Goal: Task Accomplishment & Management: Manage account settings

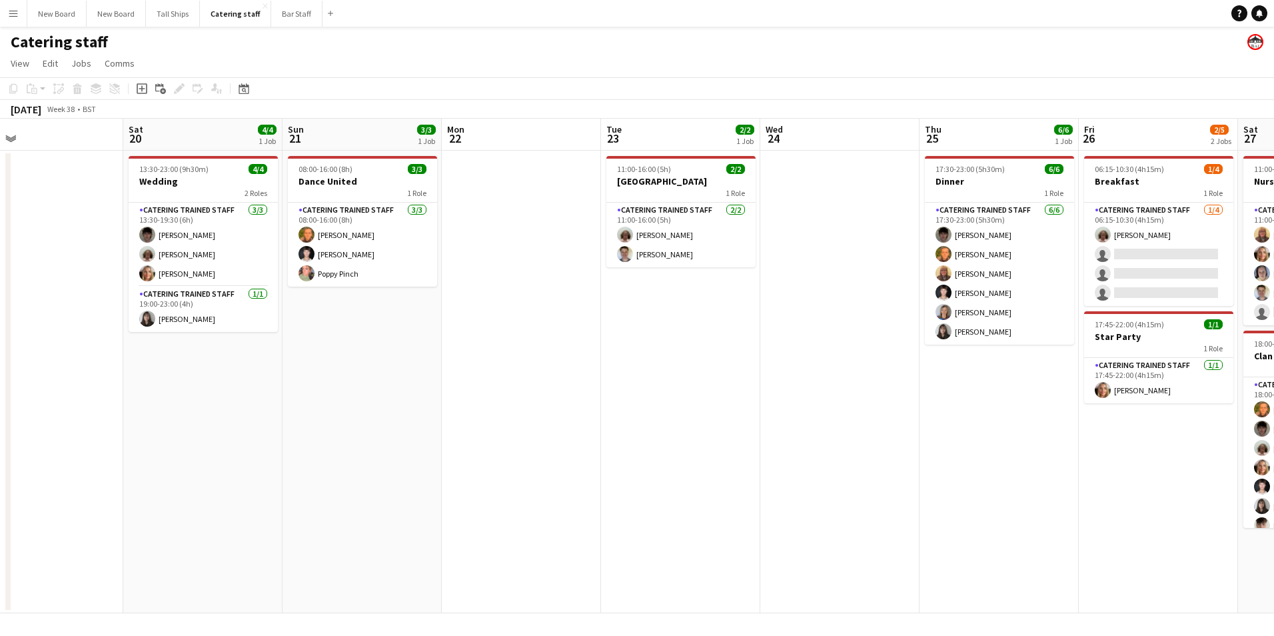
scroll to position [0, 306]
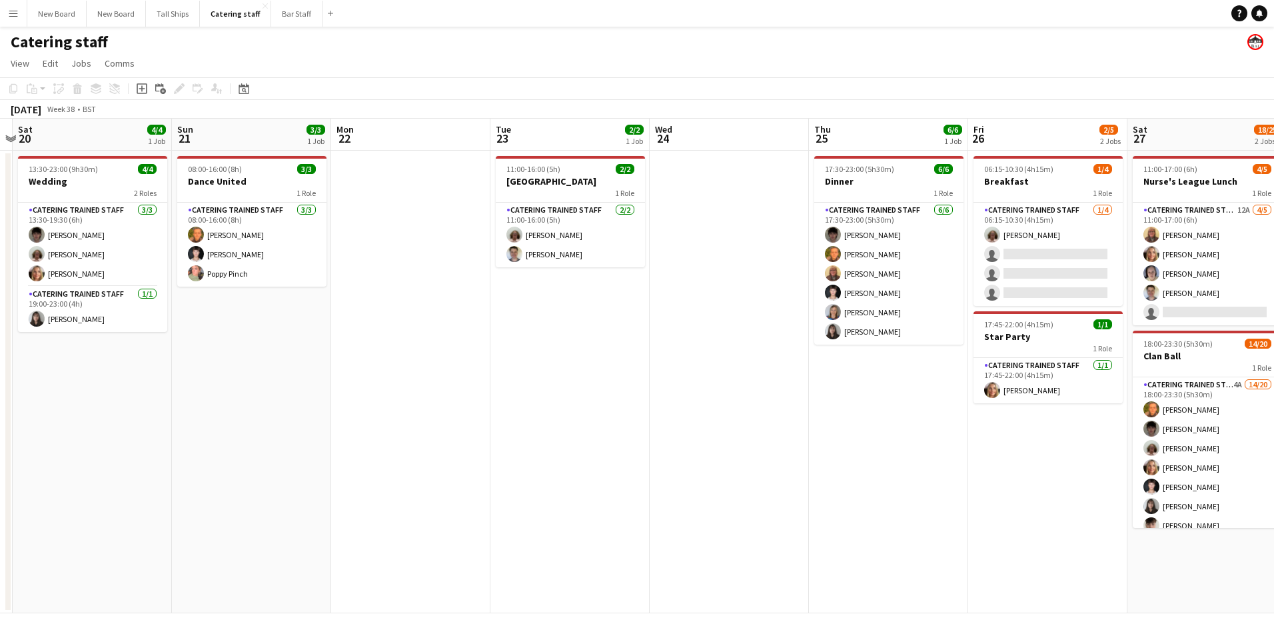
drag, startPoint x: 271, startPoint y: 453, endPoint x: 919, endPoint y: 433, distance: 648.1
click at [919, 433] on app-calendar-viewport "Thu 18 2/2 1 Job Fri 19 Sat 20 4/4 1 Job Sun 21 3/3 1 Job Mon 22 Tue 23 2/2 1 J…" at bounding box center [637, 366] width 1274 height 495
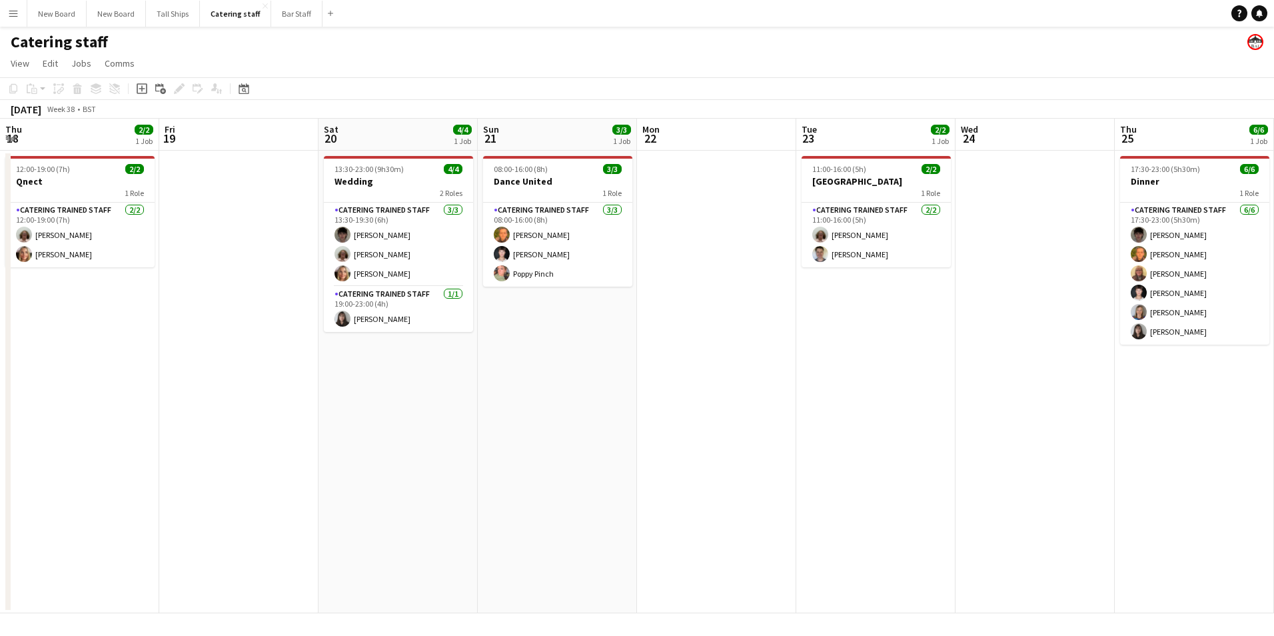
drag, startPoint x: 403, startPoint y: 444, endPoint x: 1138, endPoint y: 478, distance: 735.9
click at [1140, 478] on app-calendar-viewport "Thu 18 2/2 1 Job Fri 19 Sat 20 4/4 1 Job Sun 21 3/3 1 Job Mon 22 Tue 23 2/2 1 J…" at bounding box center [637, 366] width 1274 height 495
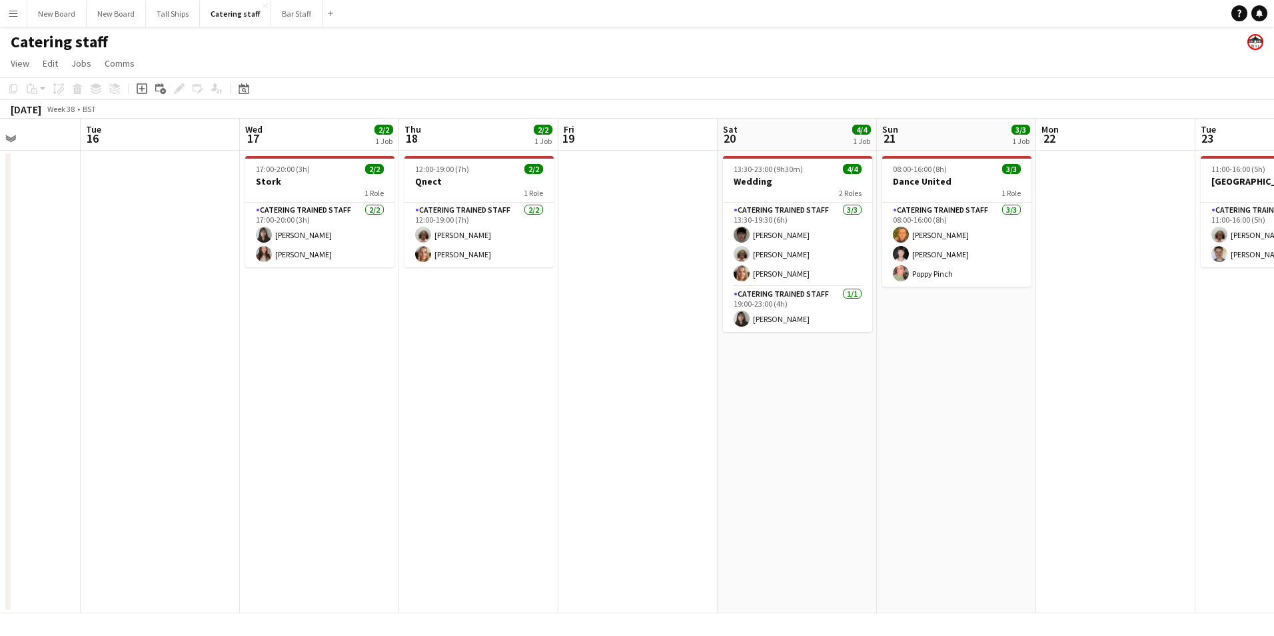
drag, startPoint x: 923, startPoint y: 465, endPoint x: 592, endPoint y: 469, distance: 330.6
click at [592, 471] on app-calendar-viewport "Sat 13 19/25 2 Jobs Sun 14 Mon 15 Tue 16 Wed 17 2/2 1 Job Thu 18 2/2 1 Job Fri …" at bounding box center [637, 366] width 1274 height 495
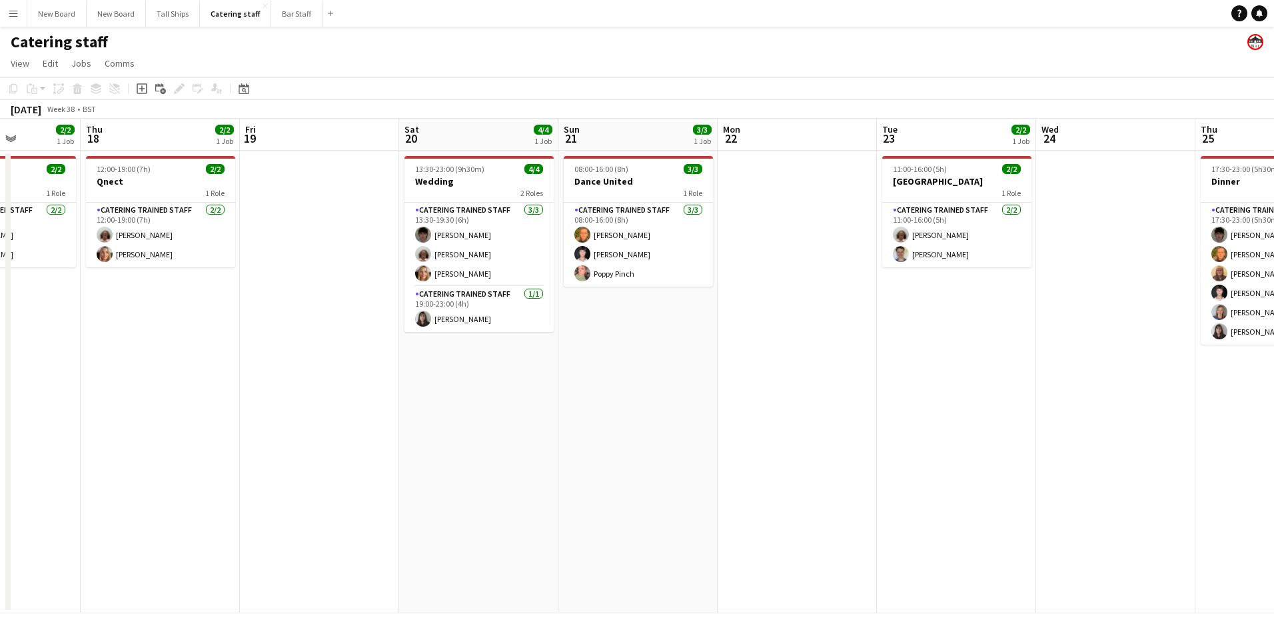
scroll to position [0, 397]
drag, startPoint x: 1272, startPoint y: 508, endPoint x: 1258, endPoint y: 501, distance: 15.2
click at [1264, 503] on app-calendar-viewport "Mon 15 Tue 16 Wed 17 2/2 1 Job Thu 18 2/2 1 Job Fri 19 Sat 20 4/4 1 Job Sun 21 …" at bounding box center [637, 366] width 1274 height 495
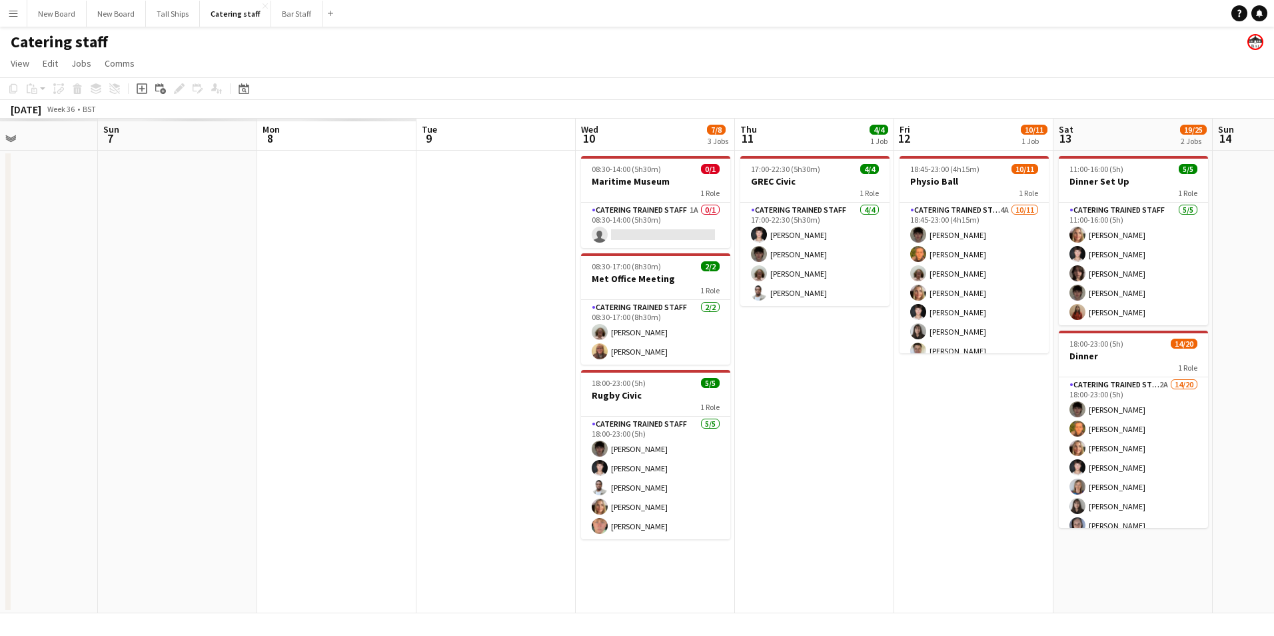
drag, startPoint x: 539, startPoint y: 497, endPoint x: 1190, endPoint y: 503, distance: 651.8
click at [1224, 503] on app-calendar-viewport "Fri 5 Sat 6 Sun 7 Mon 8 Tue 9 Wed 10 7/8 3 Jobs Thu 11 4/4 1 Job Fri 12 10/11 1…" at bounding box center [637, 366] width 1274 height 495
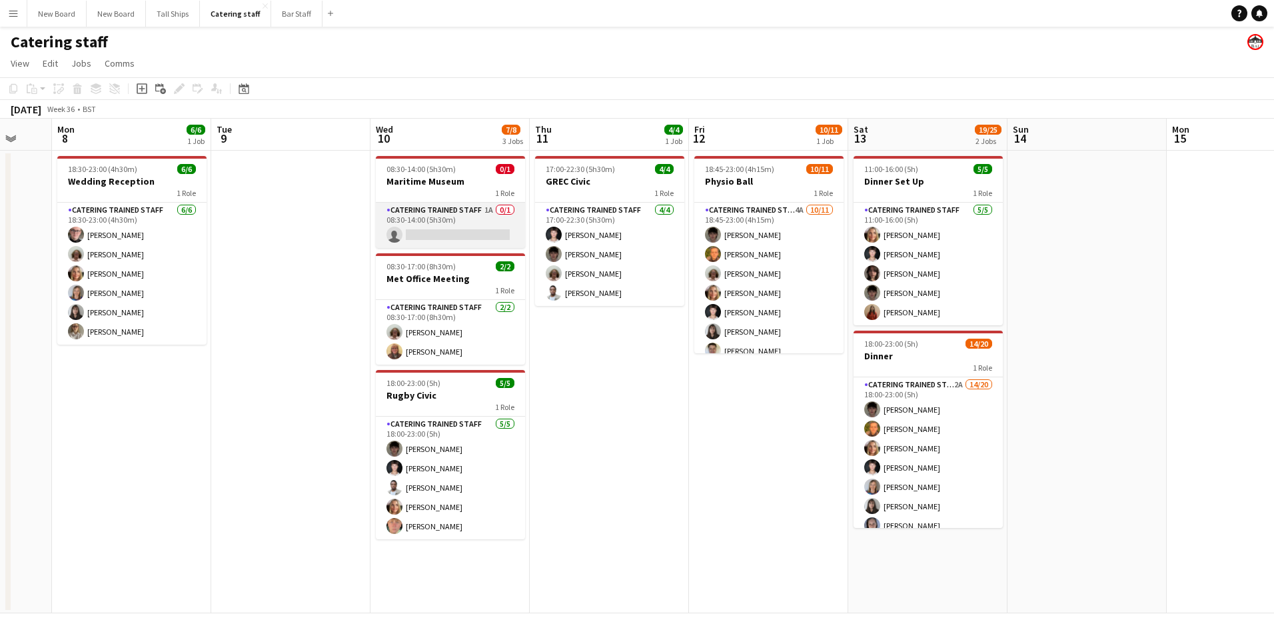
click at [447, 231] on app-card-role "Catering trained staff 1A 0/1 08:30-14:00 (5h30m) single-neutral-actions" at bounding box center [450, 225] width 149 height 45
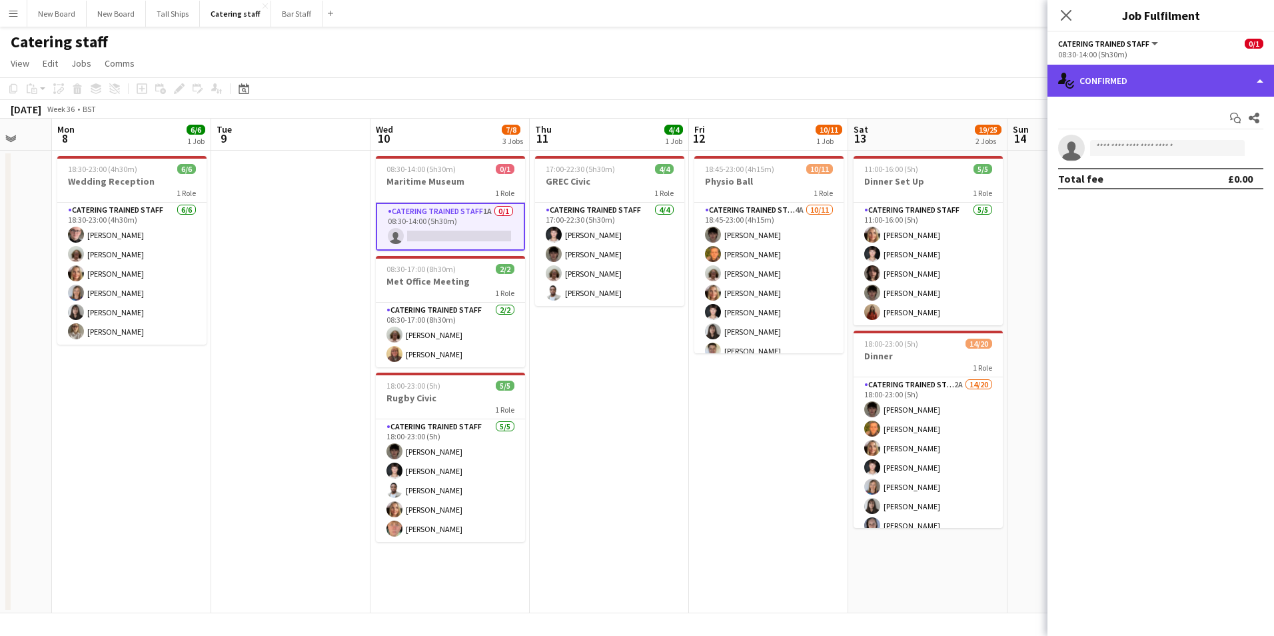
click at [1216, 85] on div "single-neutral-actions-check-2 Confirmed" at bounding box center [1161, 81] width 227 height 32
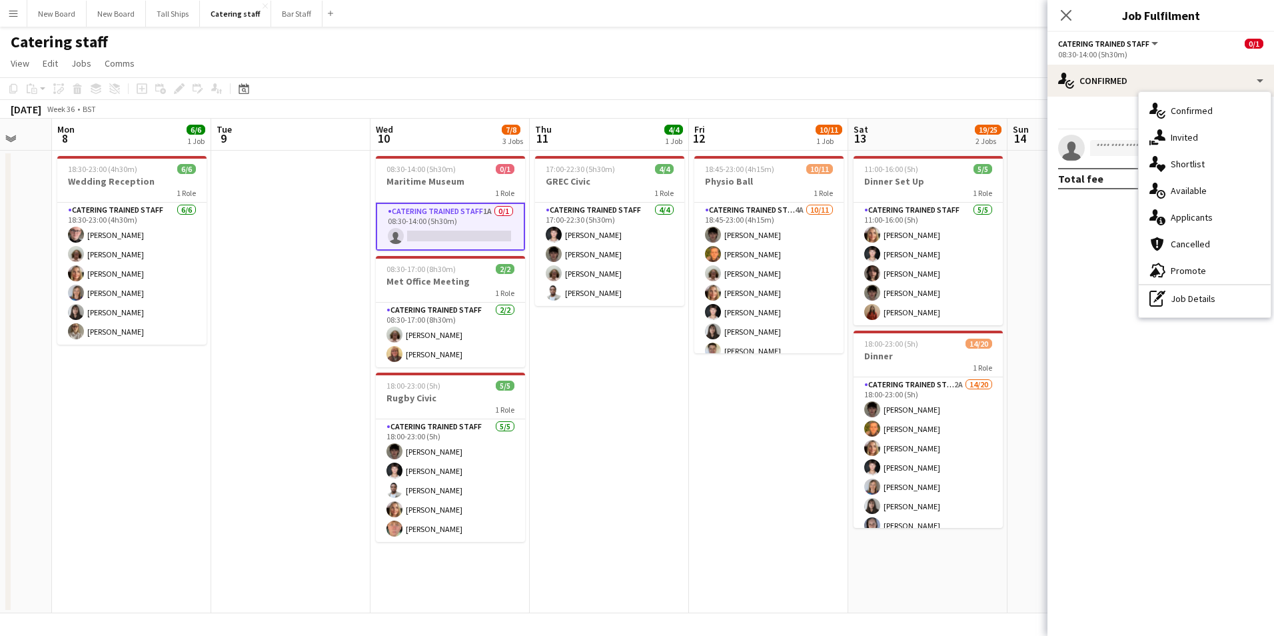
click at [1198, 189] on div "single-neutral-actions-upload Available" at bounding box center [1205, 190] width 132 height 27
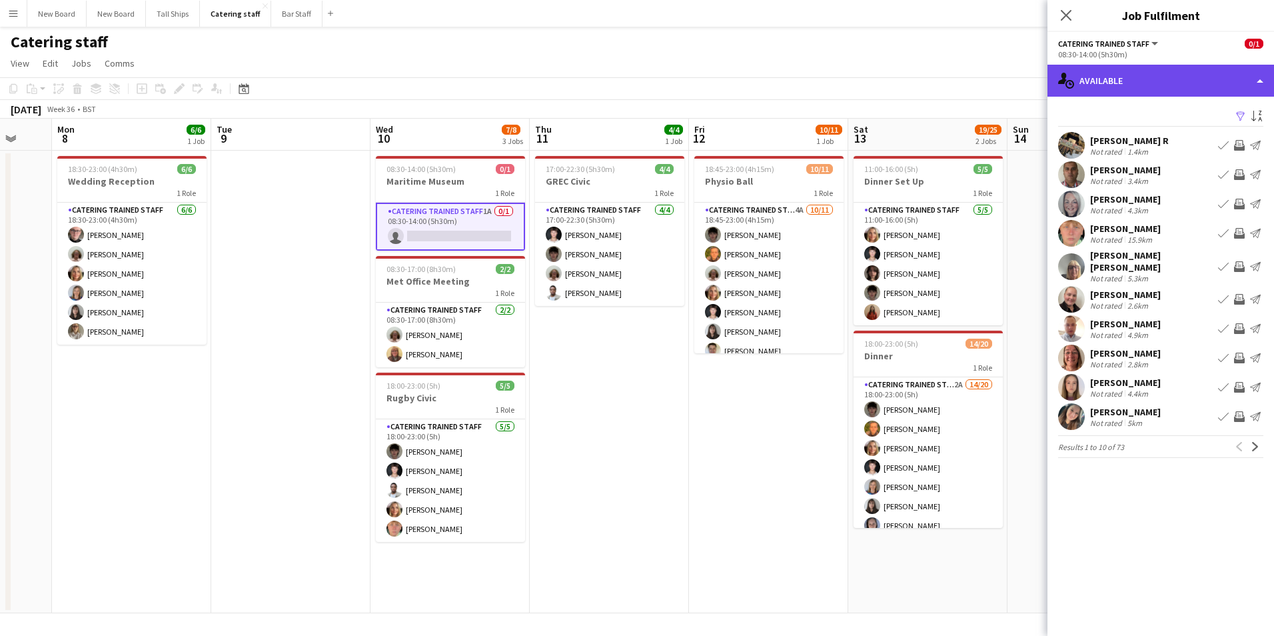
click at [1200, 75] on div "single-neutral-actions-upload Available" at bounding box center [1161, 81] width 227 height 32
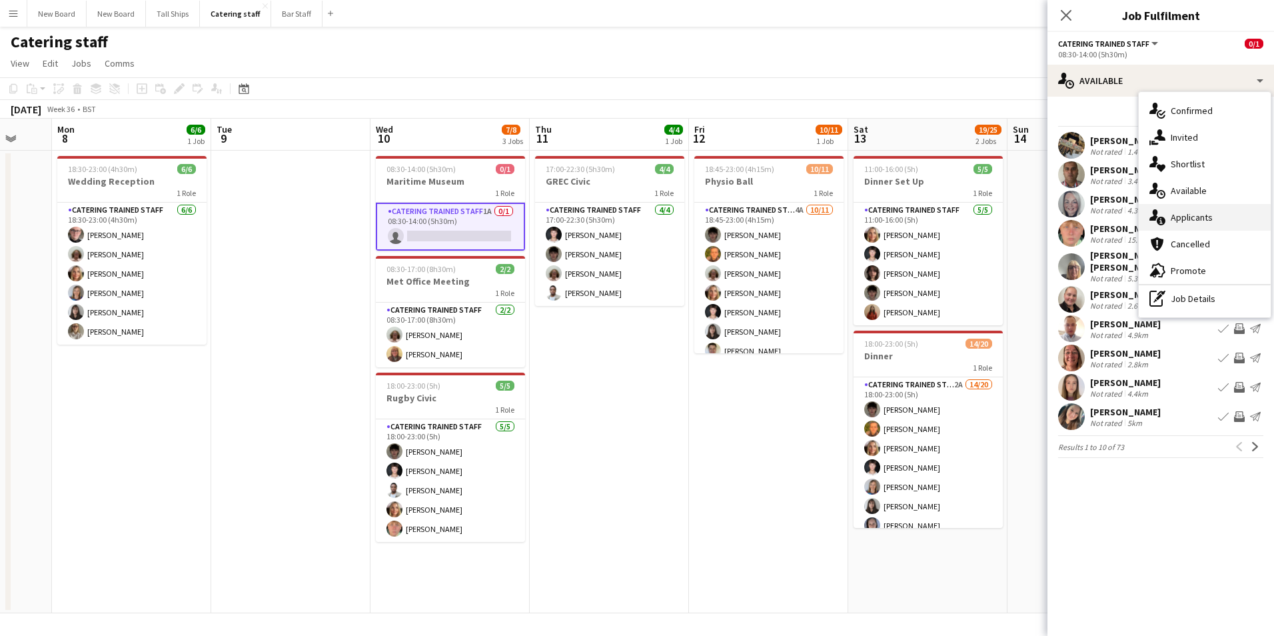
click at [1204, 219] on div "single-neutral-actions-information Applicants" at bounding box center [1205, 217] width 132 height 27
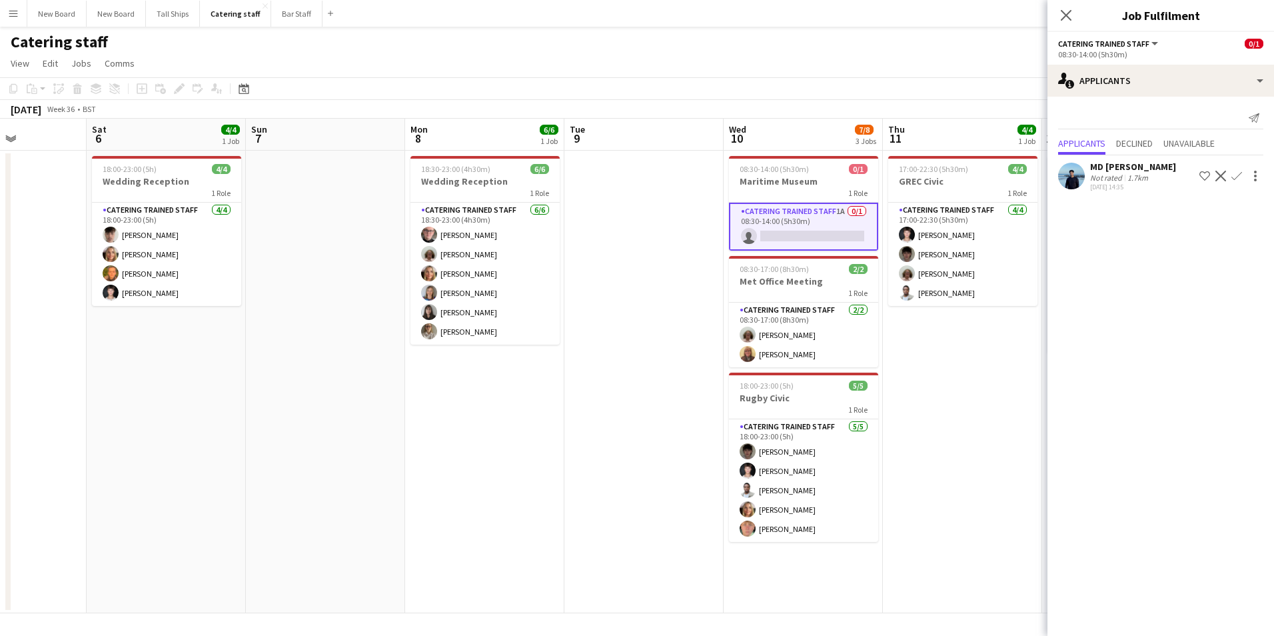
drag, startPoint x: 645, startPoint y: 437, endPoint x: 998, endPoint y: 463, distance: 354.1
click at [998, 465] on app-calendar-viewport "Wed 3 4/12 2 Jobs Thu 4 Fri 5 Sat 6 4/4 1 Job Sun 7 Mon 8 6/6 1 Job Tue 9 Wed 1…" at bounding box center [637, 366] width 1274 height 495
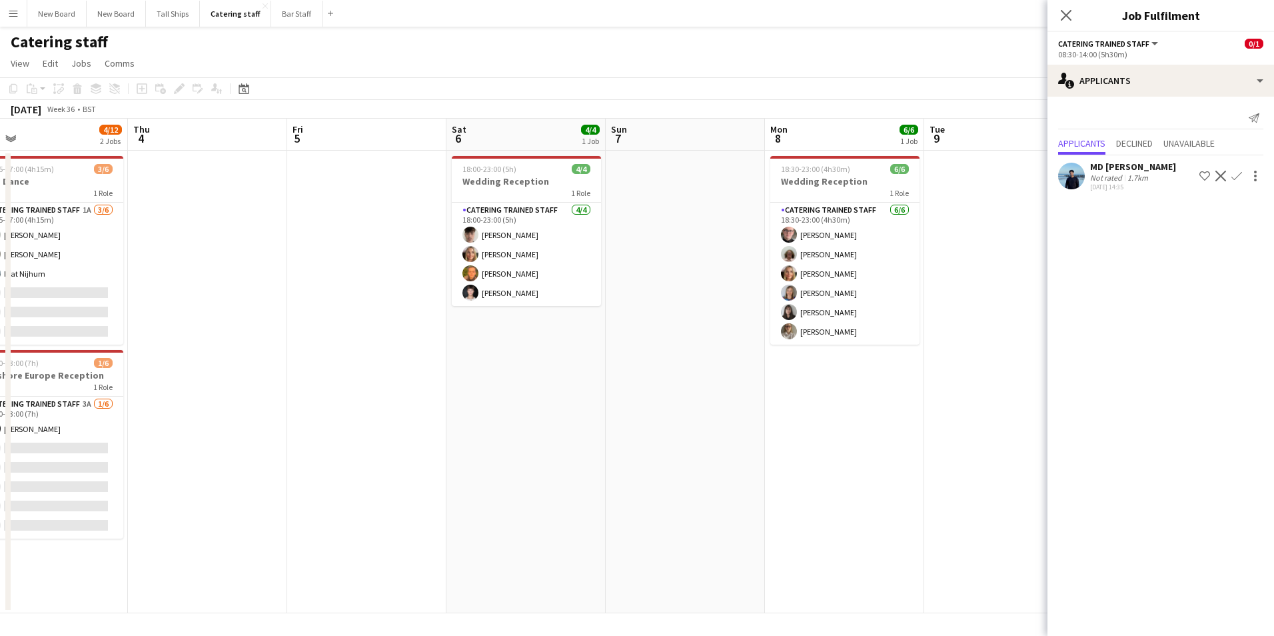
drag, startPoint x: 441, startPoint y: 487, endPoint x: 787, endPoint y: 469, distance: 346.3
click at [801, 473] on app-calendar-viewport "Mon 1 Tue 2 6/6 1 Job Wed 3 4/12 2 Jobs Thu 4 Fri 5 Sat 6 4/4 1 Job Sun 7 Mon 8…" at bounding box center [637, 366] width 1274 height 495
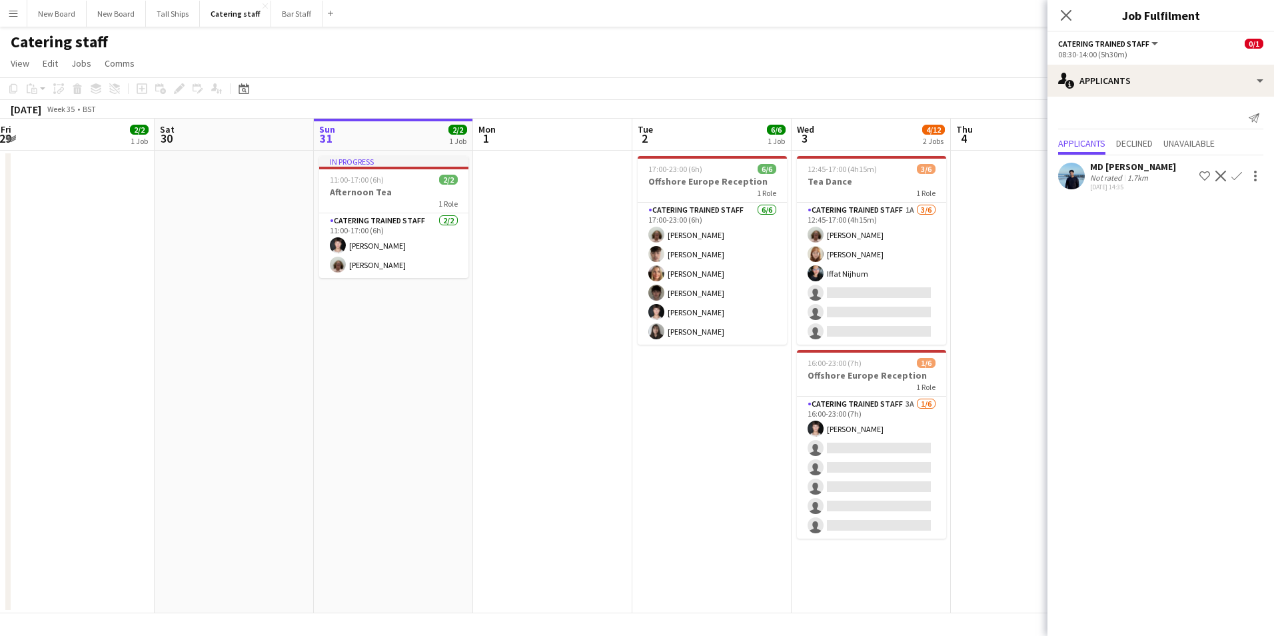
drag, startPoint x: 277, startPoint y: 403, endPoint x: 858, endPoint y: 423, distance: 581.5
click at [858, 423] on app-calendar-viewport "Thu 28 Fri 29 2/2 1 Job Sat 30 Sun 31 2/2 1 Job Mon 1 Tue 2 6/6 1 Job Wed 3 4/1…" at bounding box center [637, 366] width 1274 height 495
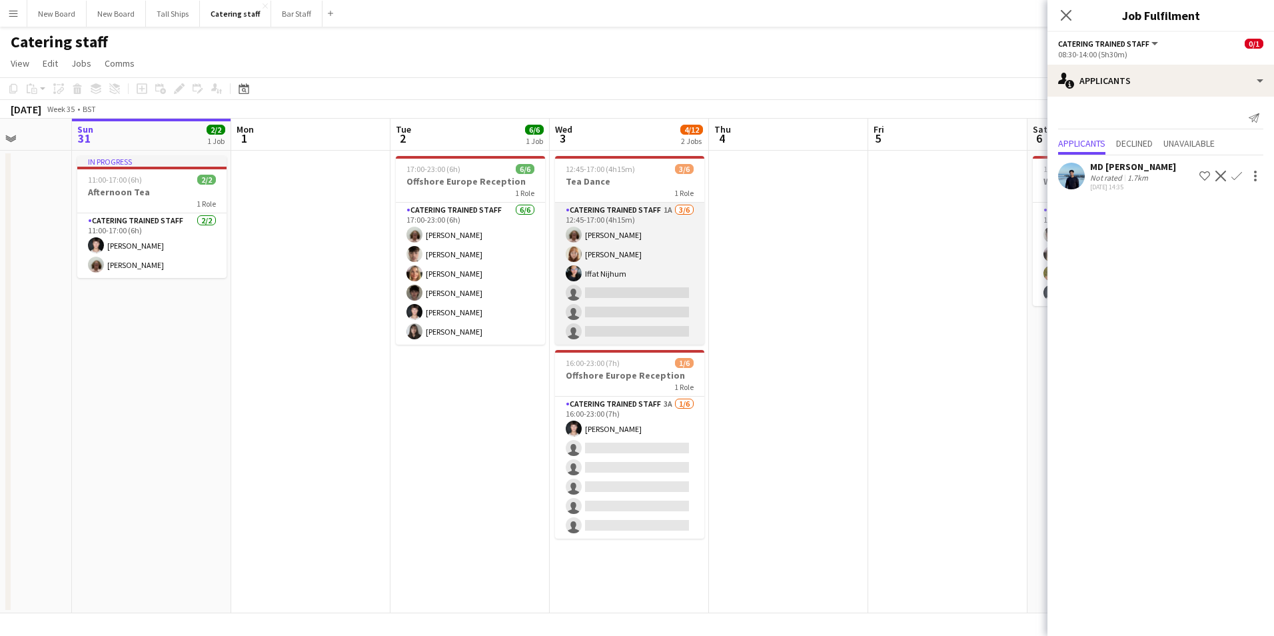
click at [615, 251] on app-card-role "Catering trained staff 1A [DATE] 12:45-17:00 (4h15m) [PERSON_NAME] [PERSON_NAME…" at bounding box center [629, 274] width 149 height 142
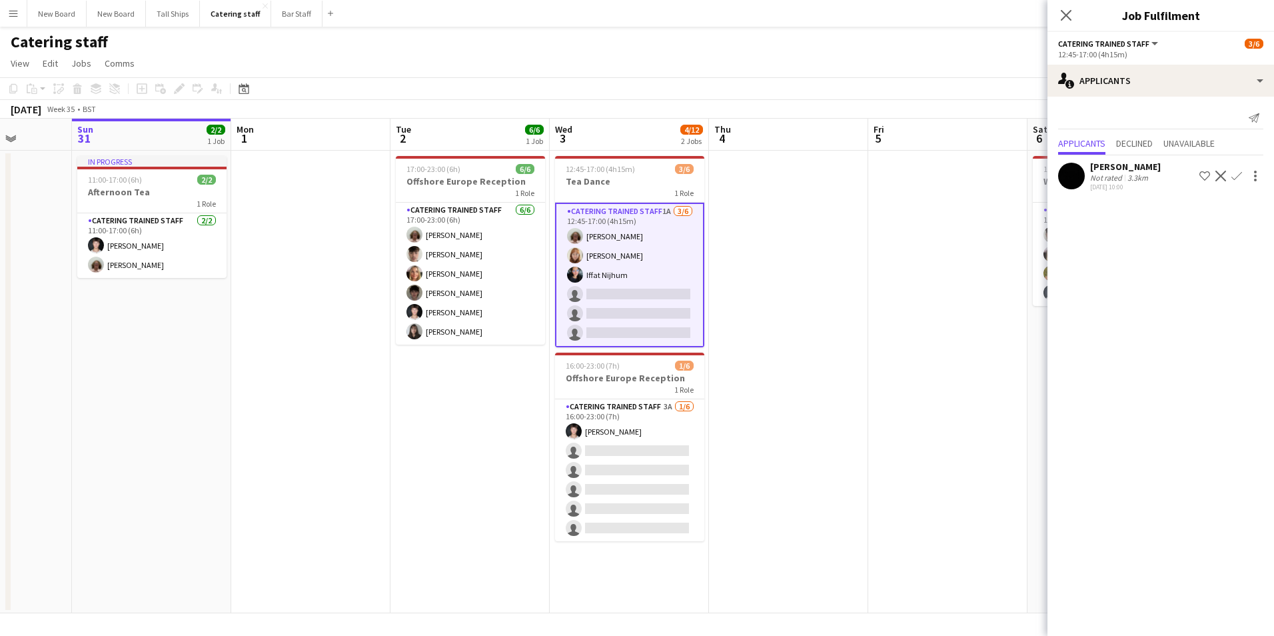
click at [1238, 173] on app-icon "Confirm" at bounding box center [1237, 176] width 11 height 11
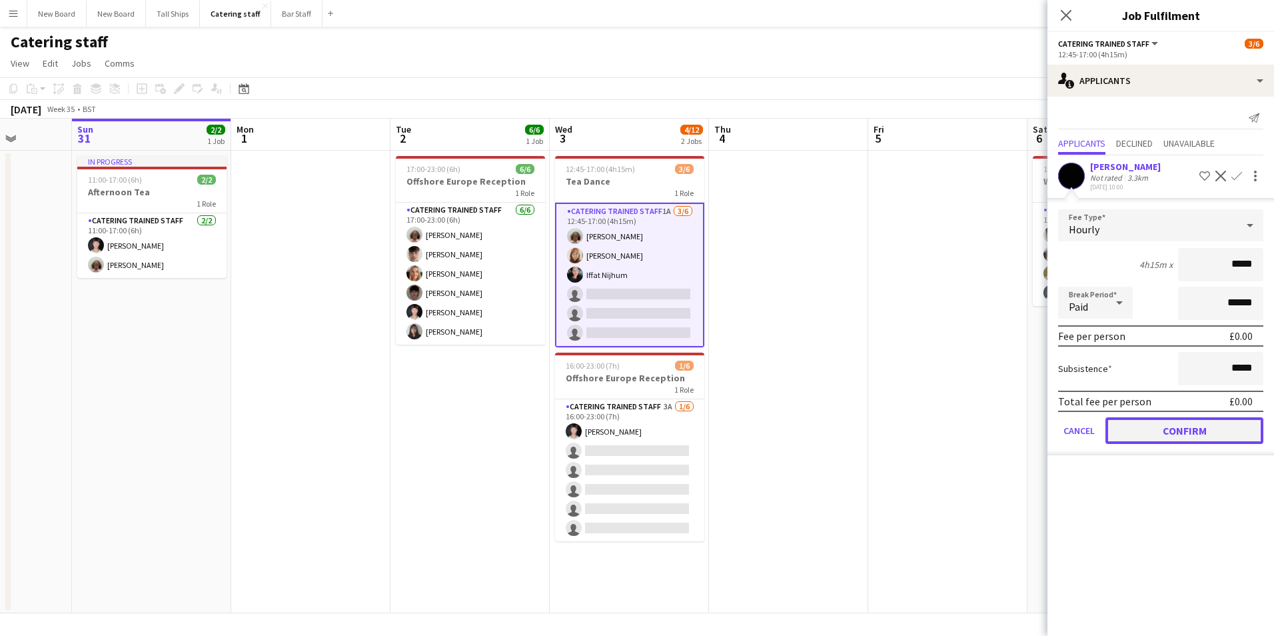
click at [1152, 430] on button "Confirm" at bounding box center [1185, 430] width 158 height 27
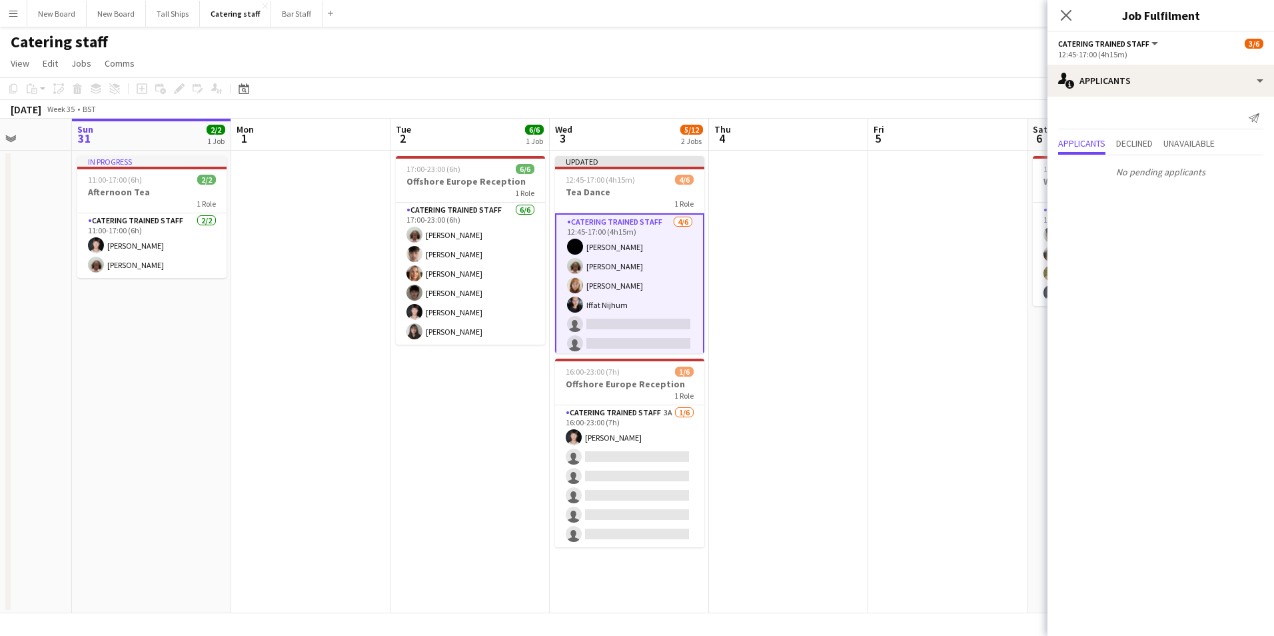
drag, startPoint x: 627, startPoint y: 287, endPoint x: 642, endPoint y: 285, distance: 14.7
click at [627, 286] on app-card-role "Catering trained staff [DATE] 12:45-17:00 (4h15m) [PERSON_NAME] [PERSON_NAME] […" at bounding box center [629, 285] width 149 height 145
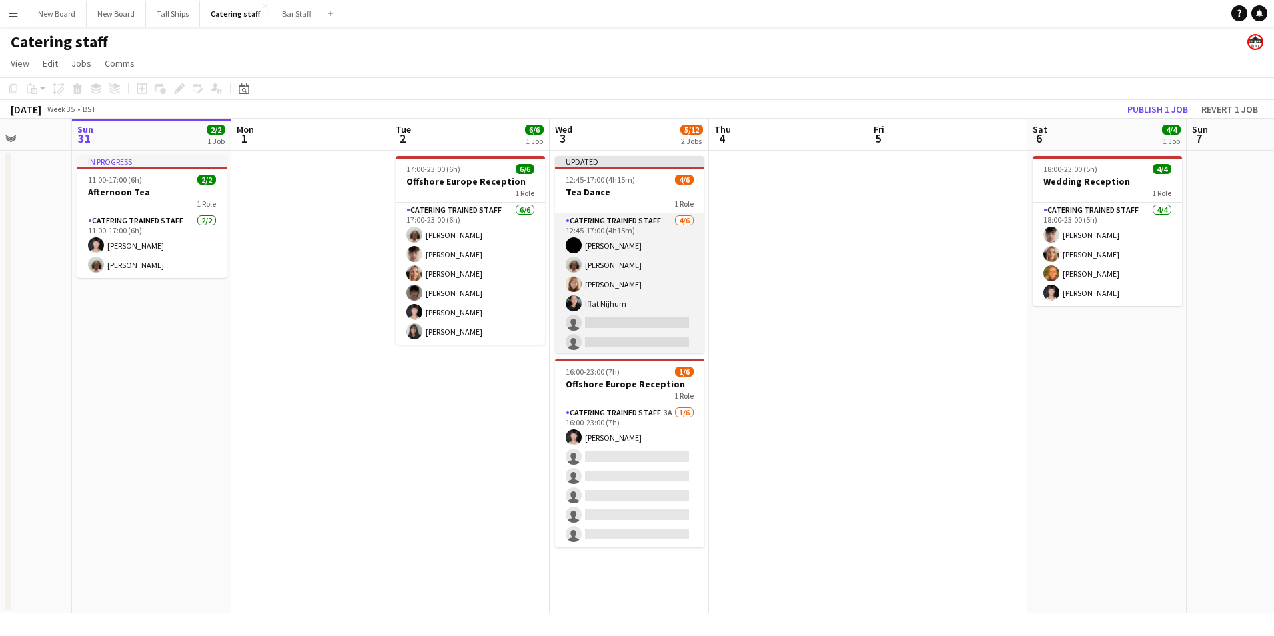
click at [644, 276] on app-card-role "Catering trained staff [DATE] 12:45-17:00 (4h15m) [PERSON_NAME] [PERSON_NAME] […" at bounding box center [629, 284] width 149 height 142
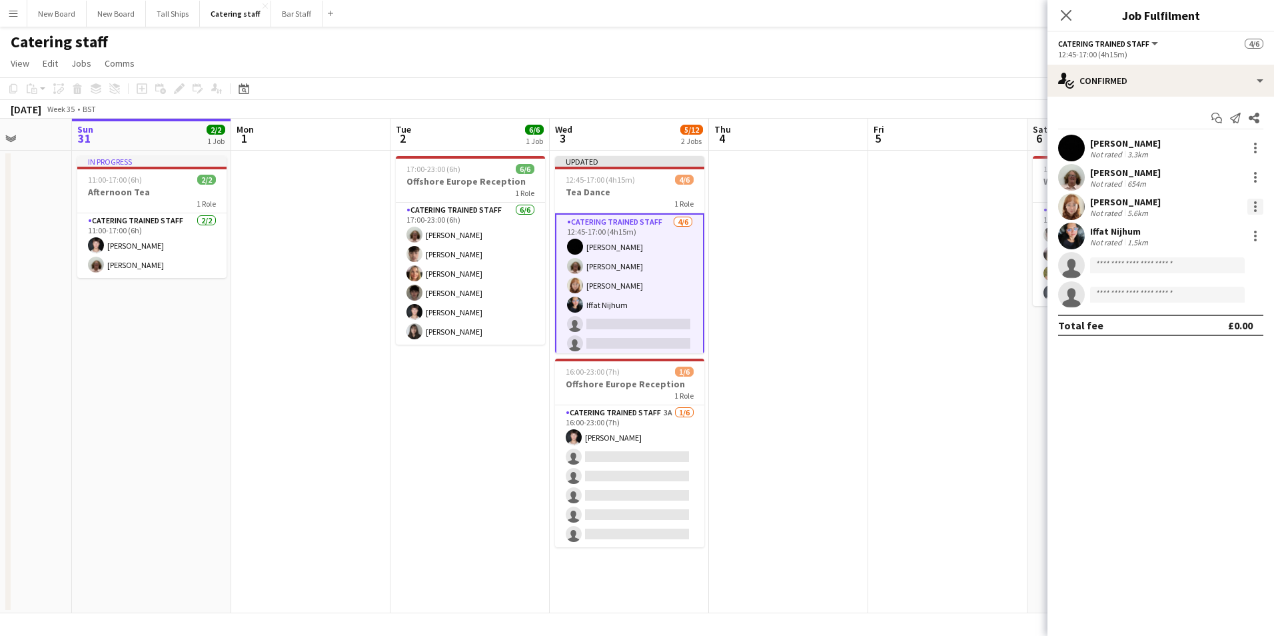
click at [1251, 211] on div at bounding box center [1256, 207] width 16 height 16
click at [1200, 369] on button "Remove" at bounding box center [1212, 359] width 104 height 32
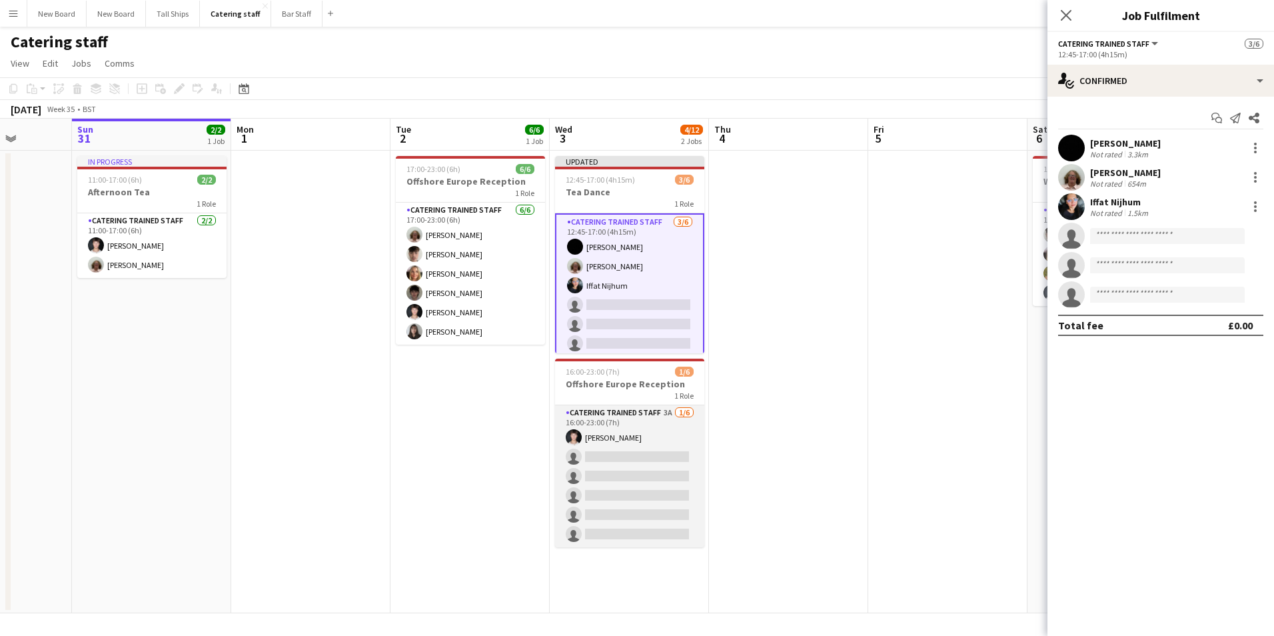
click at [620, 457] on app-card-role "Catering trained staff 3A [DATE] 16:00-23:00 (7h) [PERSON_NAME] single-neutral-…" at bounding box center [629, 476] width 149 height 142
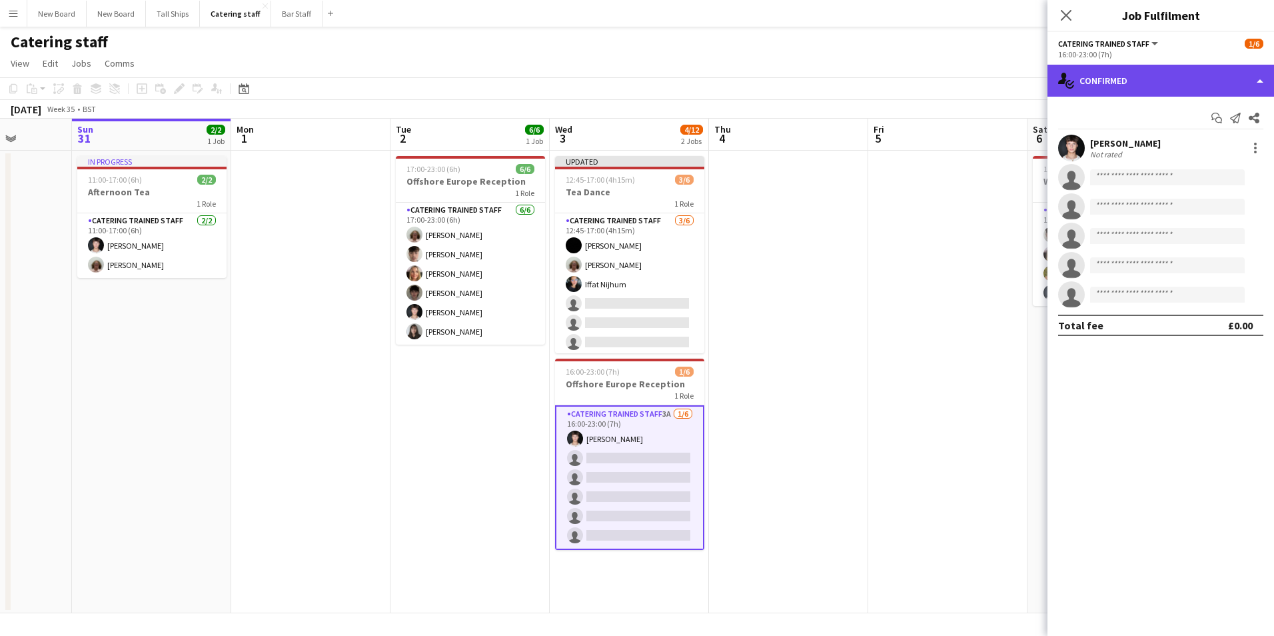
click at [1212, 84] on div "single-neutral-actions-check-2 Confirmed" at bounding box center [1161, 81] width 227 height 32
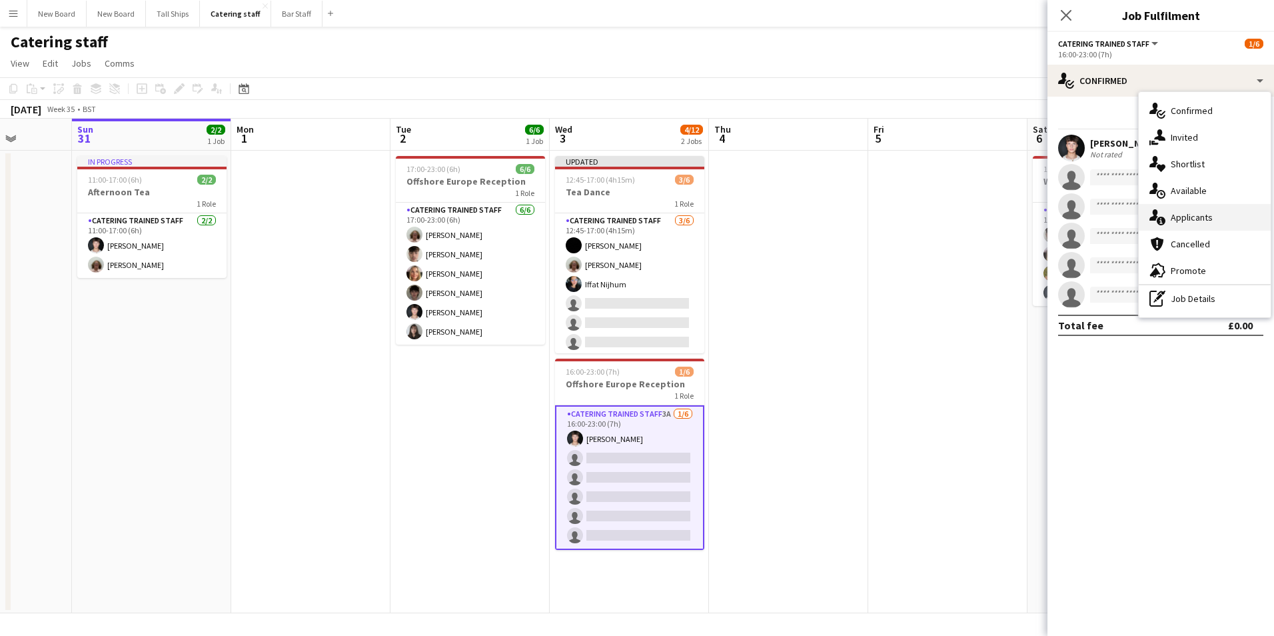
click at [1202, 214] on div "single-neutral-actions-information Applicants" at bounding box center [1205, 217] width 132 height 27
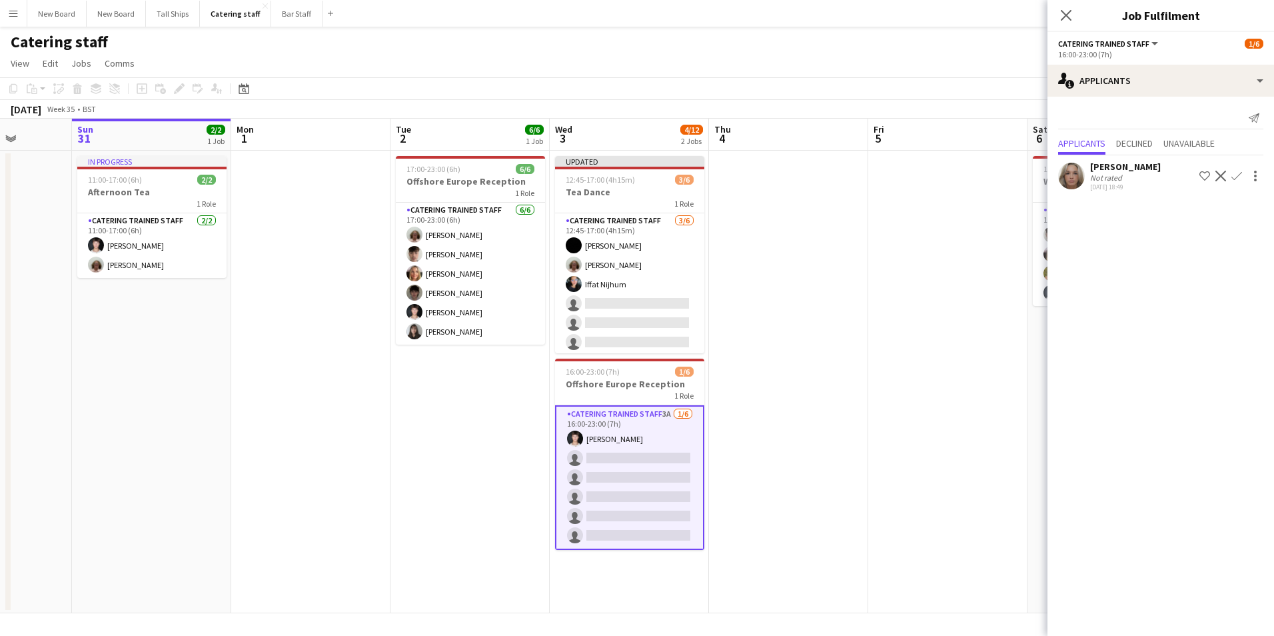
click at [1238, 177] on app-icon "Confirm" at bounding box center [1237, 176] width 11 height 11
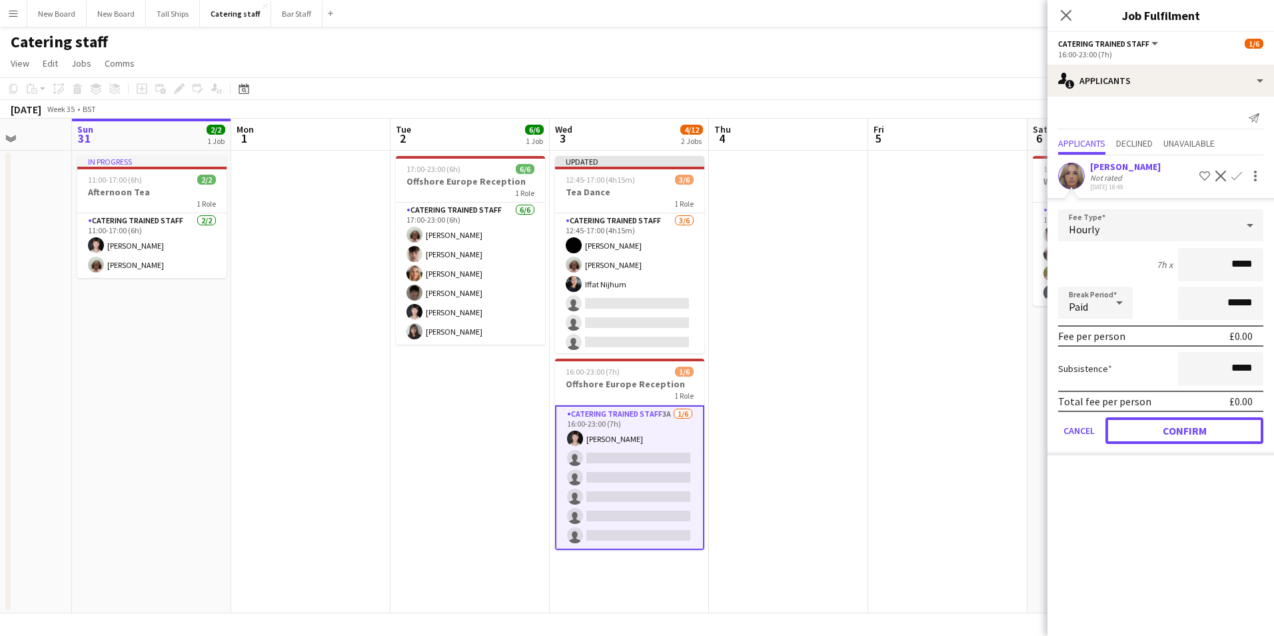
click at [1184, 433] on button "Confirm" at bounding box center [1185, 430] width 158 height 27
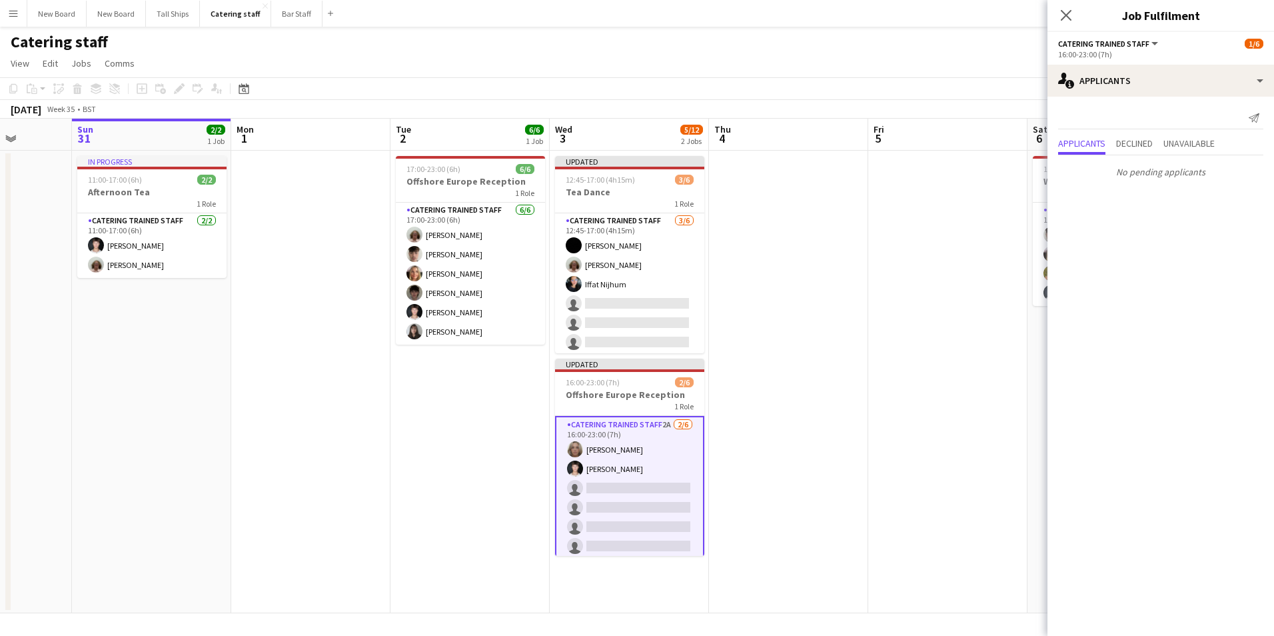
click at [1001, 245] on app-date-cell at bounding box center [947, 382] width 159 height 463
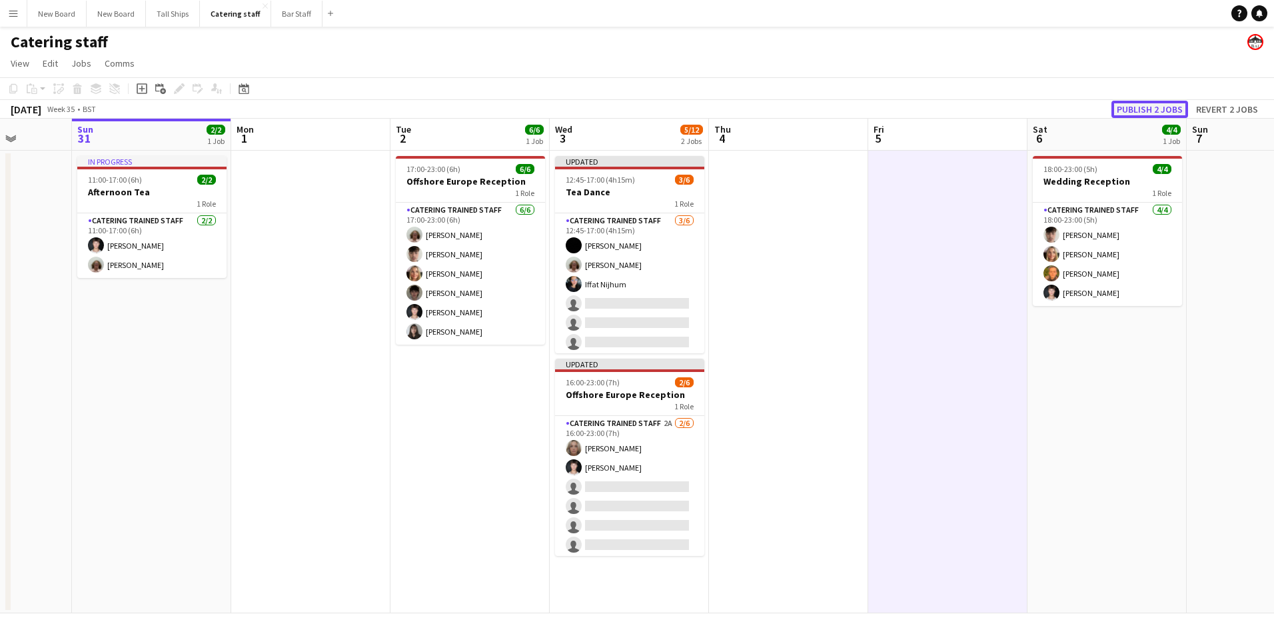
click at [1140, 113] on button "Publish 2 jobs" at bounding box center [1150, 109] width 77 height 17
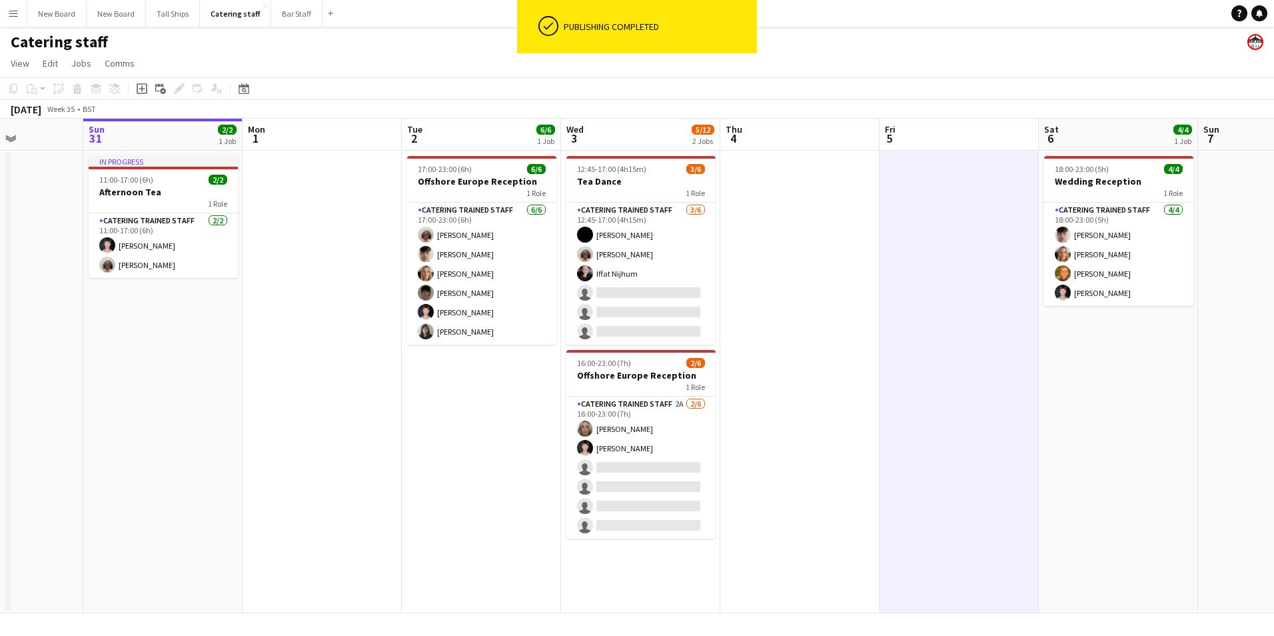
drag, startPoint x: 163, startPoint y: 389, endPoint x: 184, endPoint y: 358, distance: 37.3
click at [165, 378] on app-calendar-viewport "Thu 28 2/2 1 Job Fri 29 2/2 1 Job Sat 30 Sun 31 2/2 1 Job Mon 1 Tue 2 6/6 1 Job…" at bounding box center [637, 366] width 1274 height 495
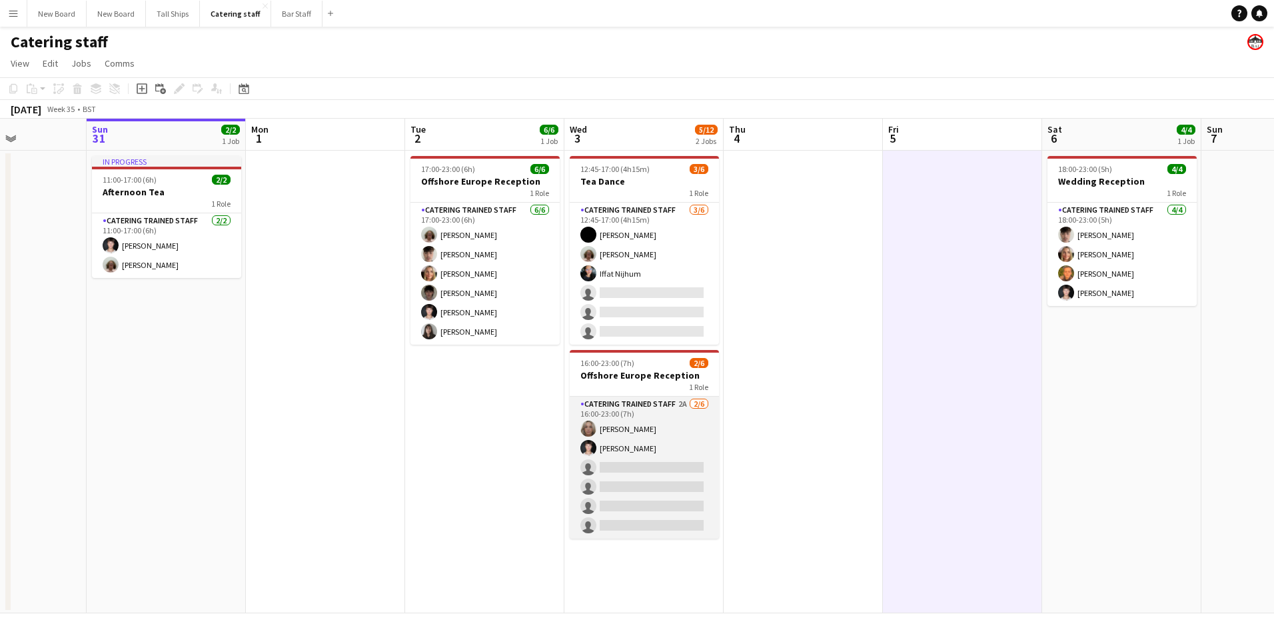
click at [614, 462] on app-card-role "Catering trained staff 2A [DATE] 16:00-23:00 (7h) [PERSON_NAME] [PERSON_NAME] s…" at bounding box center [644, 468] width 149 height 142
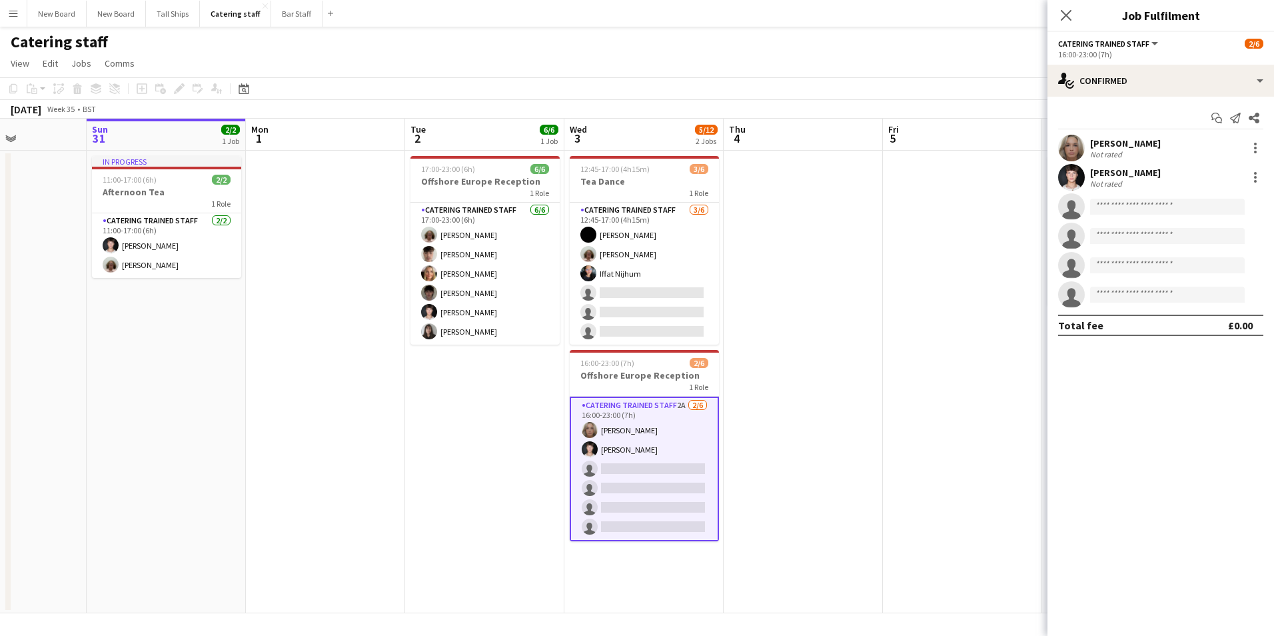
drag, startPoint x: 379, startPoint y: 551, endPoint x: 506, endPoint y: 529, distance: 129.2
click at [381, 543] on app-date-cell at bounding box center [325, 382] width 159 height 463
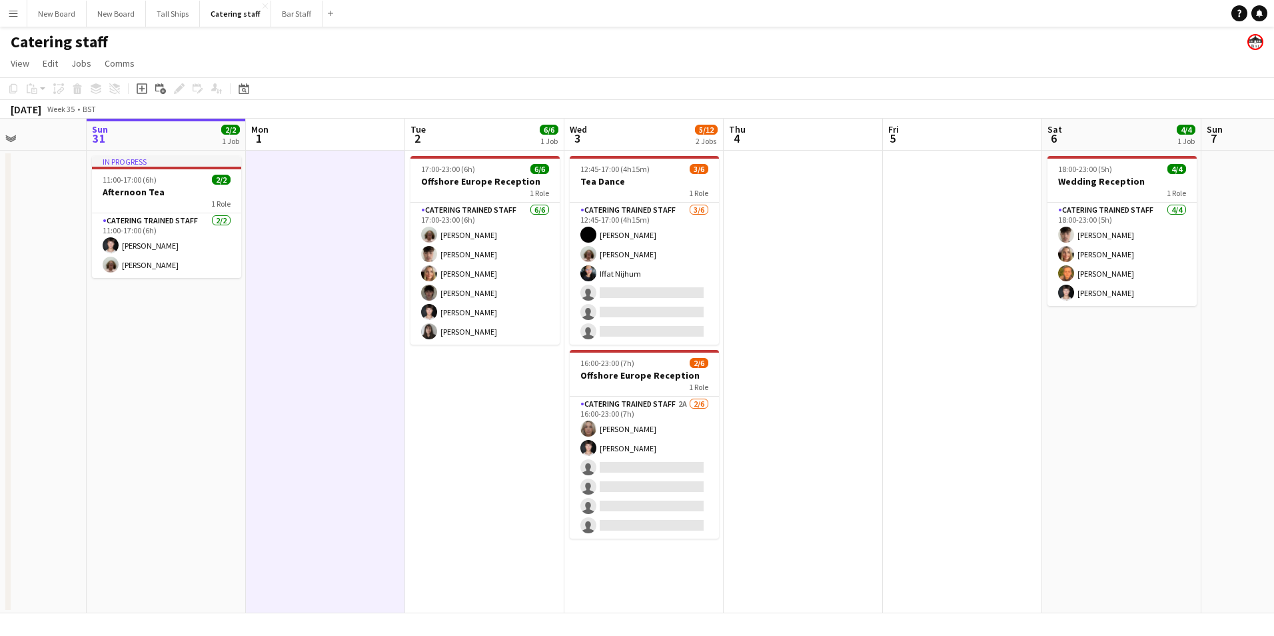
scroll to position [0, 389]
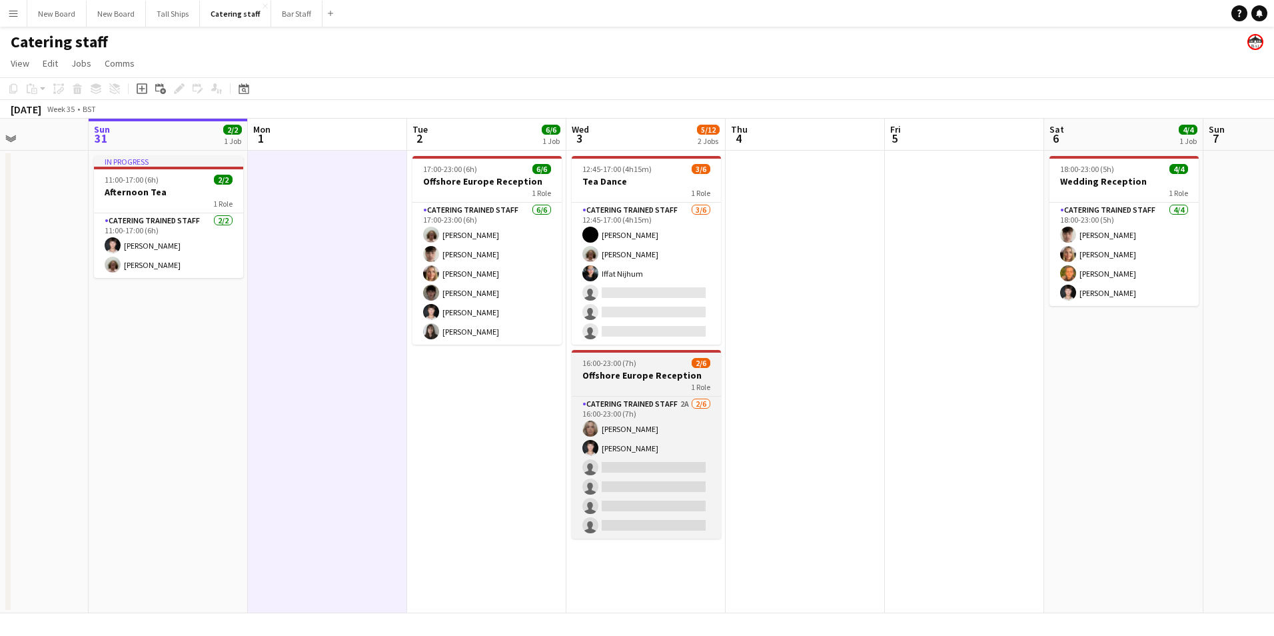
click at [628, 363] on span "16:00-23:00 (7h)" at bounding box center [609, 363] width 54 height 10
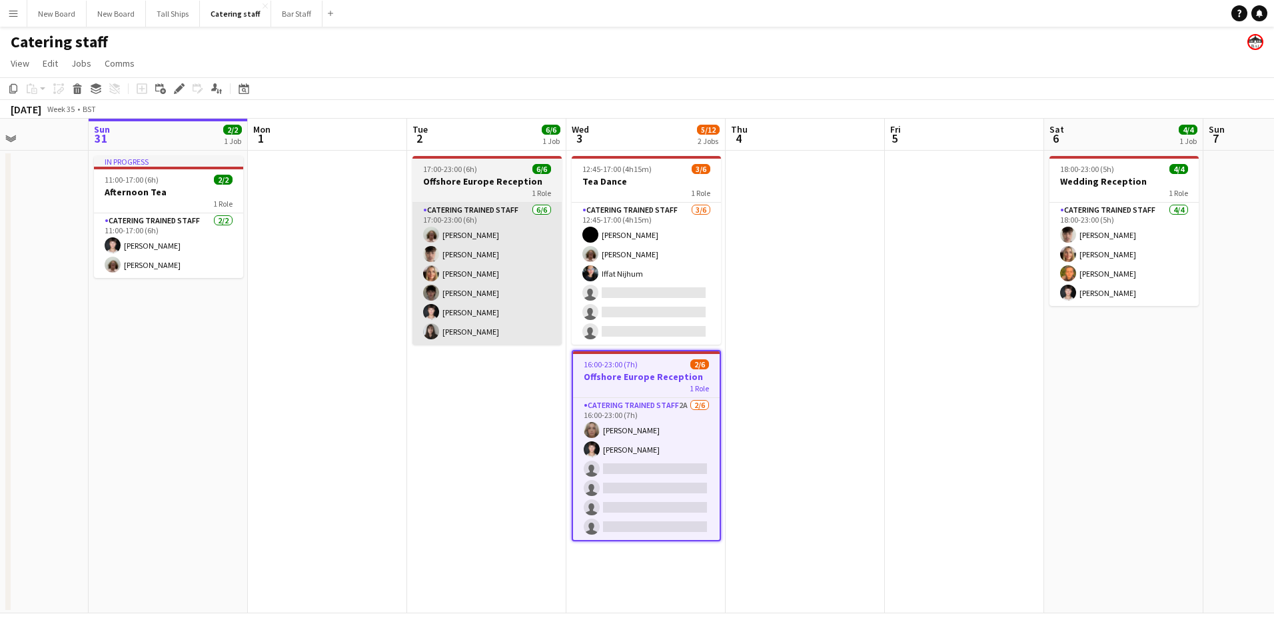
drag, startPoint x: 182, startPoint y: 89, endPoint x: 437, endPoint y: 272, distance: 313.9
click at [182, 89] on icon "Edit" at bounding box center [179, 88] width 11 height 11
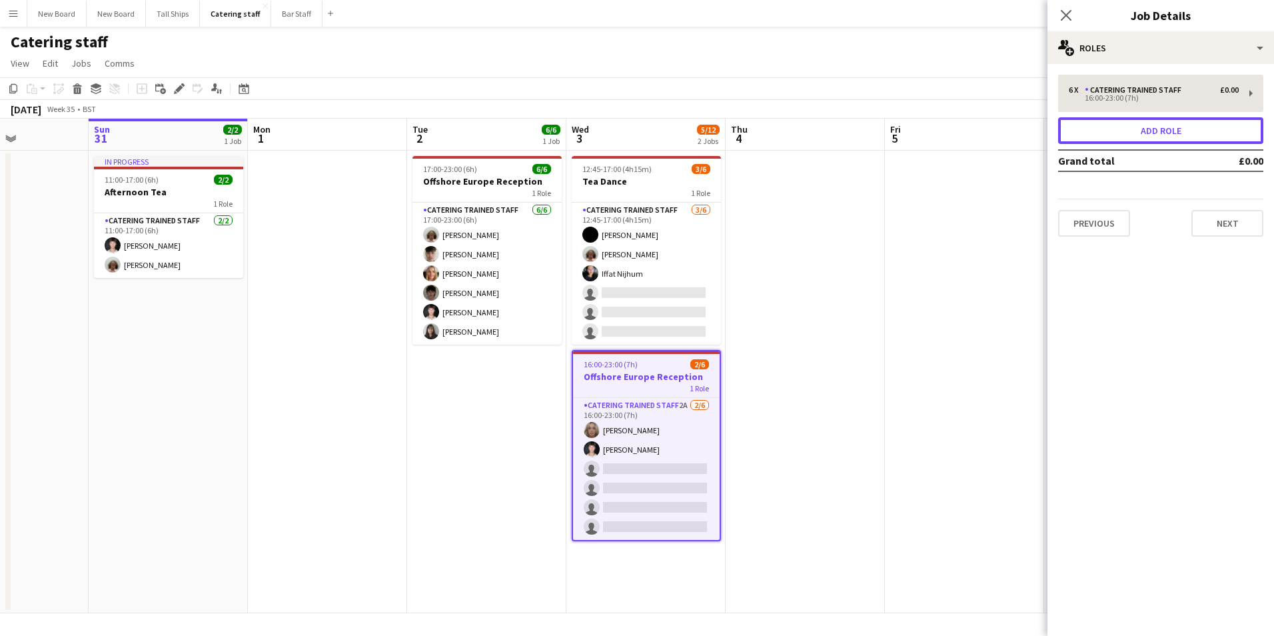
click at [1161, 128] on button "Add role" at bounding box center [1160, 130] width 205 height 27
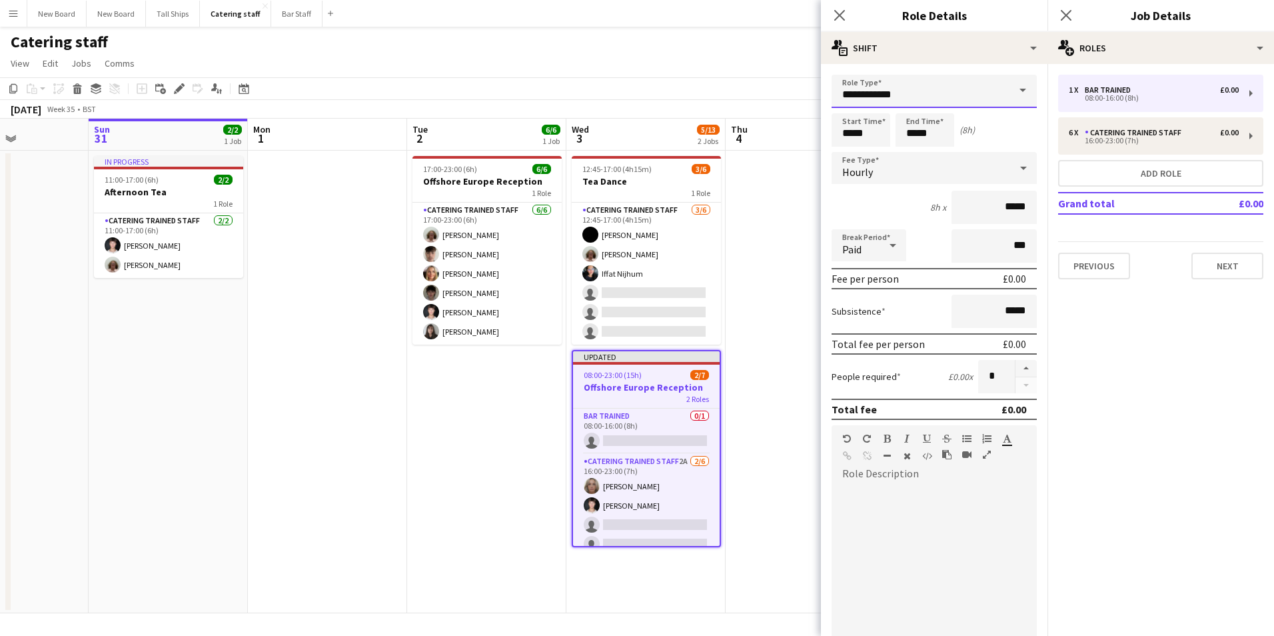
click at [946, 79] on input "**********" at bounding box center [934, 91] width 205 height 33
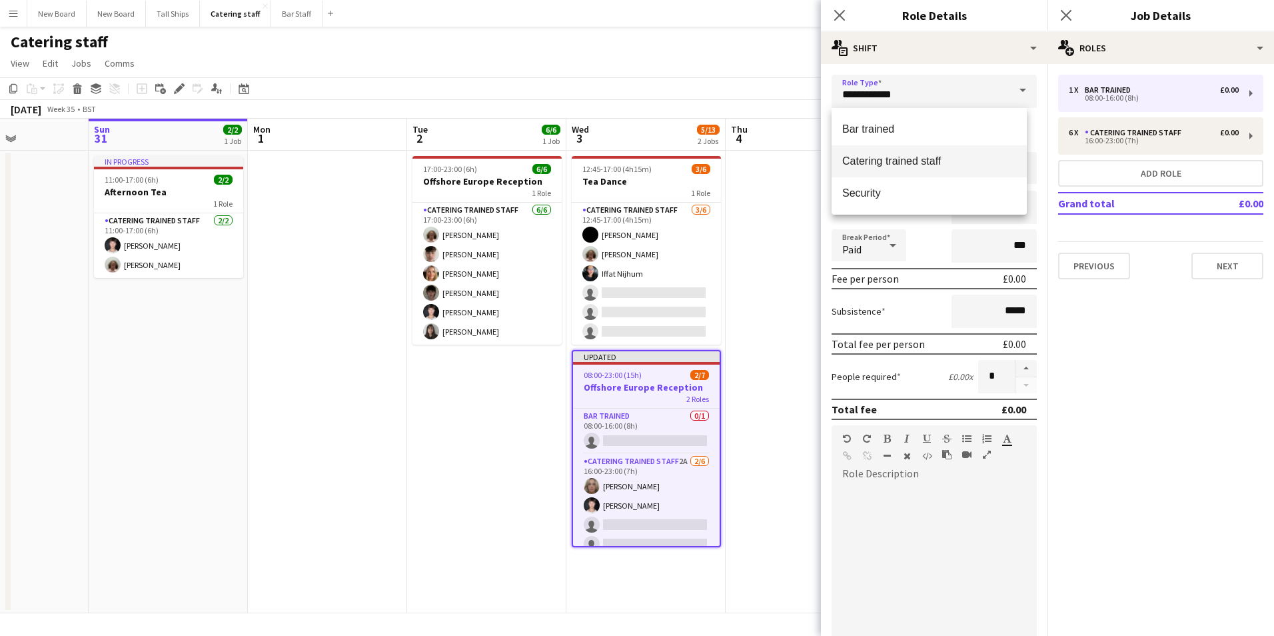
click at [928, 157] on span "Catering trained staff" at bounding box center [929, 161] width 174 height 13
type input "**********"
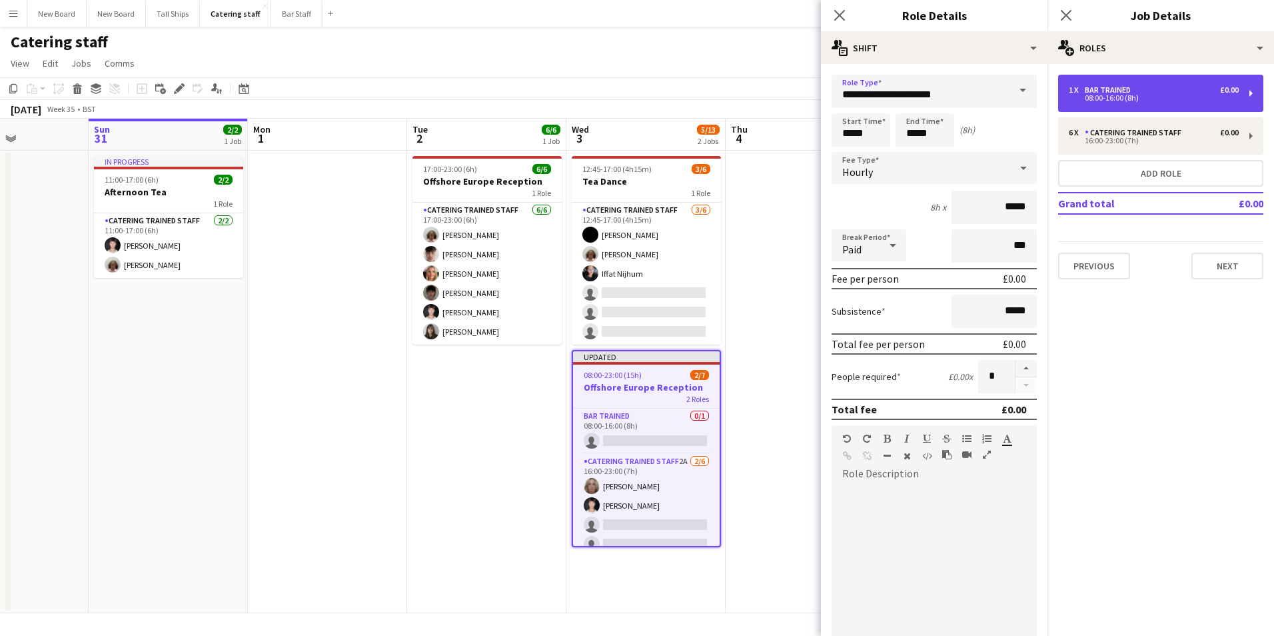
click at [1110, 95] on div "08:00-16:00 (8h)" at bounding box center [1154, 98] width 170 height 7
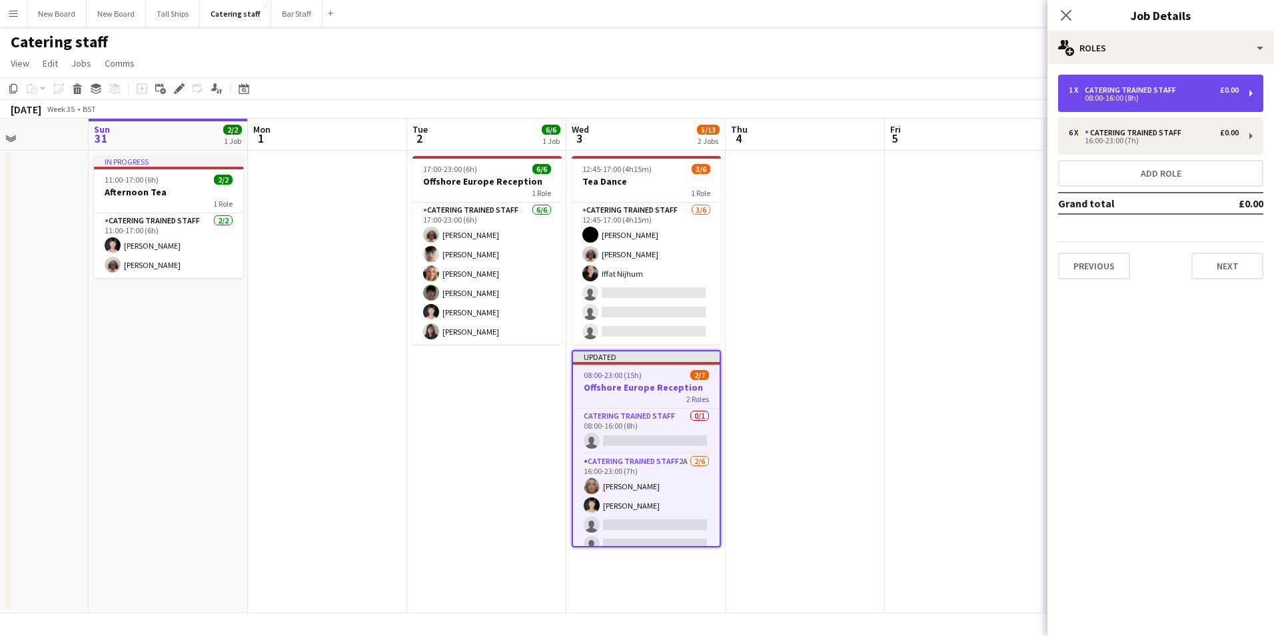
click at [1100, 101] on div "08:00-16:00 (8h)" at bounding box center [1154, 98] width 170 height 7
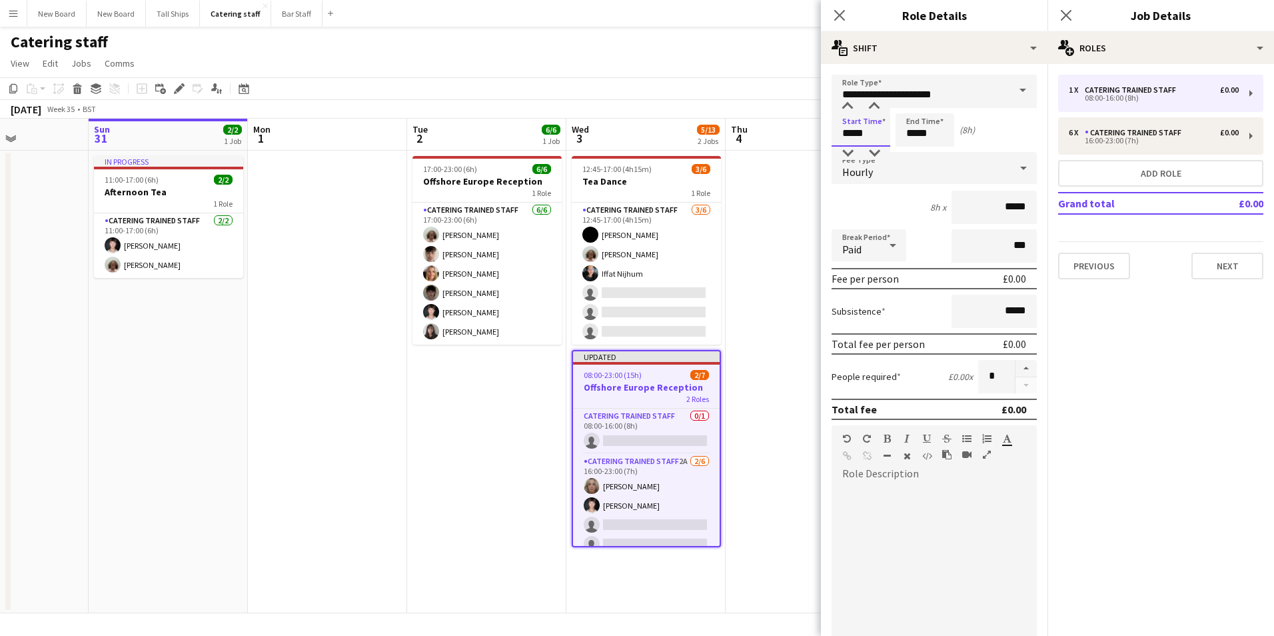
drag, startPoint x: 878, startPoint y: 129, endPoint x: 802, endPoint y: 128, distance: 76.0
click at [802, 128] on body "Menu Boards Boards Boards All jobs Status Workforce Workforce My Workforce Recr…" at bounding box center [637, 318] width 1274 height 636
type input "*****"
drag, startPoint x: 994, startPoint y: 377, endPoint x: 920, endPoint y: 376, distance: 74.0
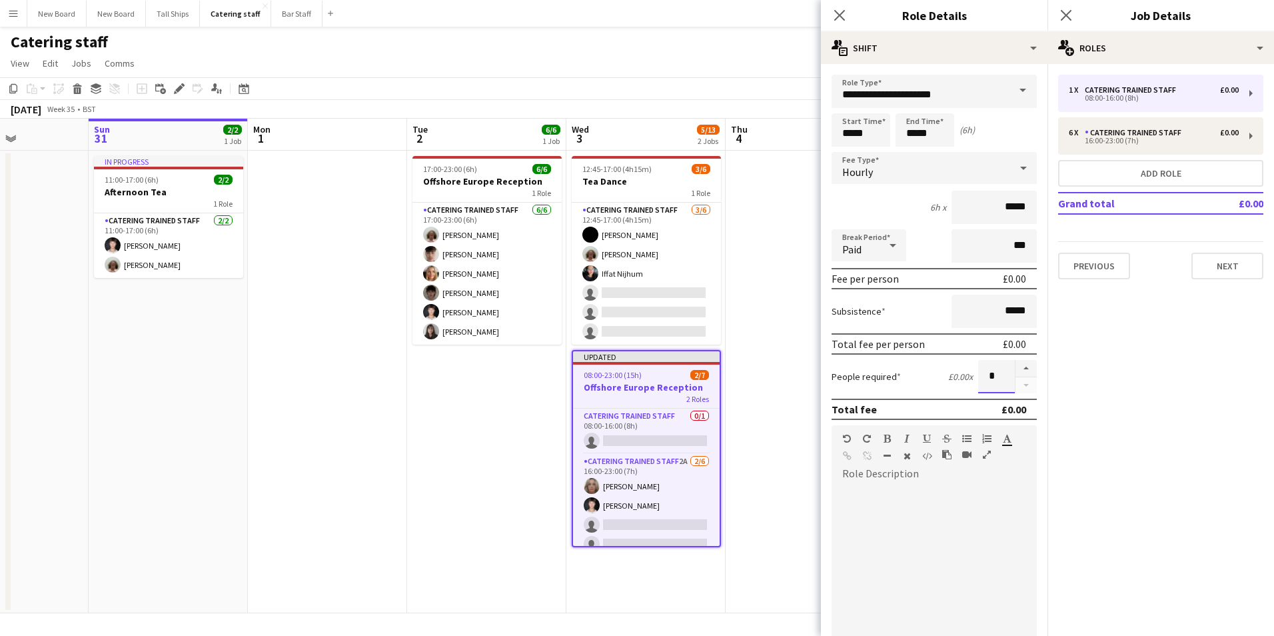
click at [924, 378] on div "People required £0.00 x *" at bounding box center [934, 376] width 205 height 33
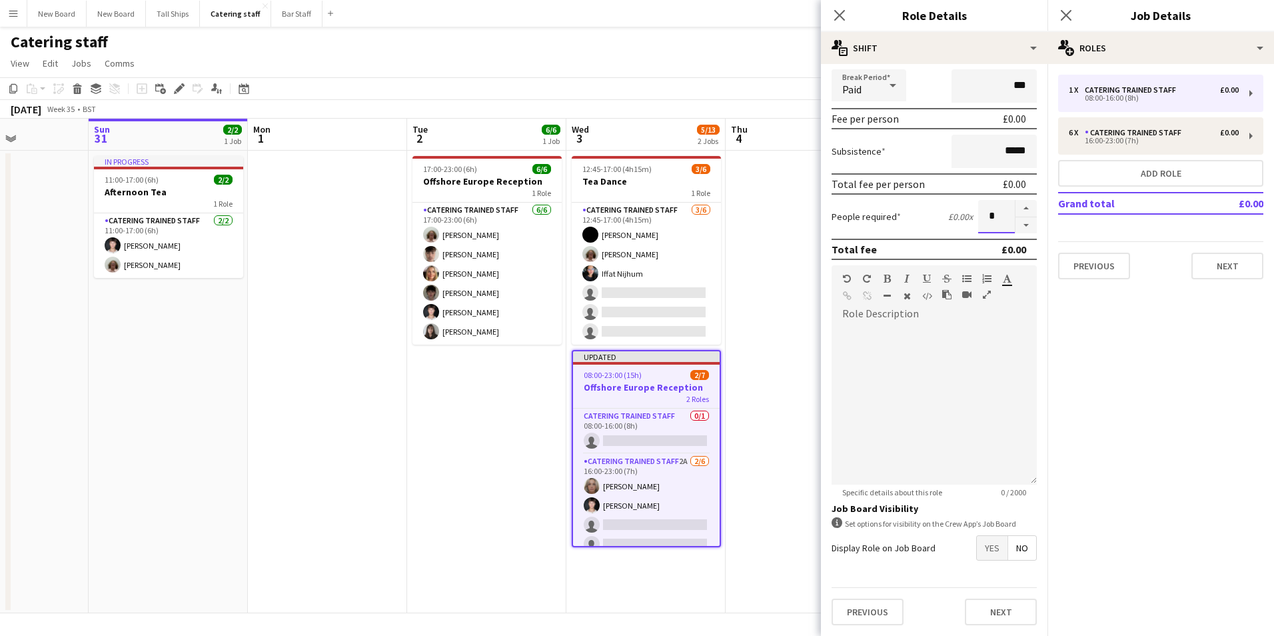
type input "*"
click at [988, 545] on span "Yes" at bounding box center [992, 548] width 31 height 24
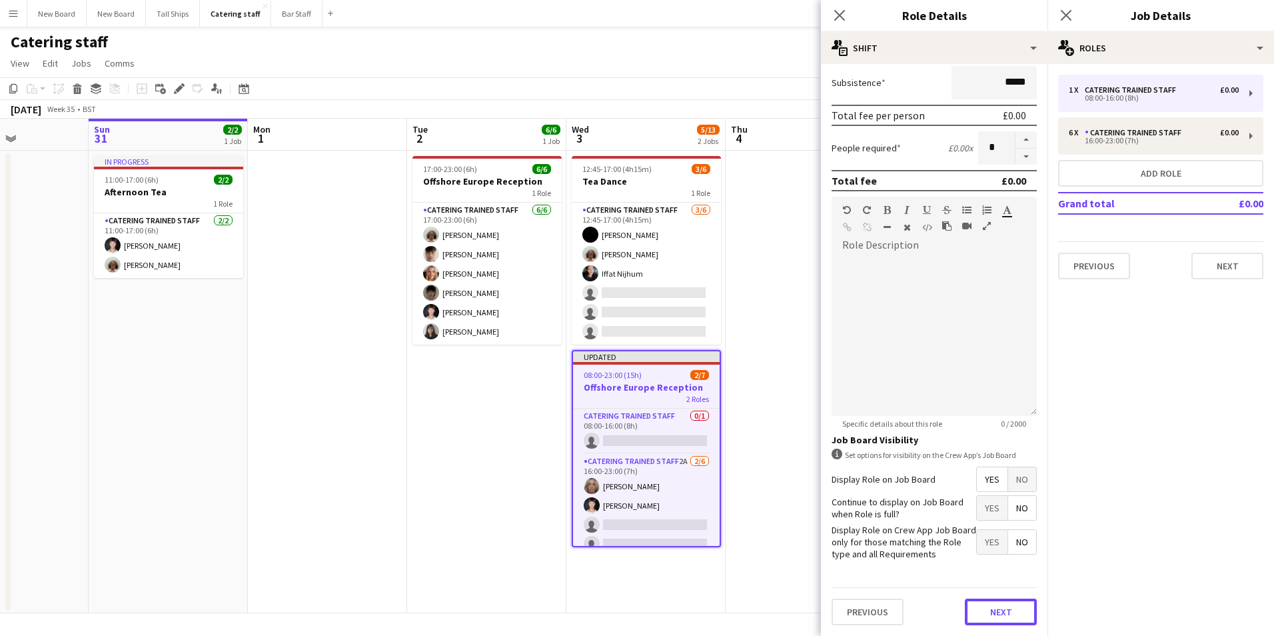
click at [1003, 604] on button "Next" at bounding box center [1001, 611] width 72 height 27
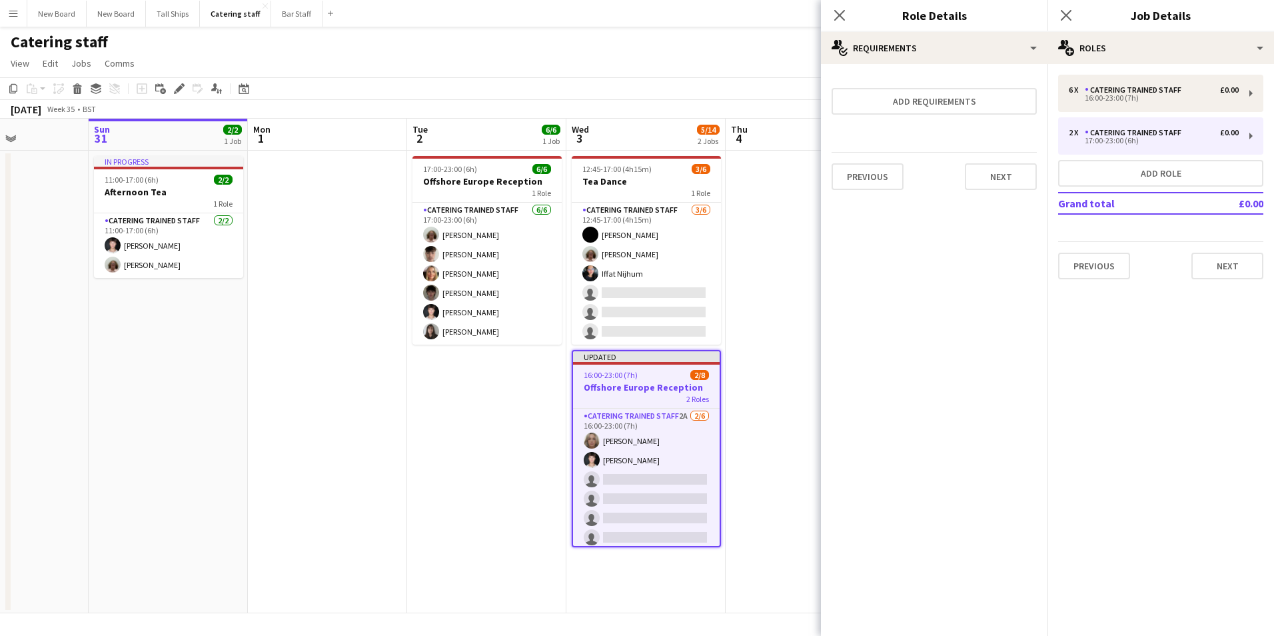
drag, startPoint x: 719, startPoint y: 455, endPoint x: 710, endPoint y: 485, distance: 31.2
click at [716, 519] on div "Catering trained staff 2A [DATE] 16:00-23:00 (7h) [PERSON_NAME] [PERSON_NAME] s…" at bounding box center [646, 477] width 147 height 138
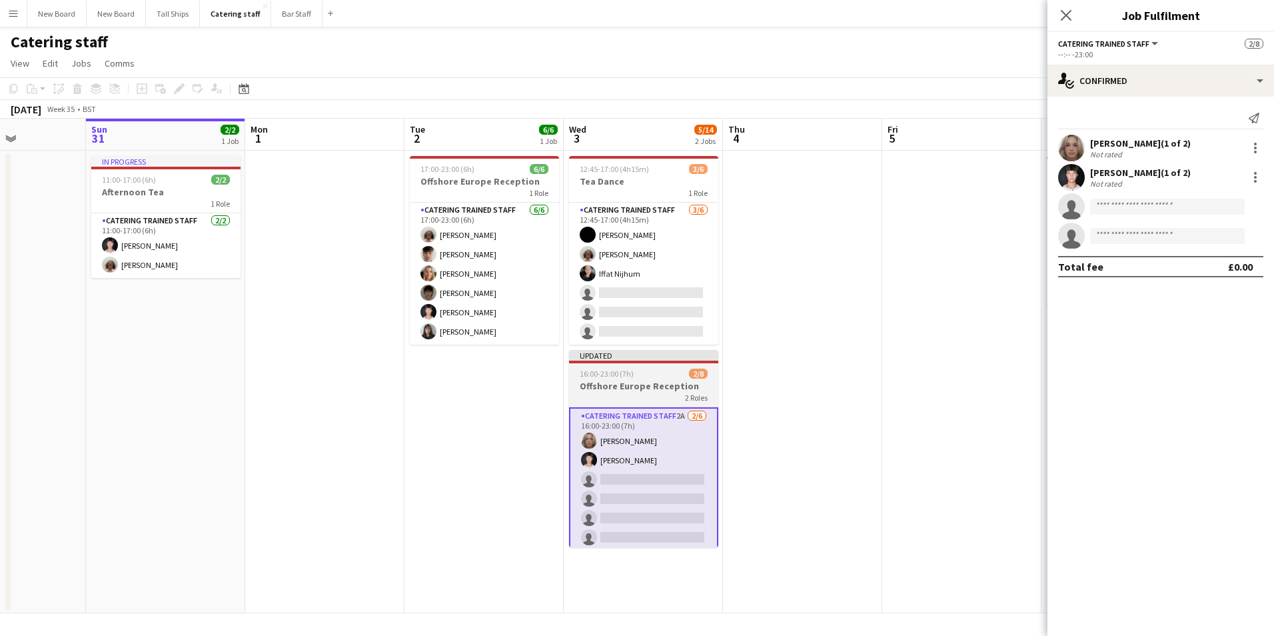
scroll to position [71, 0]
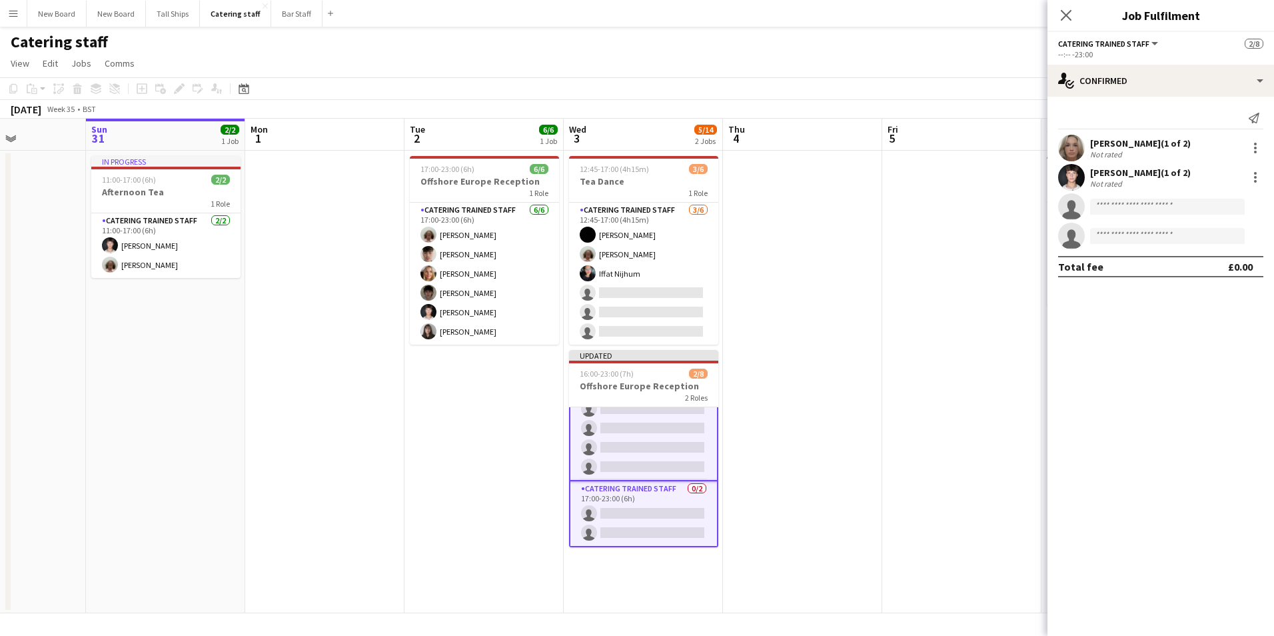
drag, startPoint x: 644, startPoint y: 512, endPoint x: 705, endPoint y: 502, distance: 62.1
click at [644, 511] on app-card-role "Catering trained staff 0/2 17:00-23:00 (6h) single-neutral-actions single-neutr…" at bounding box center [643, 514] width 149 height 66
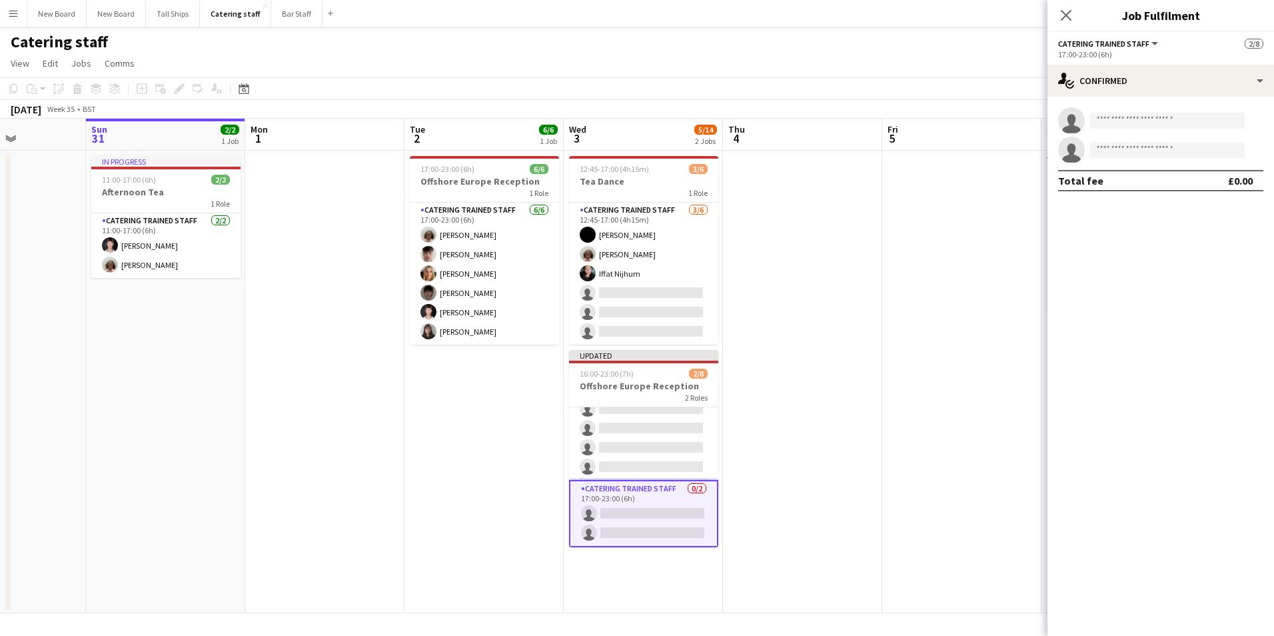
scroll to position [69, 0]
drag, startPoint x: 1135, startPoint y: 130, endPoint x: 1135, endPoint y: 122, distance: 8.0
click at [1135, 127] on app-invite-slot "single-neutral-actions" at bounding box center [1161, 120] width 227 height 27
click at [1135, 122] on input at bounding box center [1167, 121] width 155 height 16
type input "****"
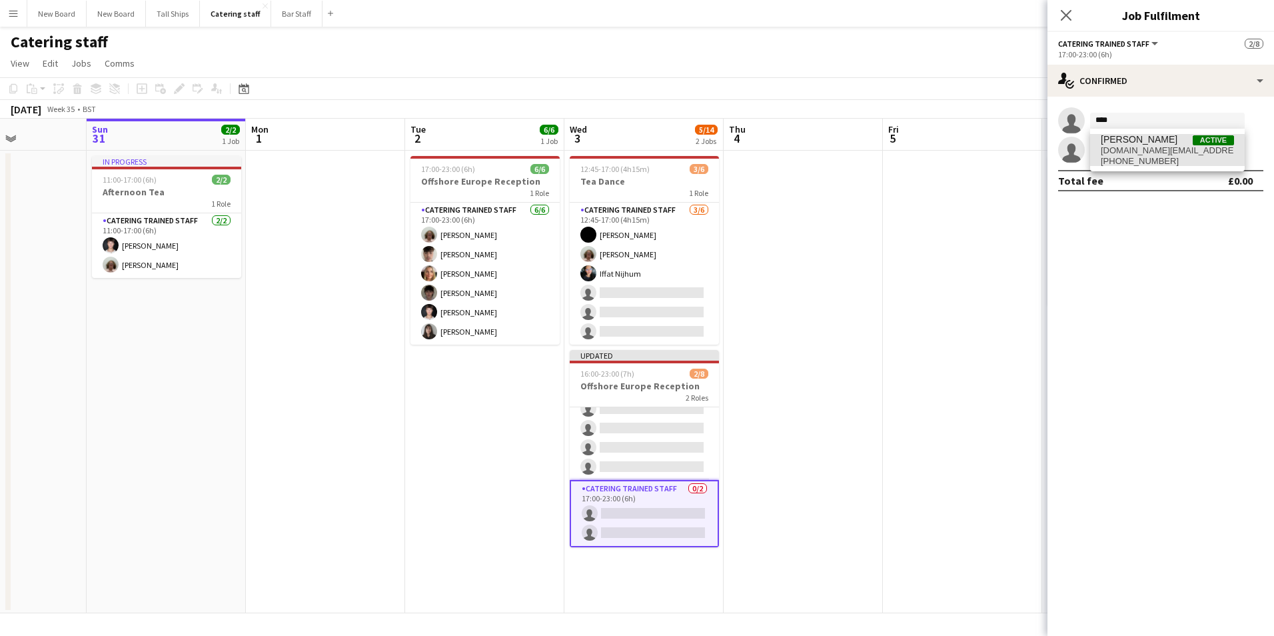
click at [1142, 149] on span "[DOMAIN_NAME][EMAIL_ADDRESS][DOMAIN_NAME]" at bounding box center [1167, 150] width 133 height 11
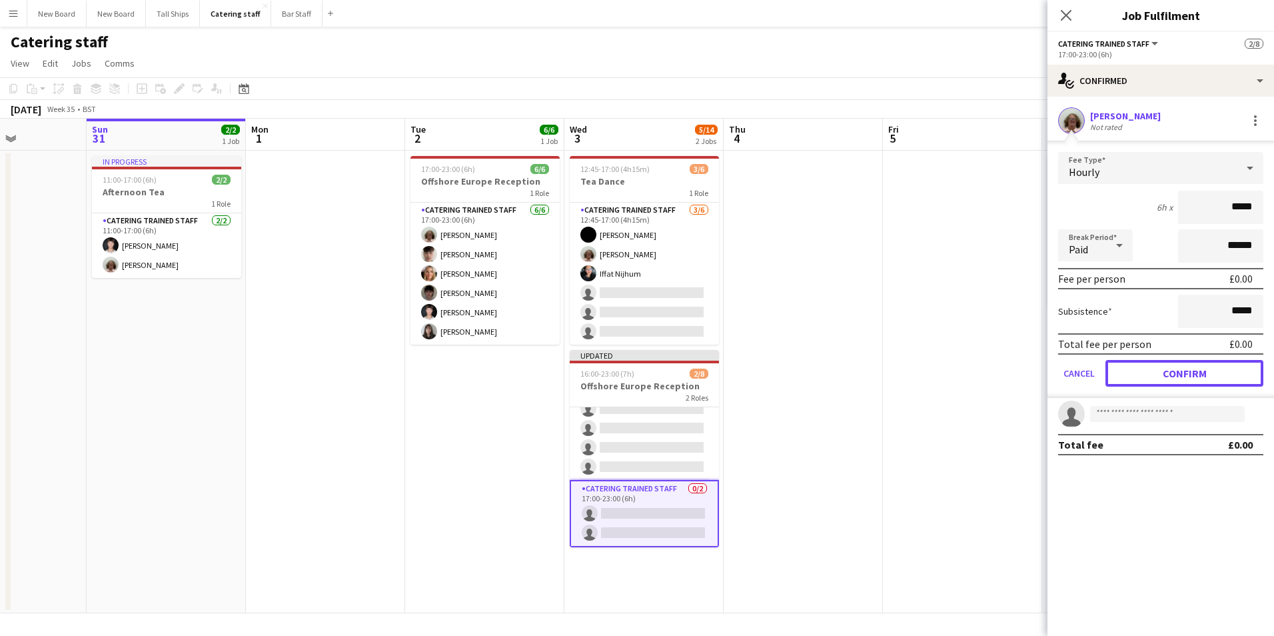
click at [1206, 369] on button "Confirm" at bounding box center [1185, 373] width 158 height 27
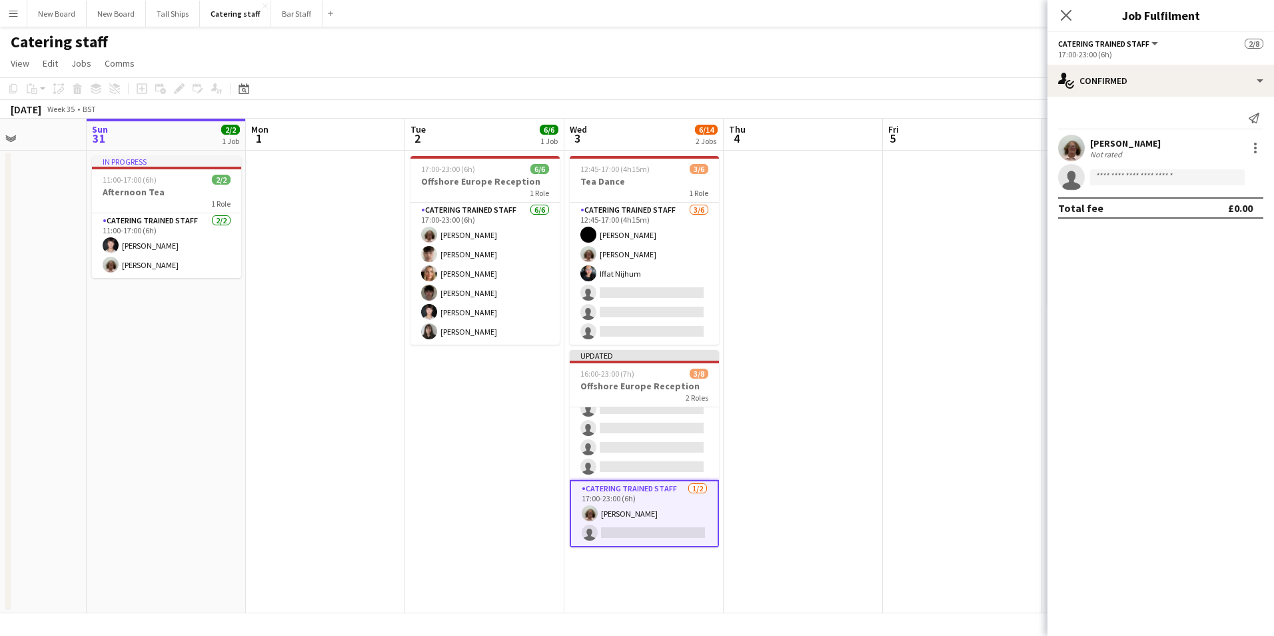
click at [646, 514] on app-card-role "Catering trained staff [DATE] 17:00-23:00 (6h) [PERSON_NAME] single-neutral-act…" at bounding box center [644, 513] width 149 height 67
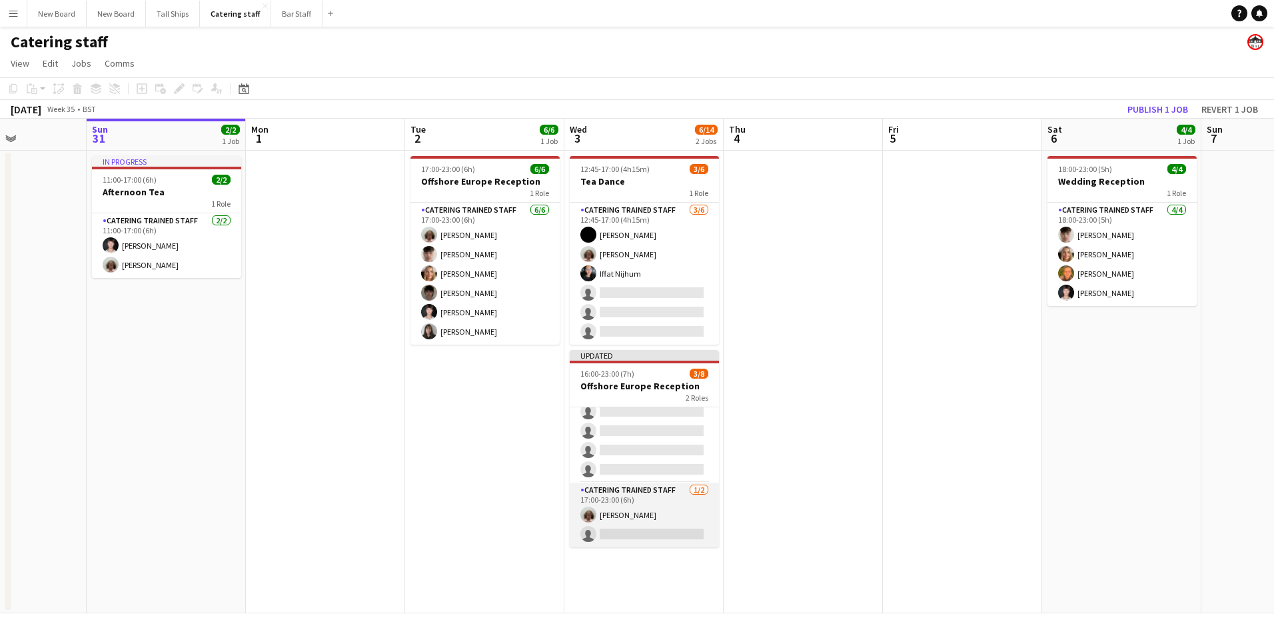
click at [646, 514] on app-card-role "Catering trained staff [DATE] 17:00-23:00 (6h) [PERSON_NAME] single-neutral-act…" at bounding box center [644, 515] width 149 height 65
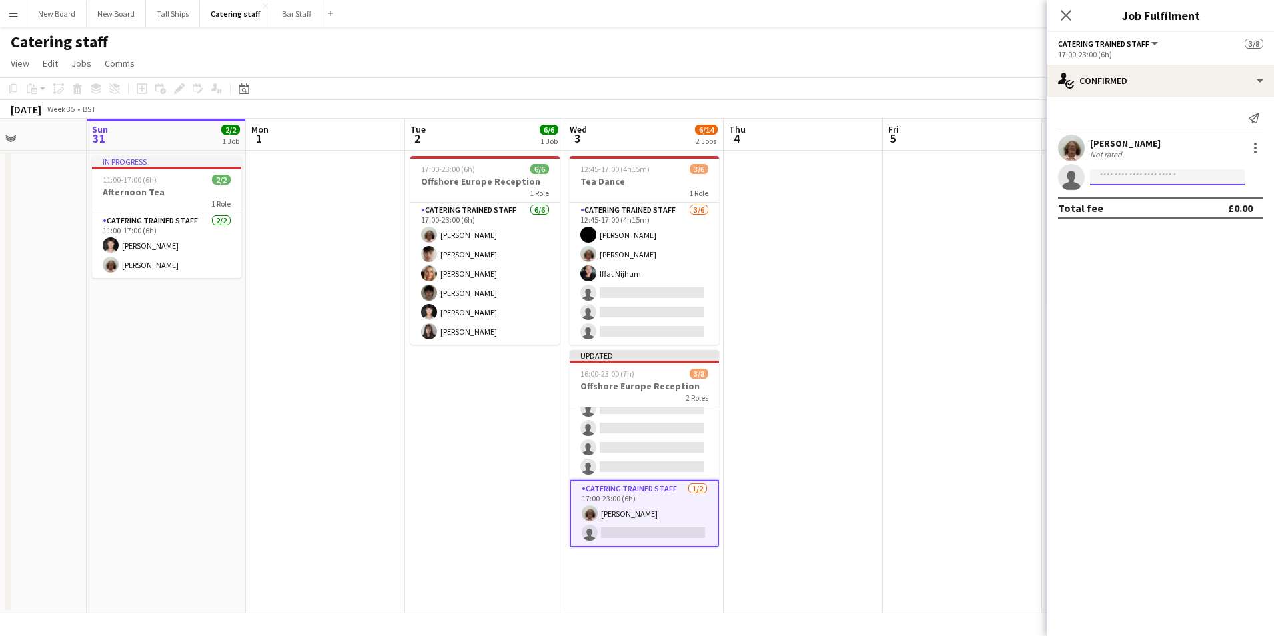
click at [1167, 171] on input at bounding box center [1167, 177] width 155 height 16
type input "*"
type input "*****"
click at [1136, 202] on span "[PERSON_NAME][EMAIL_ADDRESS][DOMAIN_NAME]" at bounding box center [1167, 207] width 133 height 11
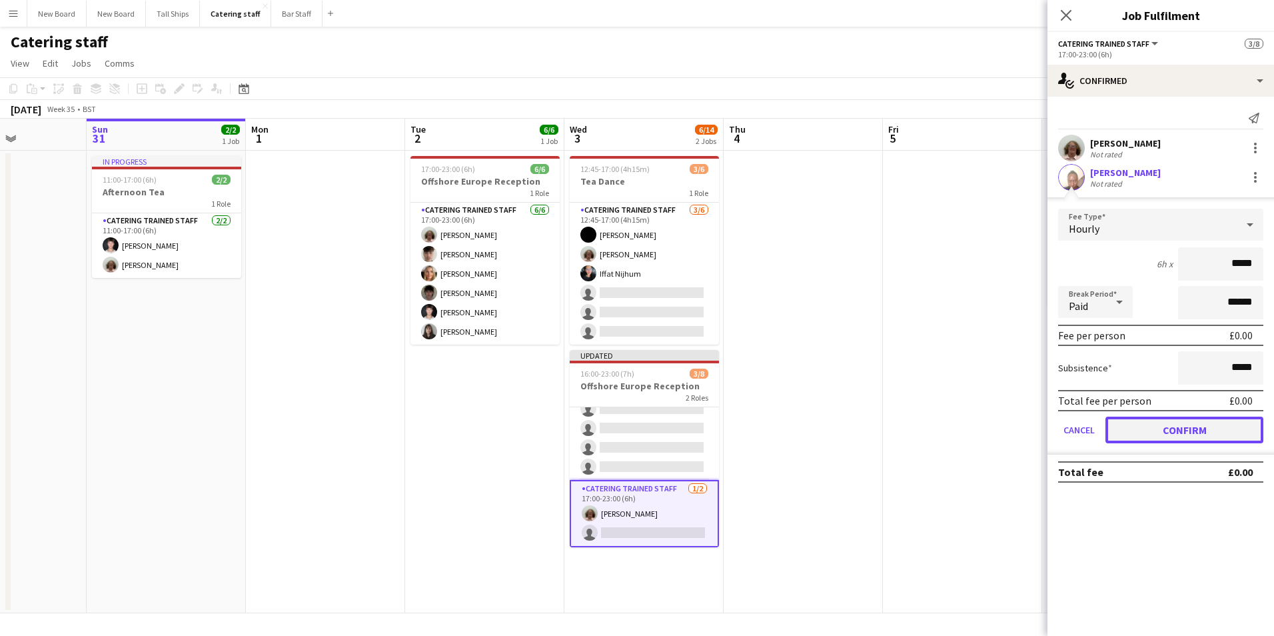
click at [1219, 427] on button "Confirm" at bounding box center [1185, 430] width 158 height 27
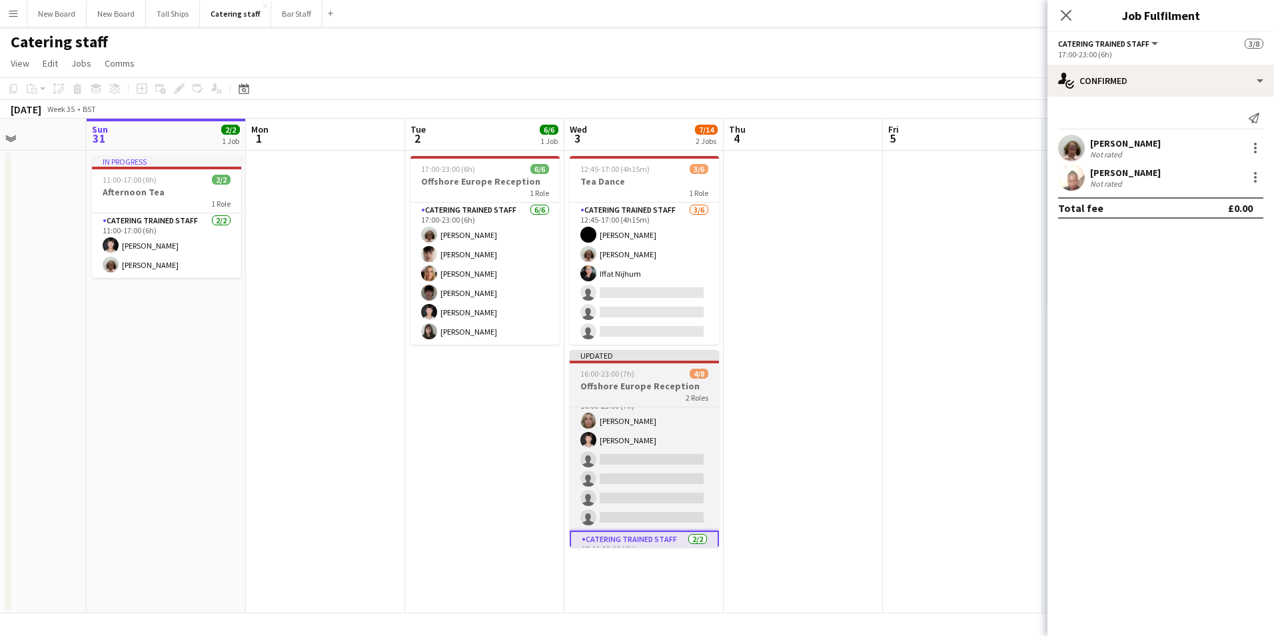
scroll to position [0, 0]
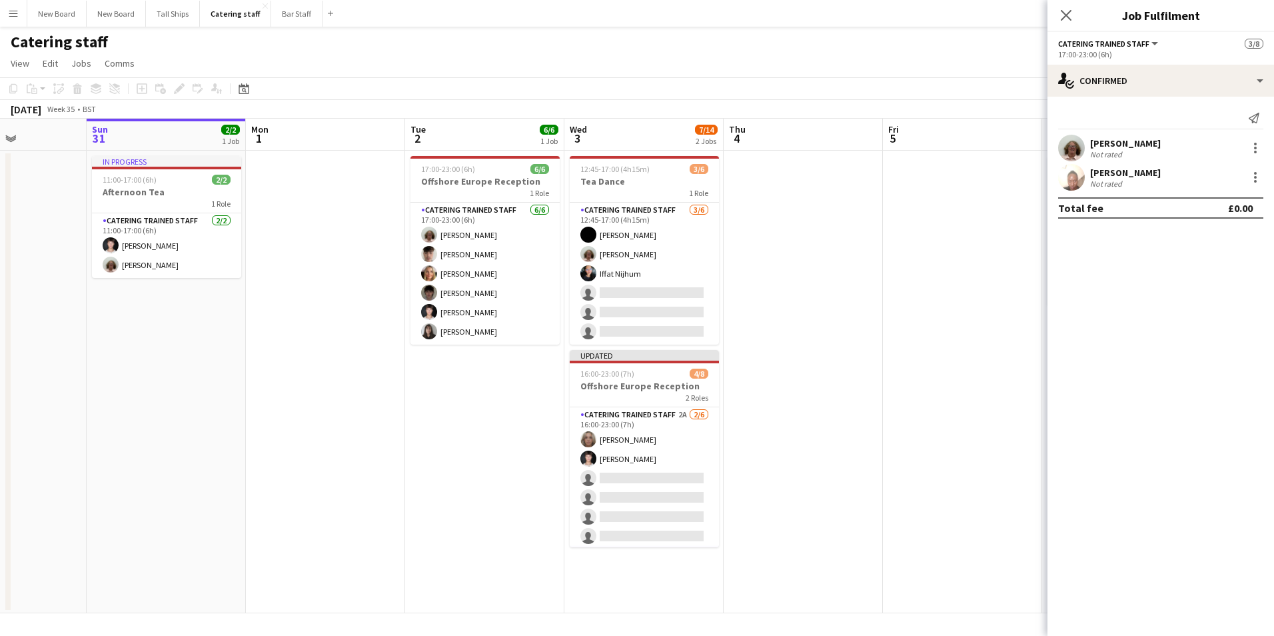
click at [1007, 221] on app-date-cell at bounding box center [962, 382] width 159 height 463
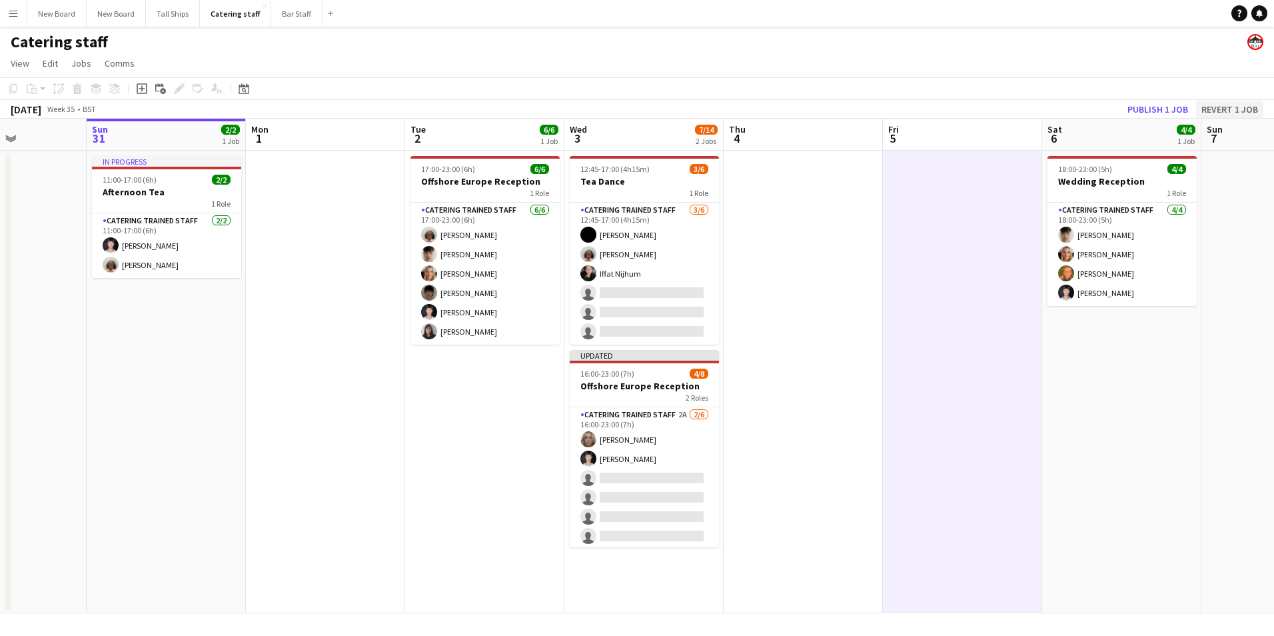
scroll to position [0, 389]
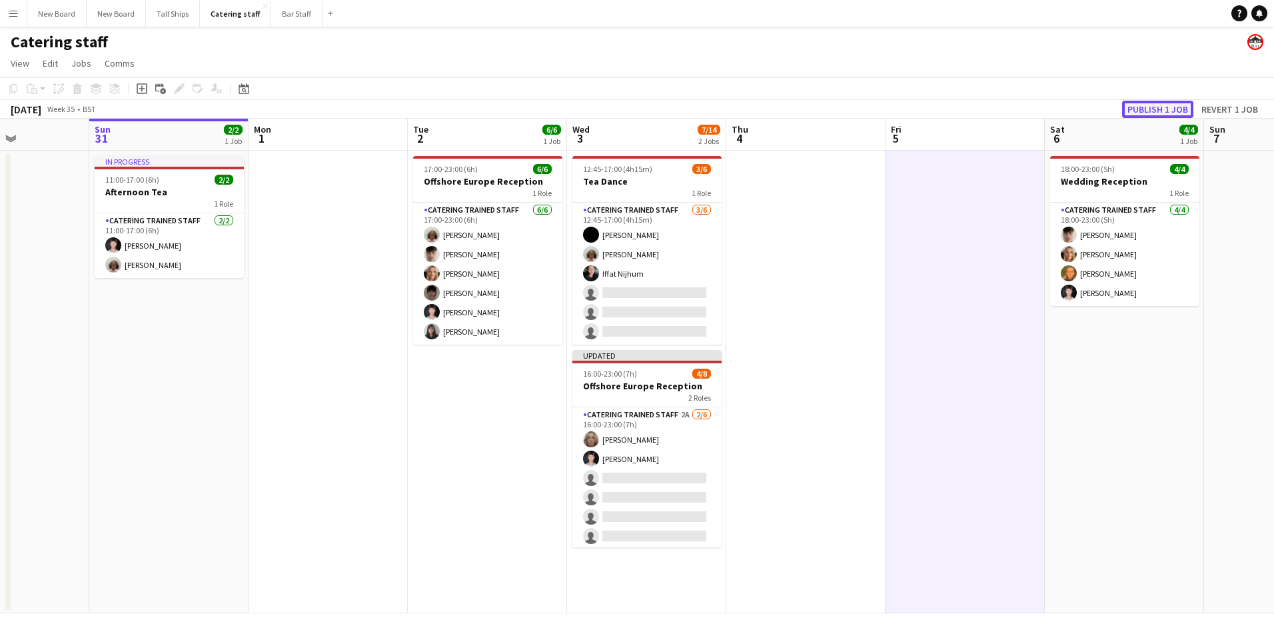
click at [1180, 107] on button "Publish 1 job" at bounding box center [1157, 109] width 71 height 17
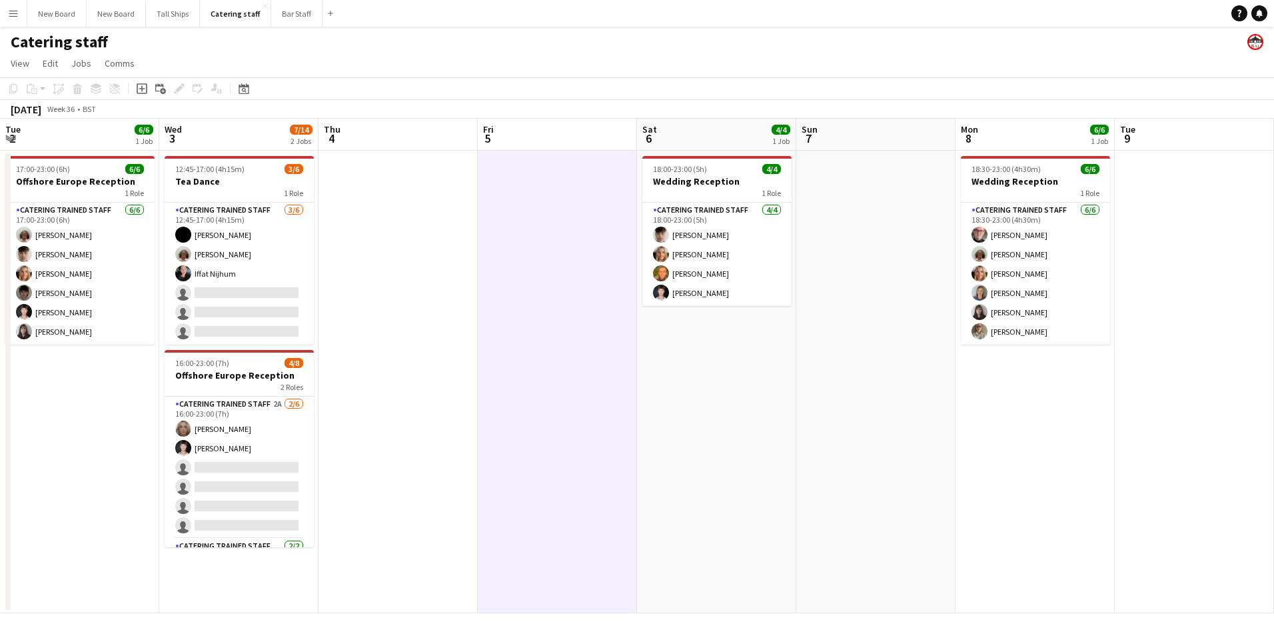
drag, startPoint x: 1130, startPoint y: 407, endPoint x: 683, endPoint y: 379, distance: 447.4
click at [684, 383] on app-calendar-viewport "Sat 30 Sun 31 2/2 1 Job Mon 1 Tue 2 6/6 1 Job Wed 3 7/14 2 Jobs Thu 4 Fri 5 Sat…" at bounding box center [637, 366] width 1274 height 495
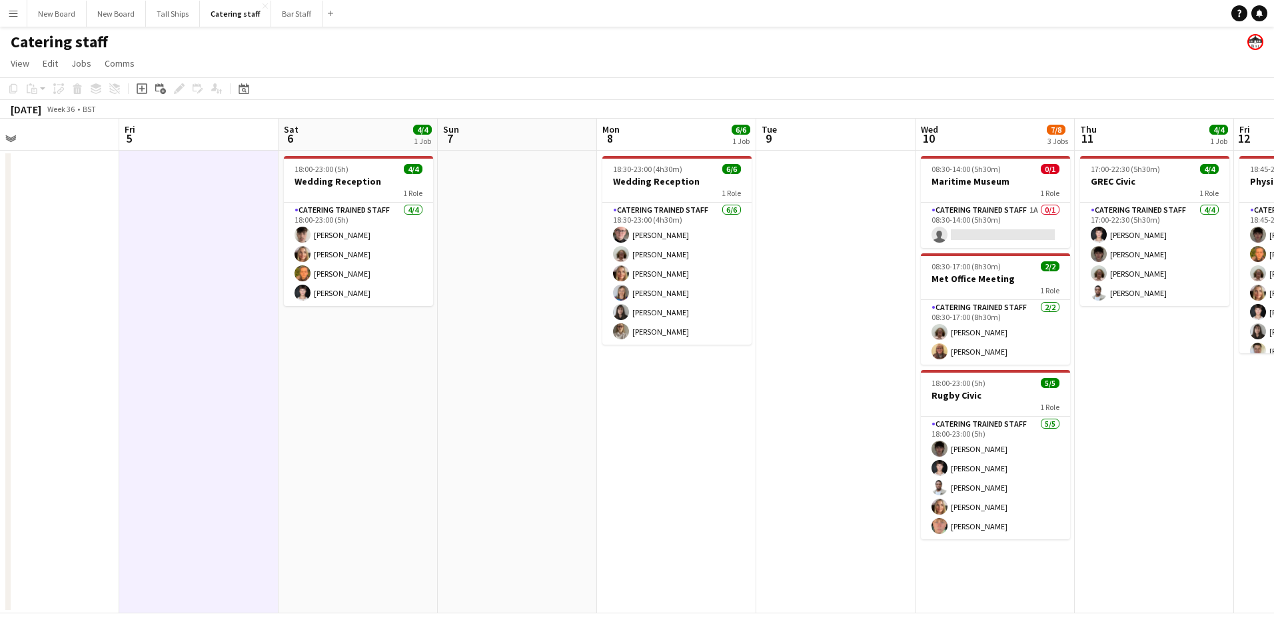
drag, startPoint x: 1003, startPoint y: 417, endPoint x: 731, endPoint y: 421, distance: 272.0
click at [732, 422] on app-calendar-viewport "Mon 1 Tue 2 6/6 1 Job Wed 3 7/14 2 Jobs Thu 4 Fri 5 Sat 6 4/4 1 Job Sun 7 Mon 8…" at bounding box center [637, 366] width 1274 height 495
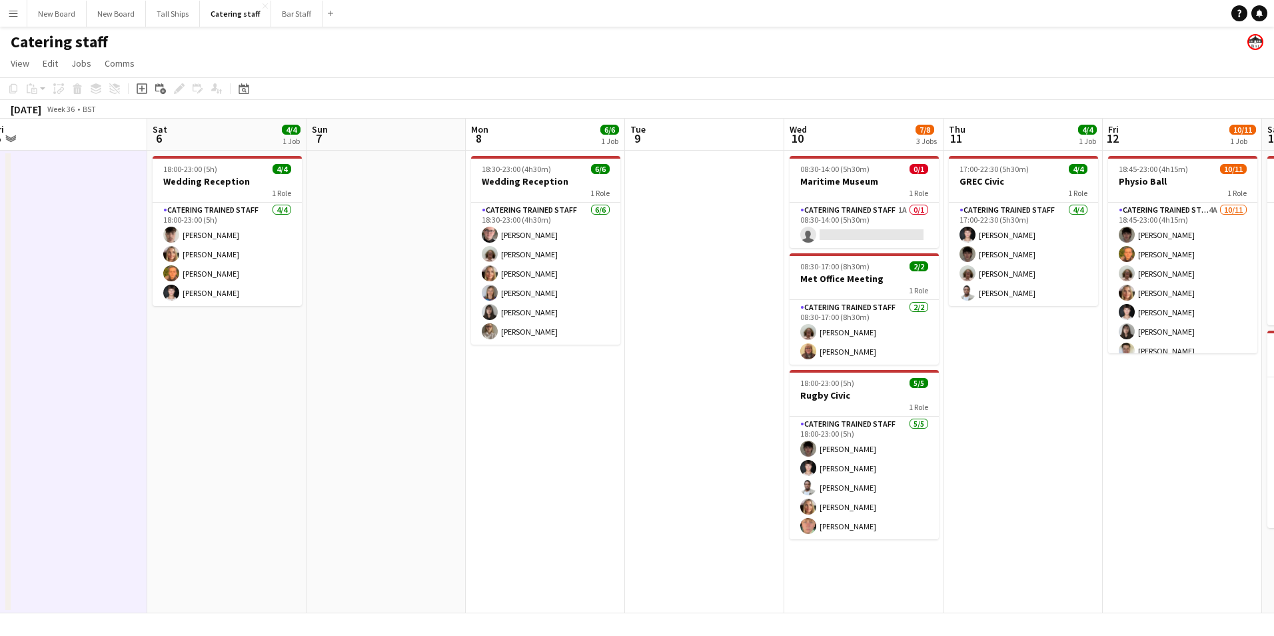
scroll to position [0, 511]
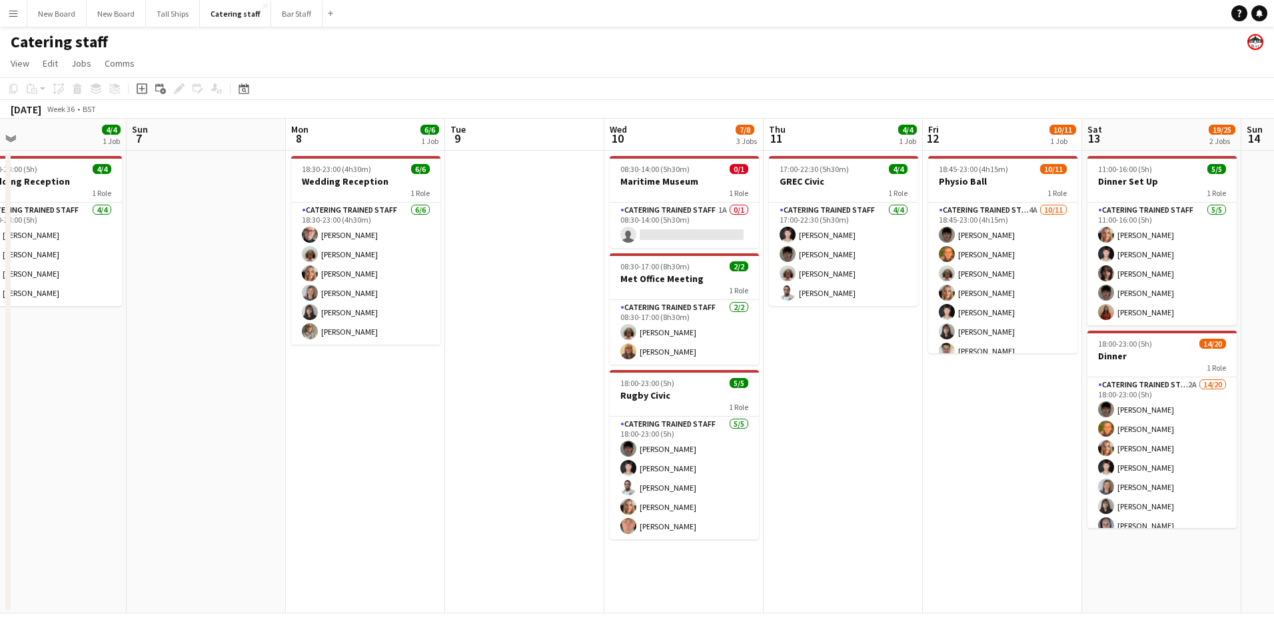
drag, startPoint x: 1140, startPoint y: 382, endPoint x: 833, endPoint y: 380, distance: 307.2
click at [833, 380] on app-calendar-viewport "Wed 3 7/14 2 Jobs Thu 4 Fri 5 Sat 6 4/4 1 Job Sun 7 Mon 8 6/6 1 Job Tue 9 Wed 1…" at bounding box center [637, 366] width 1274 height 495
click at [666, 327] on app-card-role "Catering trained staff [DATE] 08:30-17:00 (8h30m) [PERSON_NAME] [PERSON_NAME]" at bounding box center [684, 332] width 149 height 65
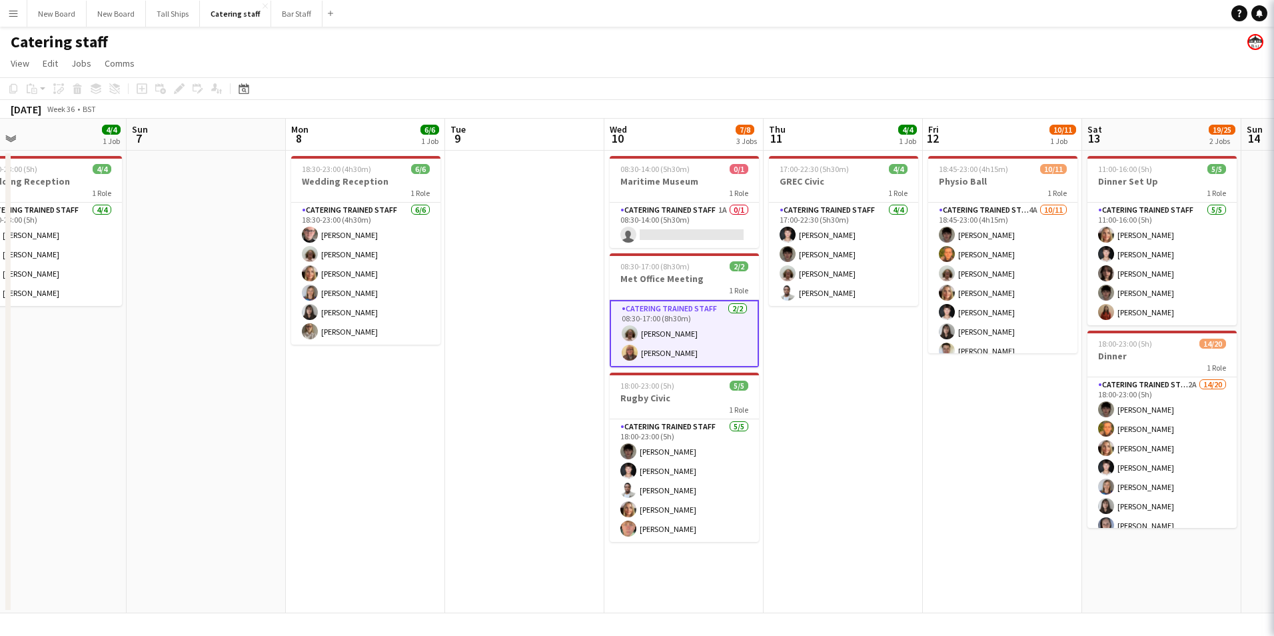
scroll to position [0, 509]
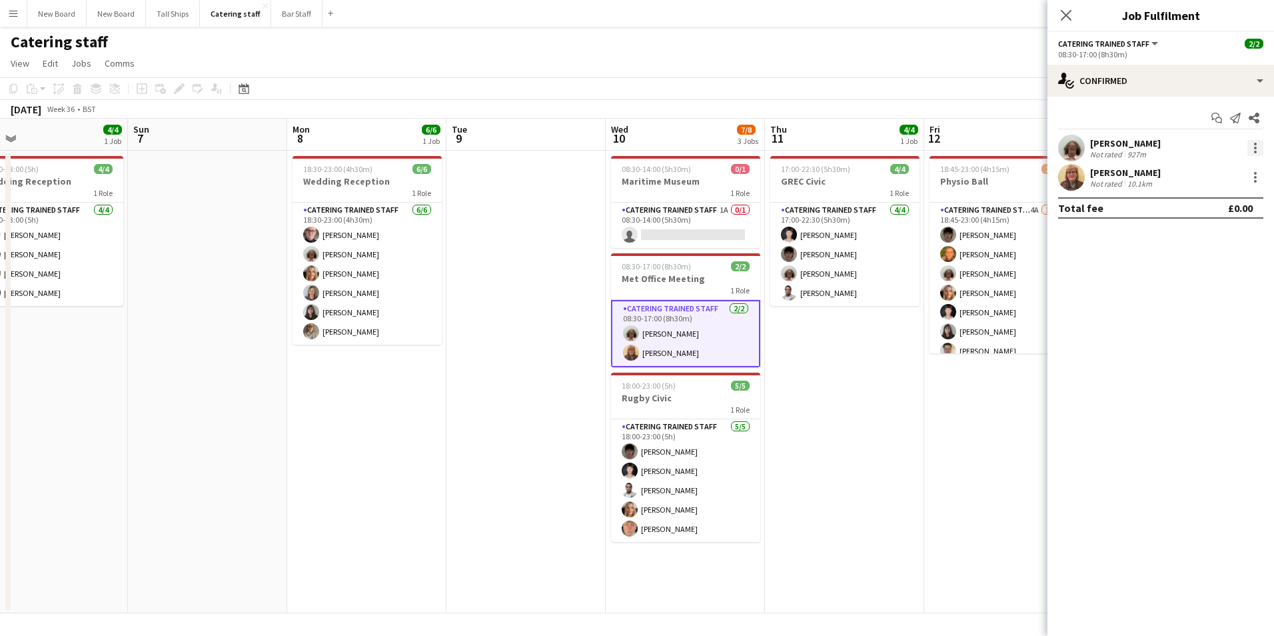
click at [1255, 144] on div at bounding box center [1256, 148] width 16 height 16
click at [1201, 299] on span "Remove" at bounding box center [1190, 300] width 40 height 11
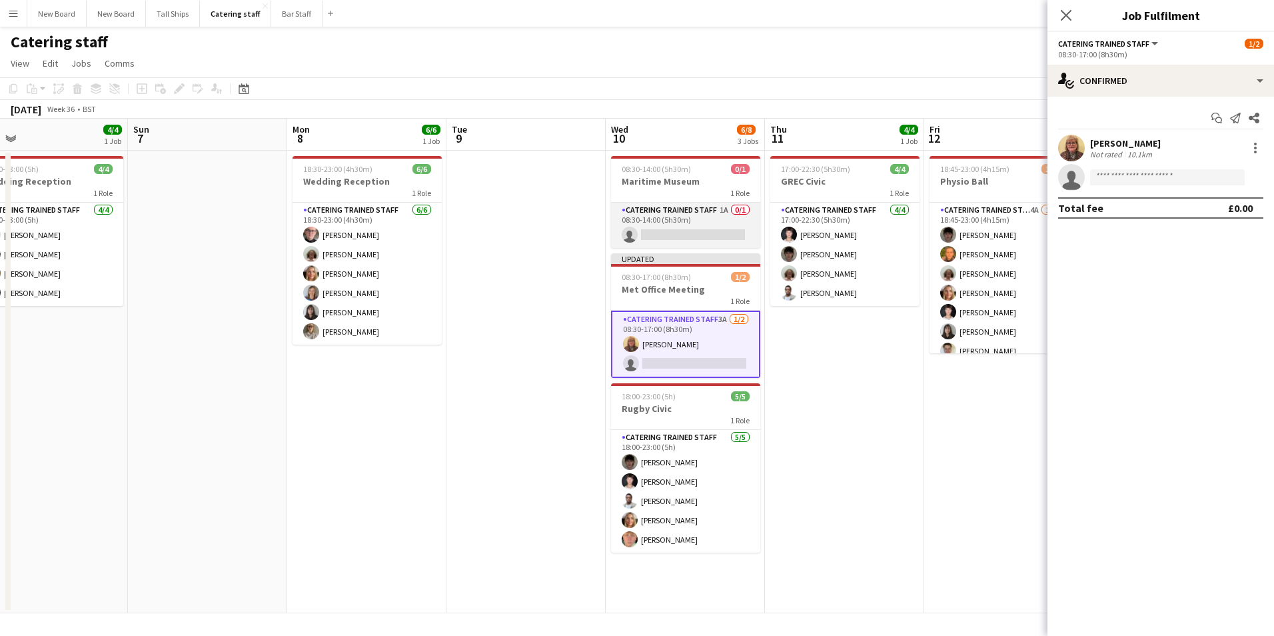
click at [664, 229] on app-card-role "Catering trained staff 1A 0/1 08:30-14:00 (5h30m) single-neutral-actions" at bounding box center [685, 225] width 149 height 45
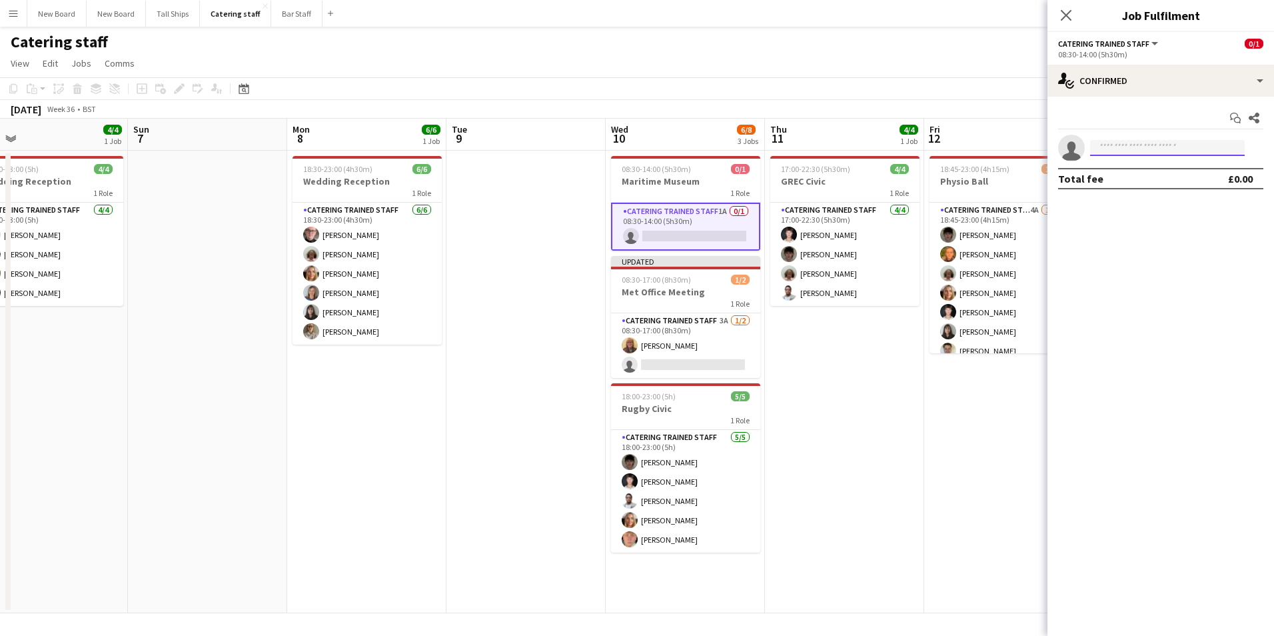
click at [1166, 141] on input at bounding box center [1167, 148] width 155 height 16
type input "*****"
click at [1138, 177] on span "Busy with another job on Catering staff." at bounding box center [1167, 184] width 133 height 22
drag, startPoint x: 673, startPoint y: 249, endPoint x: 676, endPoint y: 243, distance: 7.2
click at [674, 247] on app-card-role "Catering trained staff 1A 0/1 08:30-14:00 (5h30m) single-neutral-actions" at bounding box center [685, 227] width 149 height 48
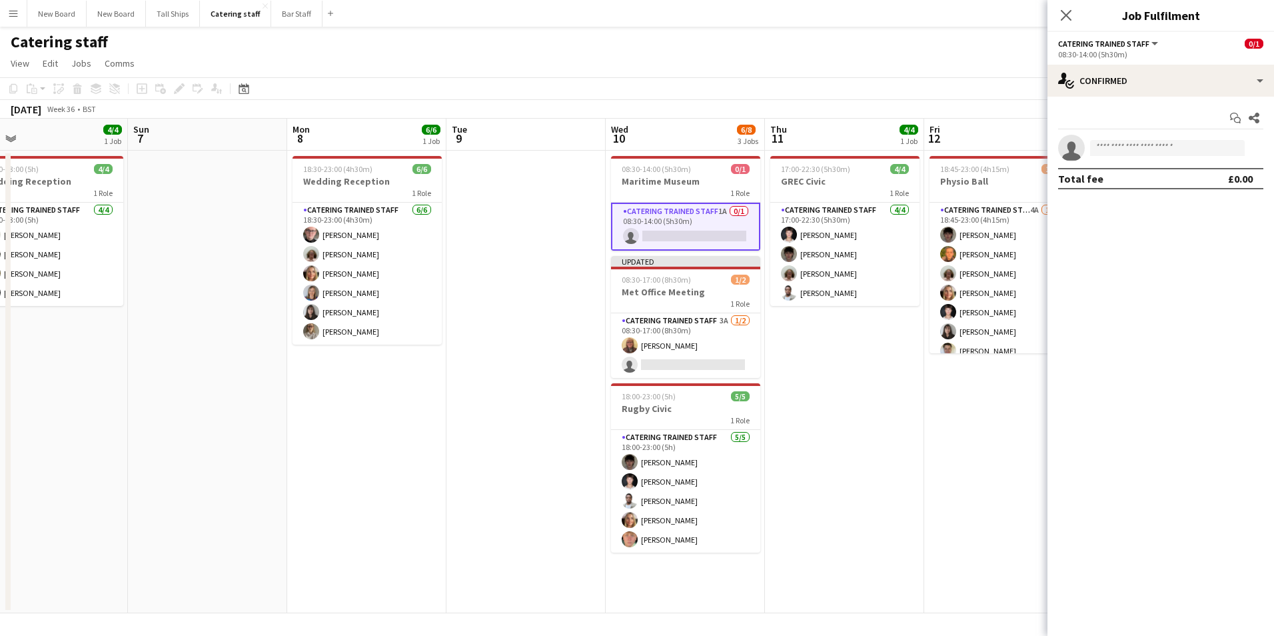
scroll to position [0, 508]
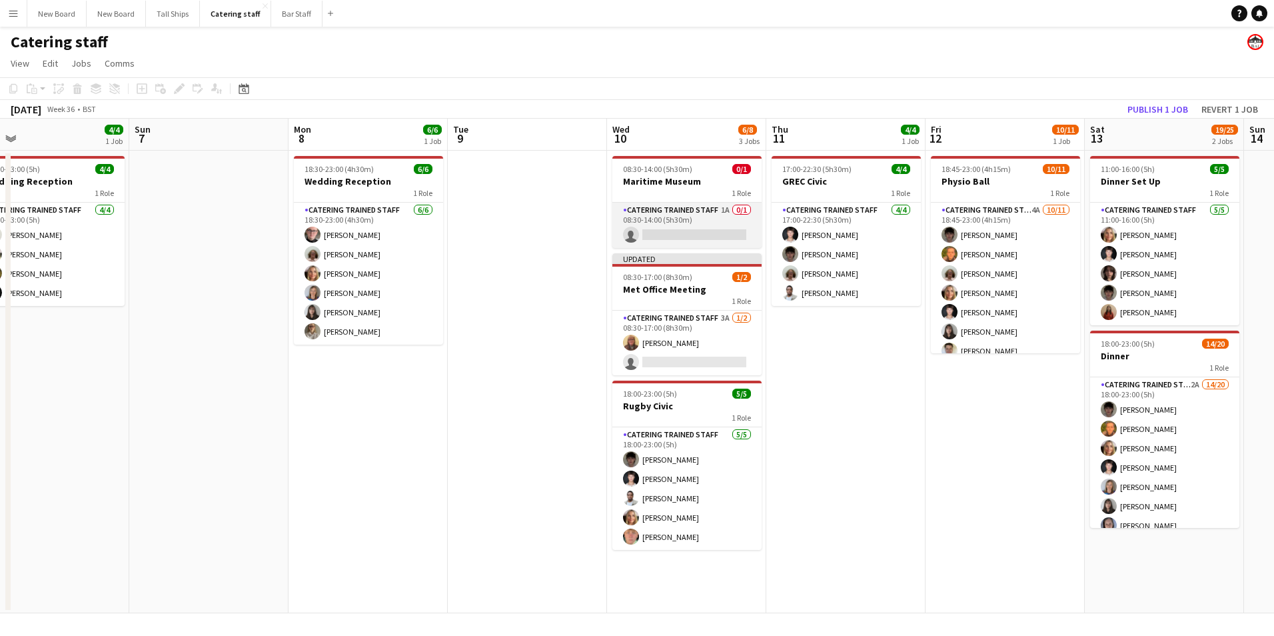
click at [688, 243] on app-card-role "Catering trained staff 1A 0/1 08:30-14:00 (5h30m) single-neutral-actions" at bounding box center [686, 225] width 149 height 45
click at [691, 235] on app-card-role "Catering trained staff 1A 0/1 08:30-14:00 (5h30m) single-neutral-actions" at bounding box center [686, 225] width 149 height 45
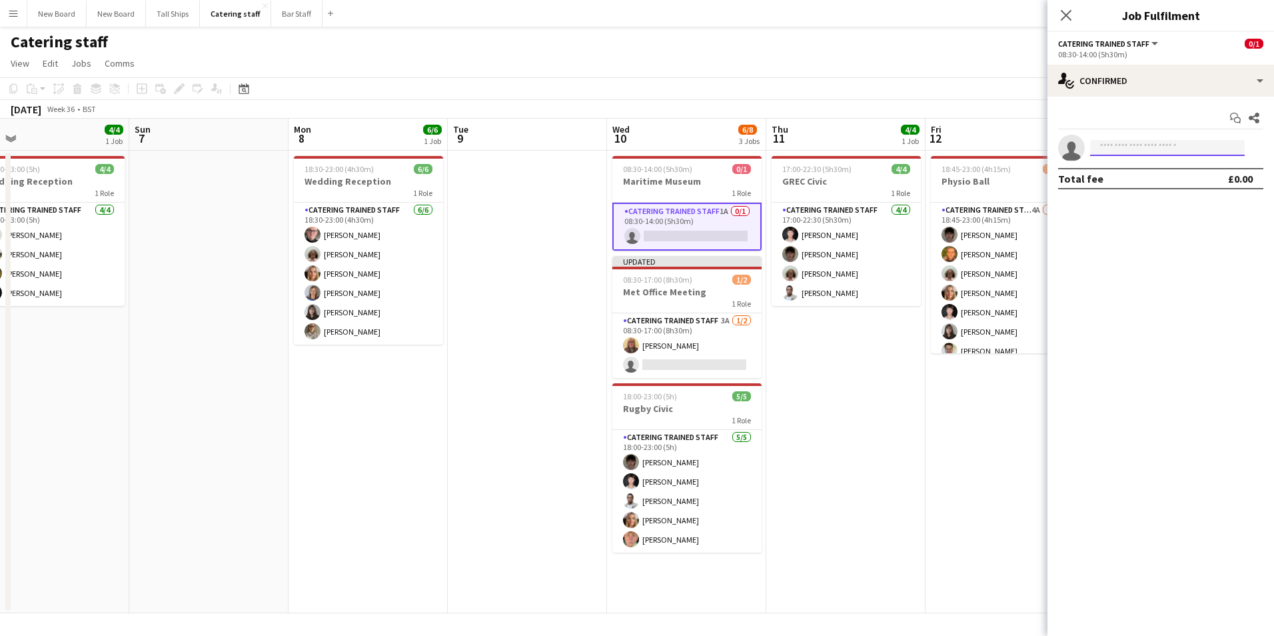
click at [1206, 145] on input at bounding box center [1167, 148] width 155 height 16
type input "****"
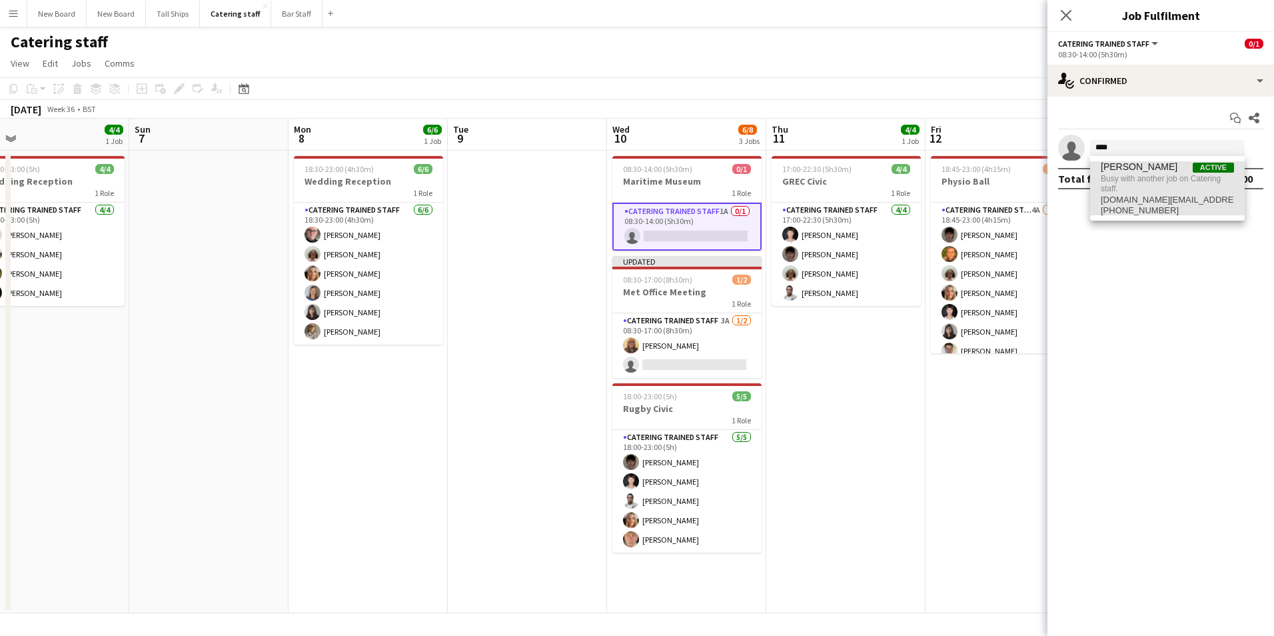
click at [1138, 205] on span "[PHONE_NUMBER]" at bounding box center [1167, 210] width 133 height 11
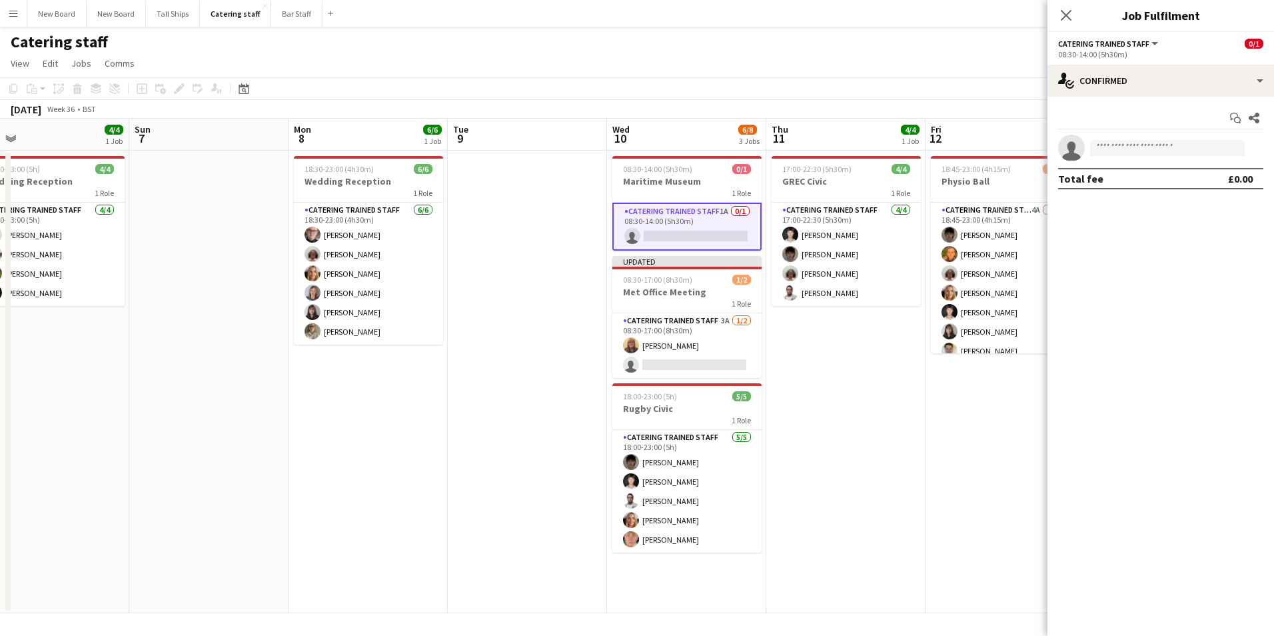
drag, startPoint x: 772, startPoint y: 492, endPoint x: 780, endPoint y: 489, distance: 8.1
click at [774, 490] on app-date-cell "17:00-22:30 (5h30m) 4/4 GREC Civic 1 Role Catering trained staff [DATE] 17:00-2…" at bounding box center [845, 382] width 159 height 463
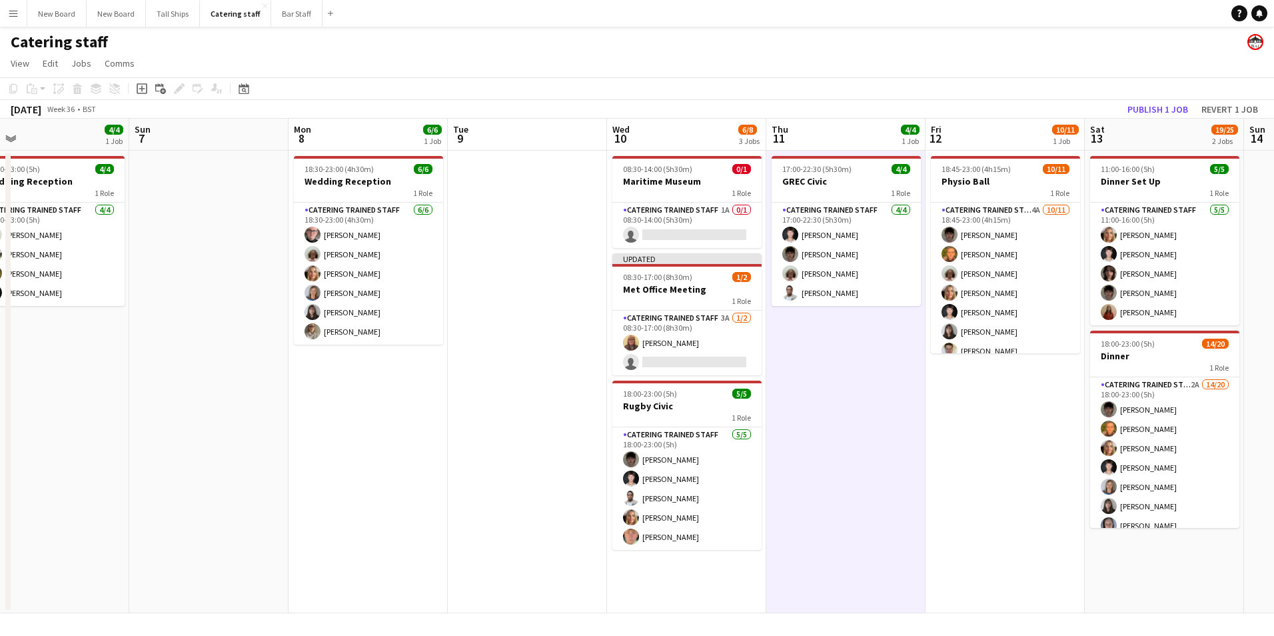
scroll to position [0, 506]
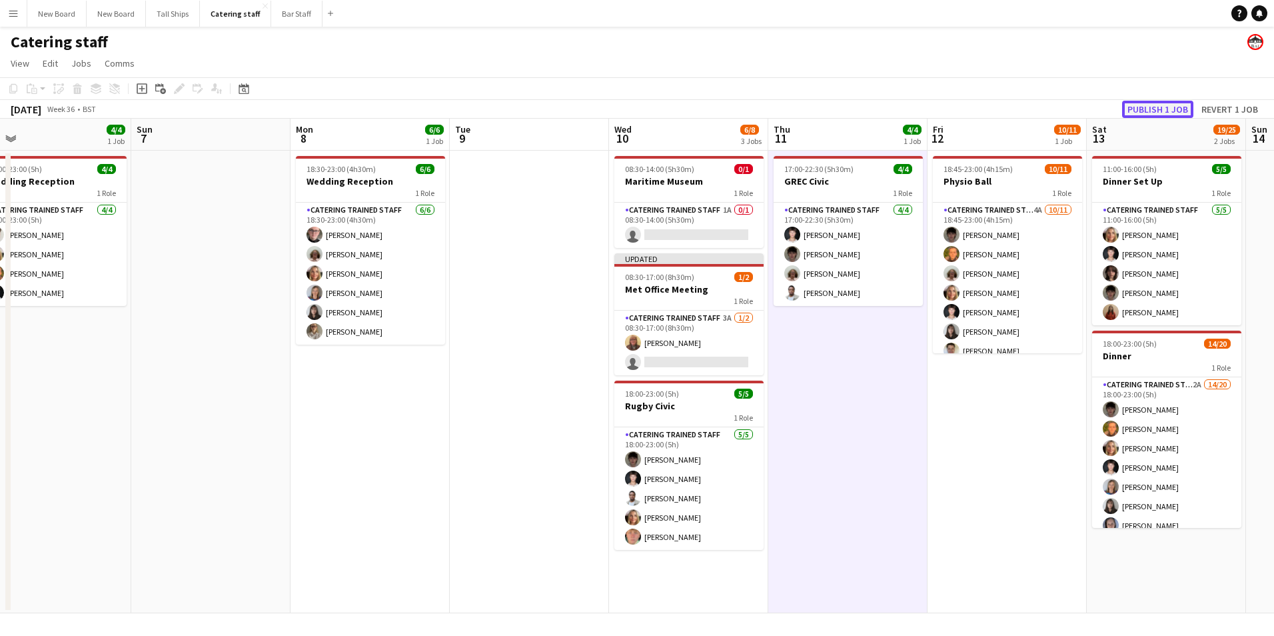
click at [1161, 105] on button "Publish 1 job" at bounding box center [1157, 109] width 71 height 17
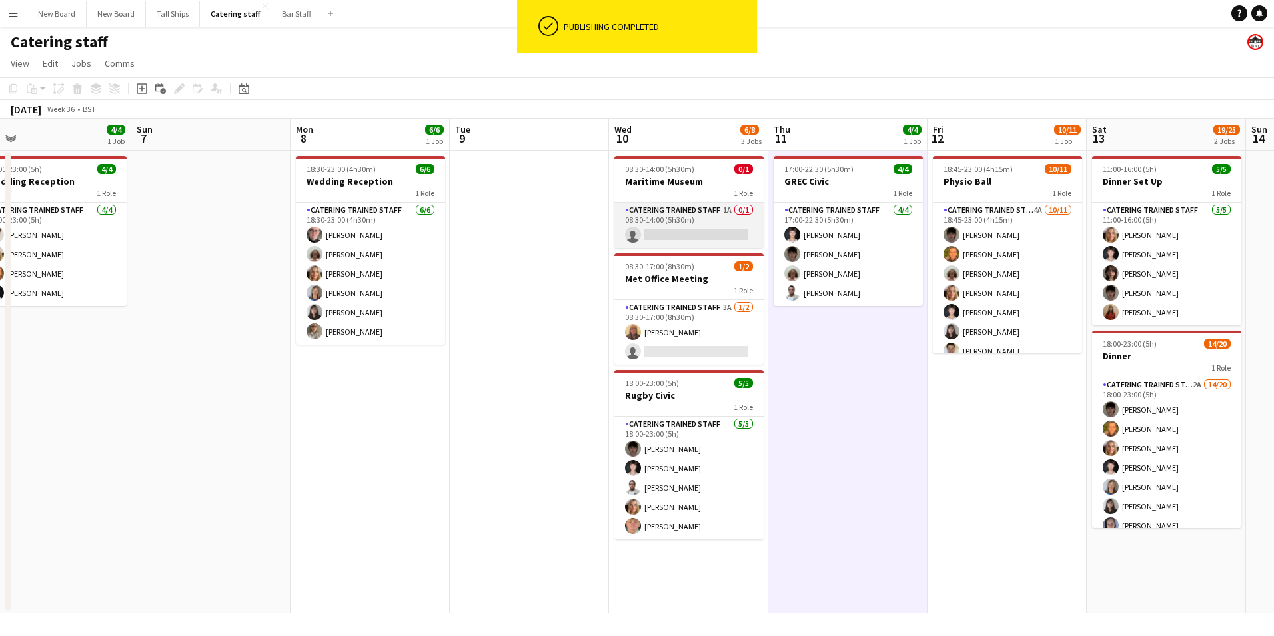
click at [713, 237] on app-card-role "Catering trained staff 1A 0/1 08:30-14:00 (5h30m) single-neutral-actions" at bounding box center [688, 225] width 149 height 45
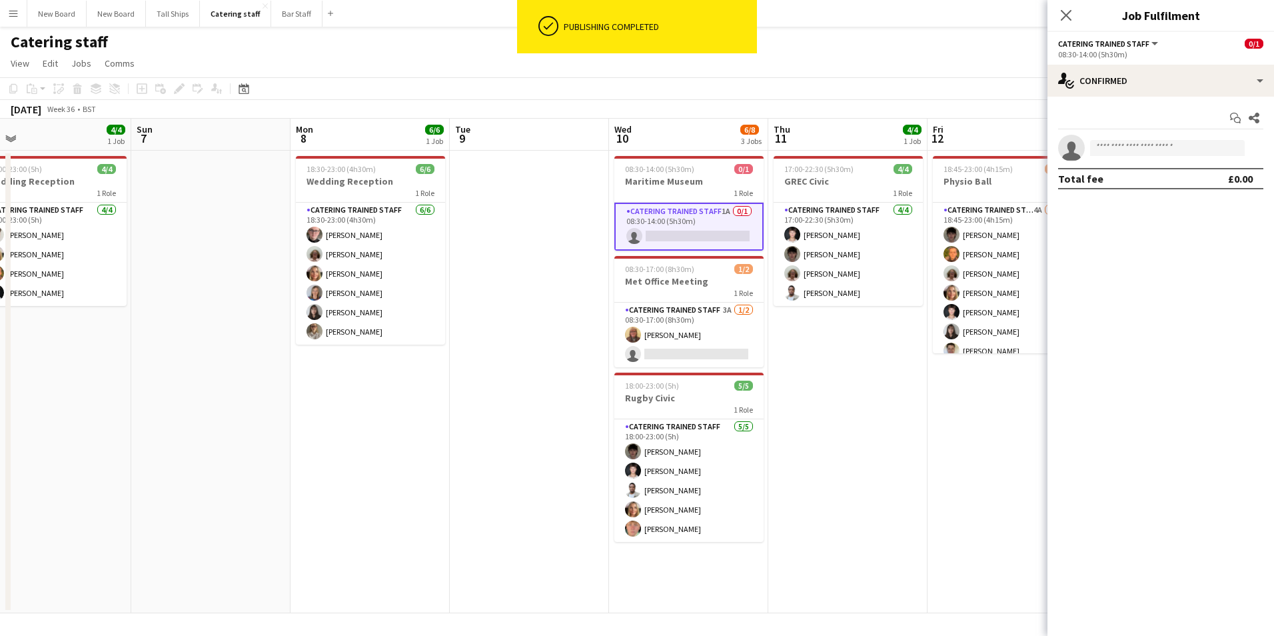
click at [1178, 139] on app-invite-slot "single-neutral-actions" at bounding box center [1161, 148] width 227 height 27
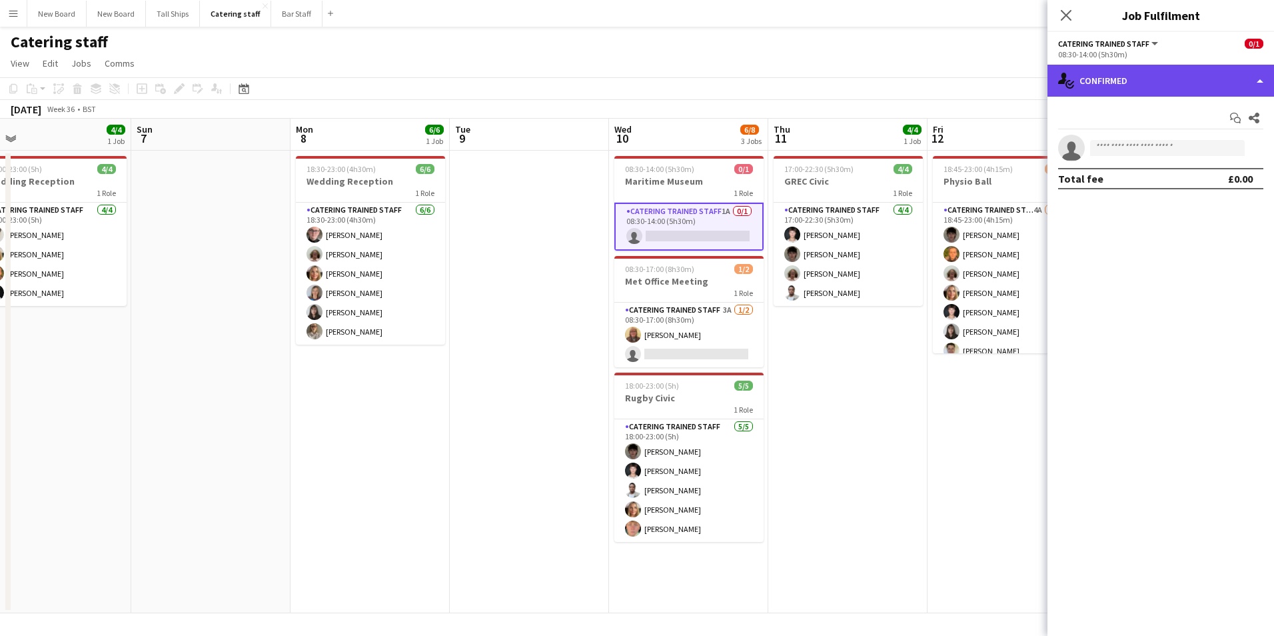
click at [1185, 80] on div "single-neutral-actions-check-2 Confirmed" at bounding box center [1161, 81] width 227 height 32
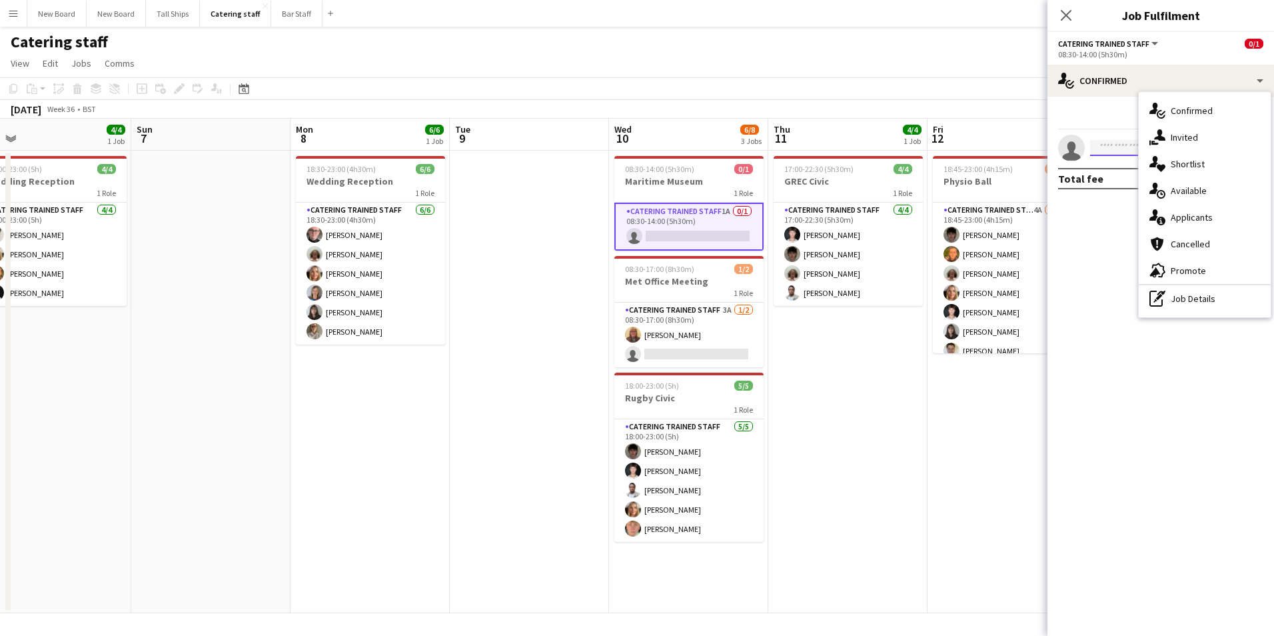
click at [1108, 151] on input at bounding box center [1167, 148] width 155 height 16
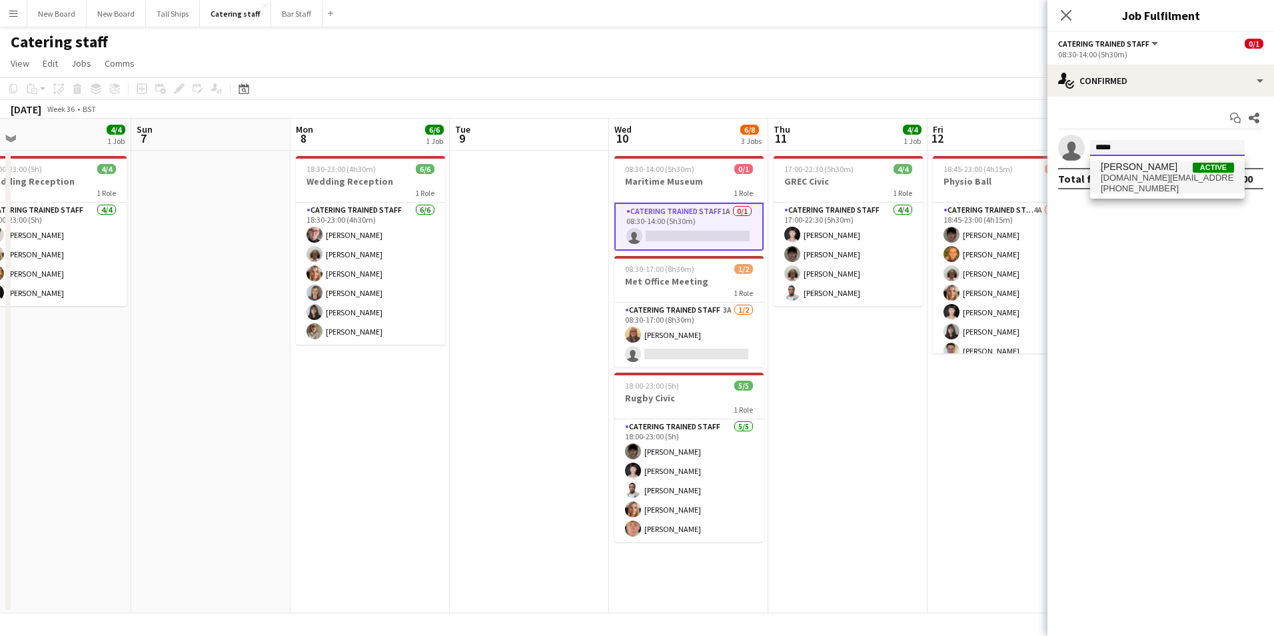
type input "*****"
click at [1160, 173] on span "[DOMAIN_NAME][EMAIL_ADDRESS][DOMAIN_NAME]" at bounding box center [1167, 178] width 133 height 11
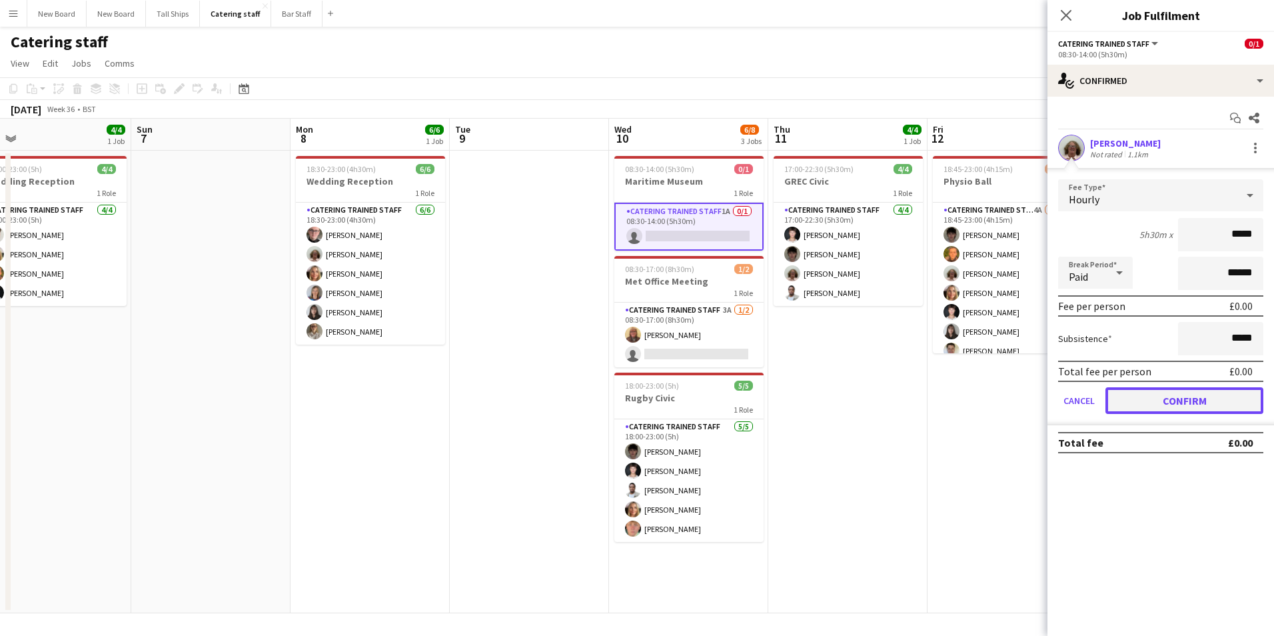
click at [1170, 399] on button "Confirm" at bounding box center [1185, 400] width 158 height 27
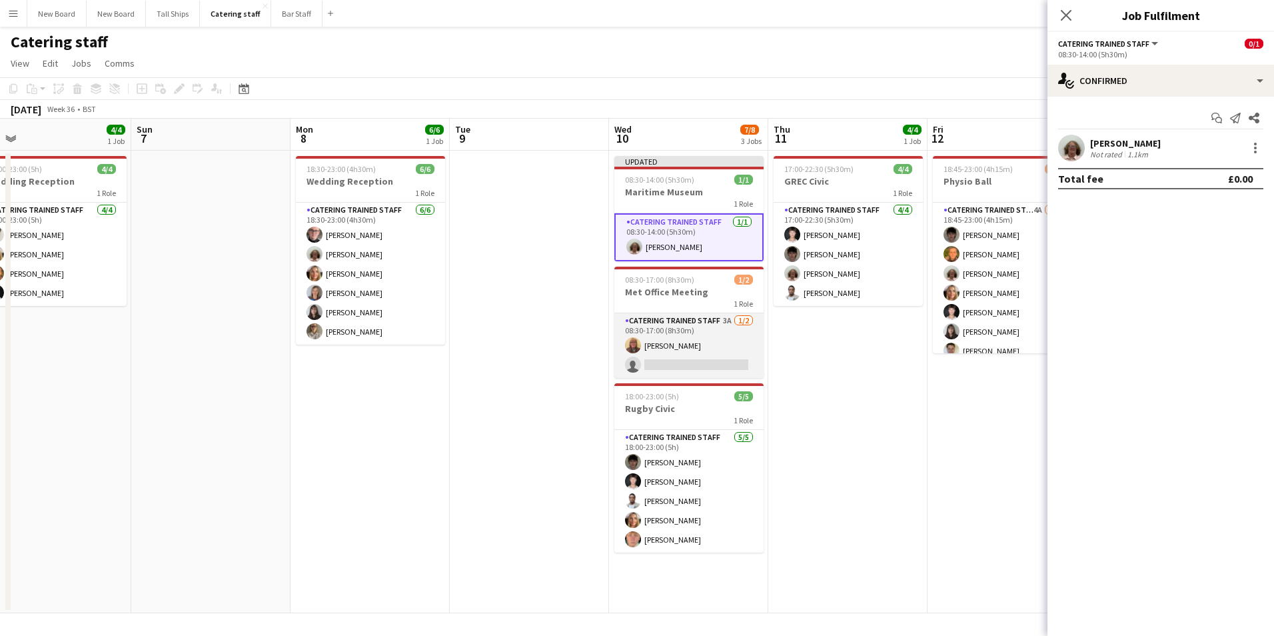
click at [737, 364] on app-card-role "Catering trained staff 3A [DATE] 08:30-17:00 (8h30m) [PERSON_NAME] single-neutr…" at bounding box center [688, 345] width 149 height 65
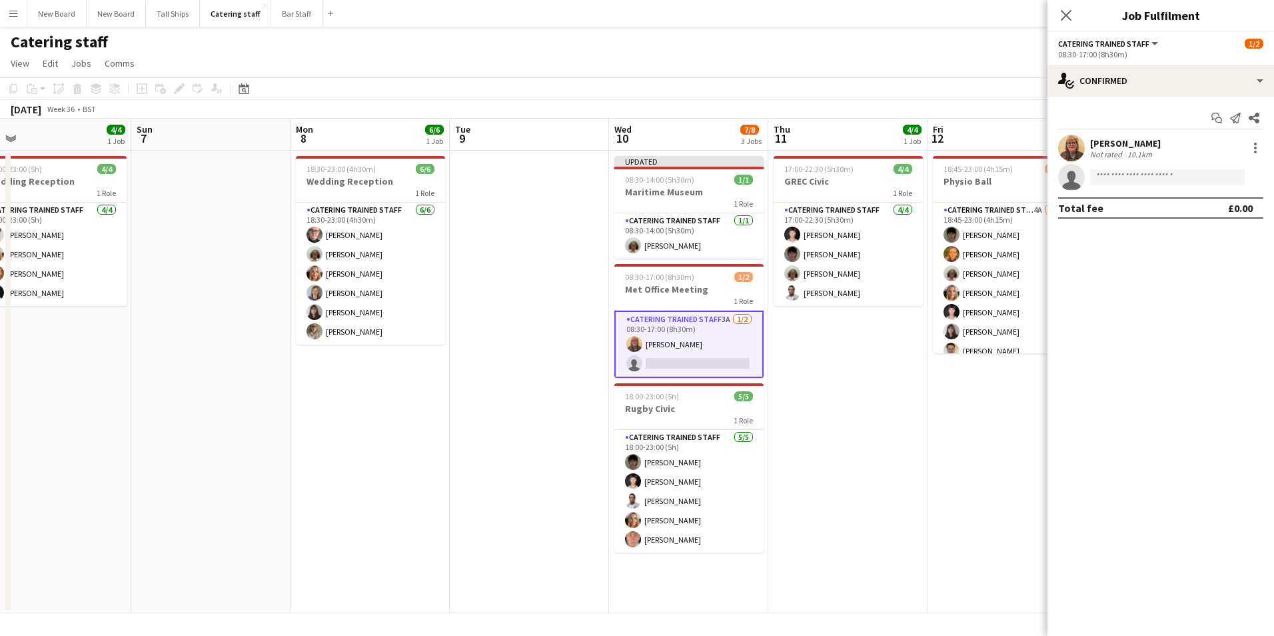
click at [964, 421] on app-date-cell "18:45-23:00 (4h15m) 10/11 Physio Ball 1 Role Catering trained staff 4A [DATE] 1…" at bounding box center [1007, 382] width 159 height 463
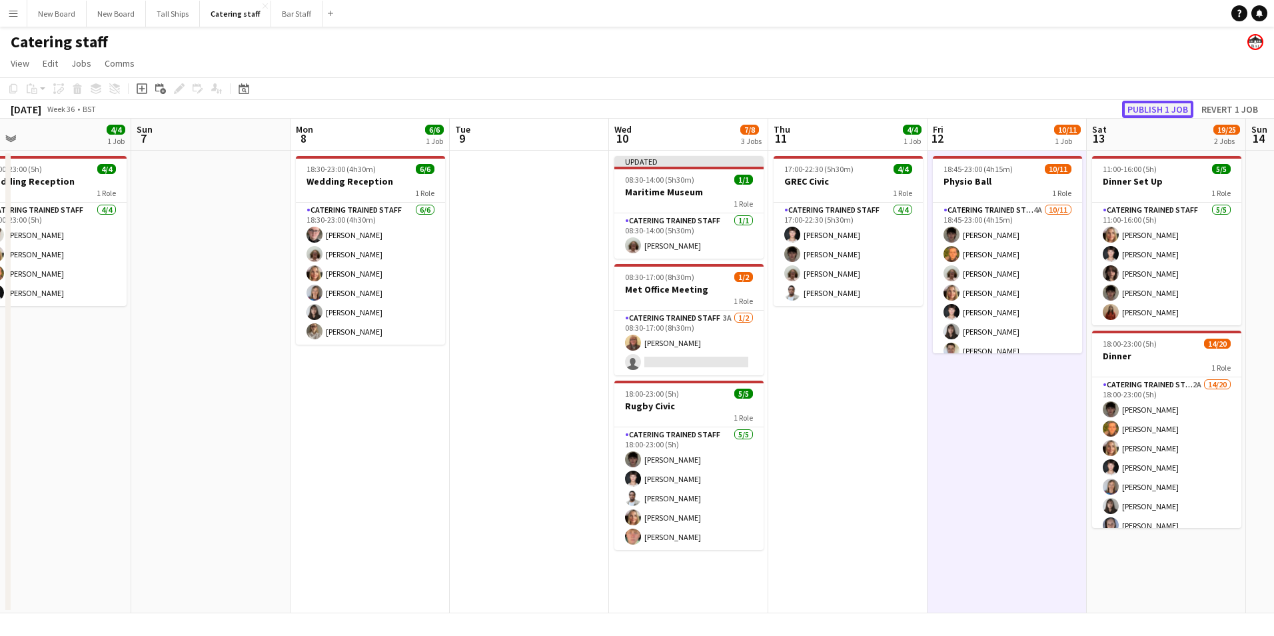
click at [1165, 108] on button "Publish 1 job" at bounding box center [1157, 109] width 71 height 17
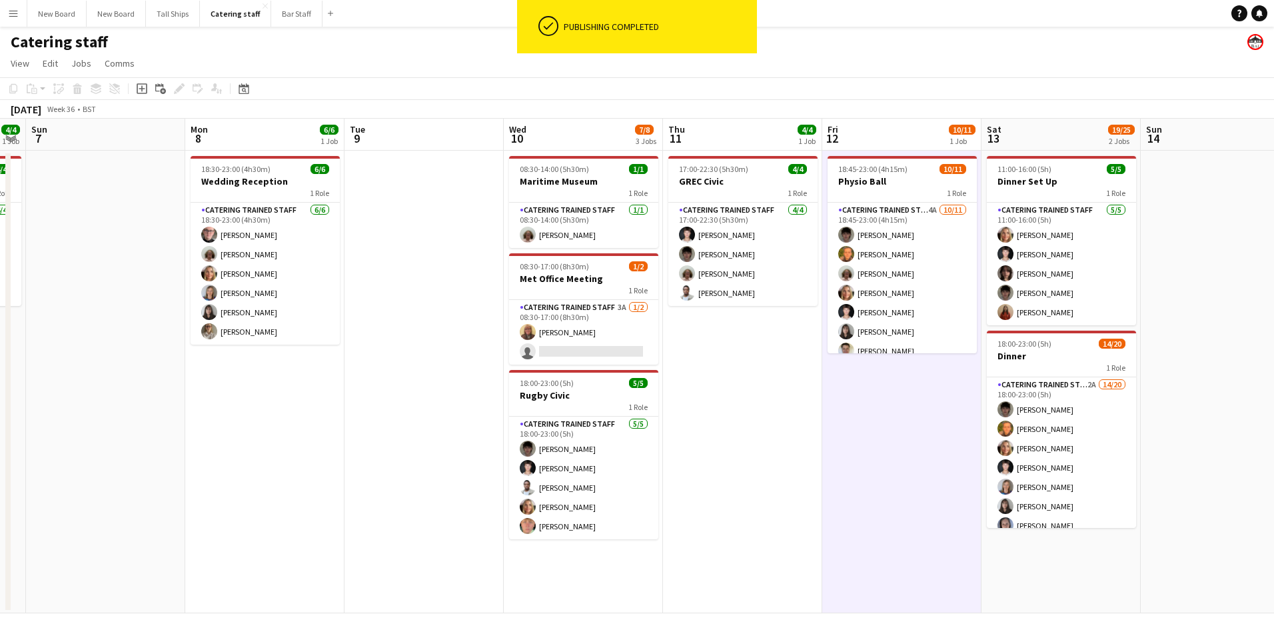
drag, startPoint x: 942, startPoint y: 439, endPoint x: 830, endPoint y: 451, distance: 112.6
click at [830, 452] on app-calendar-viewport "Thu 4 Fri 5 Sat 6 4/4 1 Job Sun 7 Mon 8 6/6 1 Job Tue 9 Wed 10 7/8 3 Jobs Thu 1…" at bounding box center [637, 366] width 1274 height 495
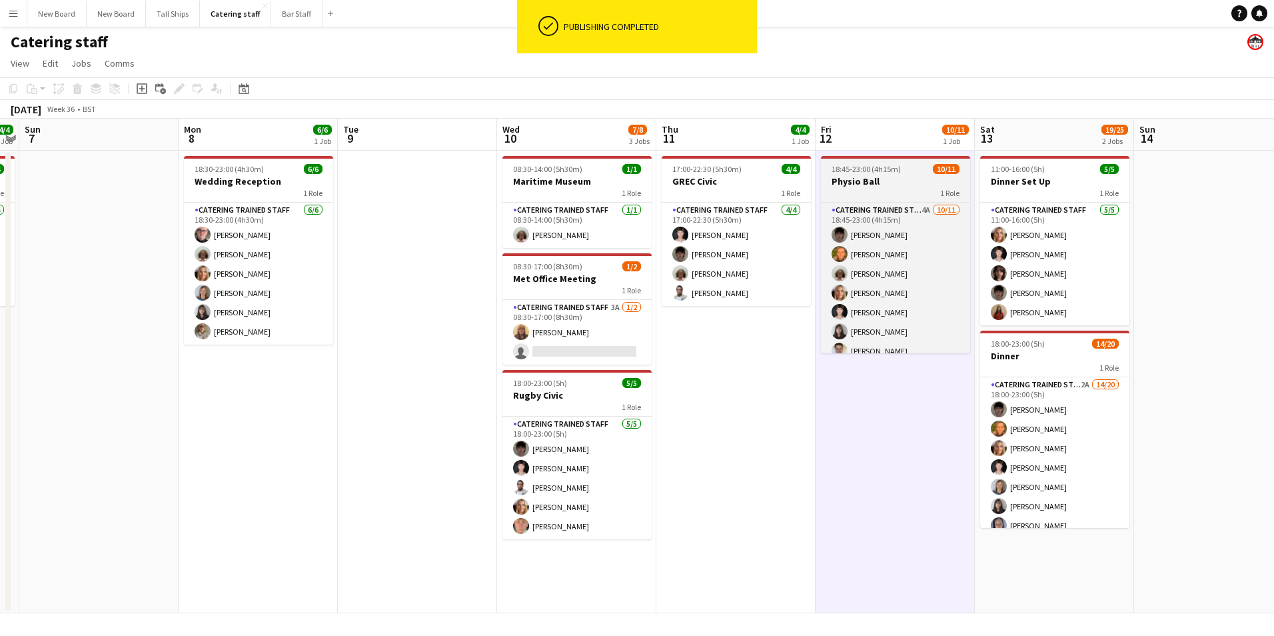
scroll to position [88, 0]
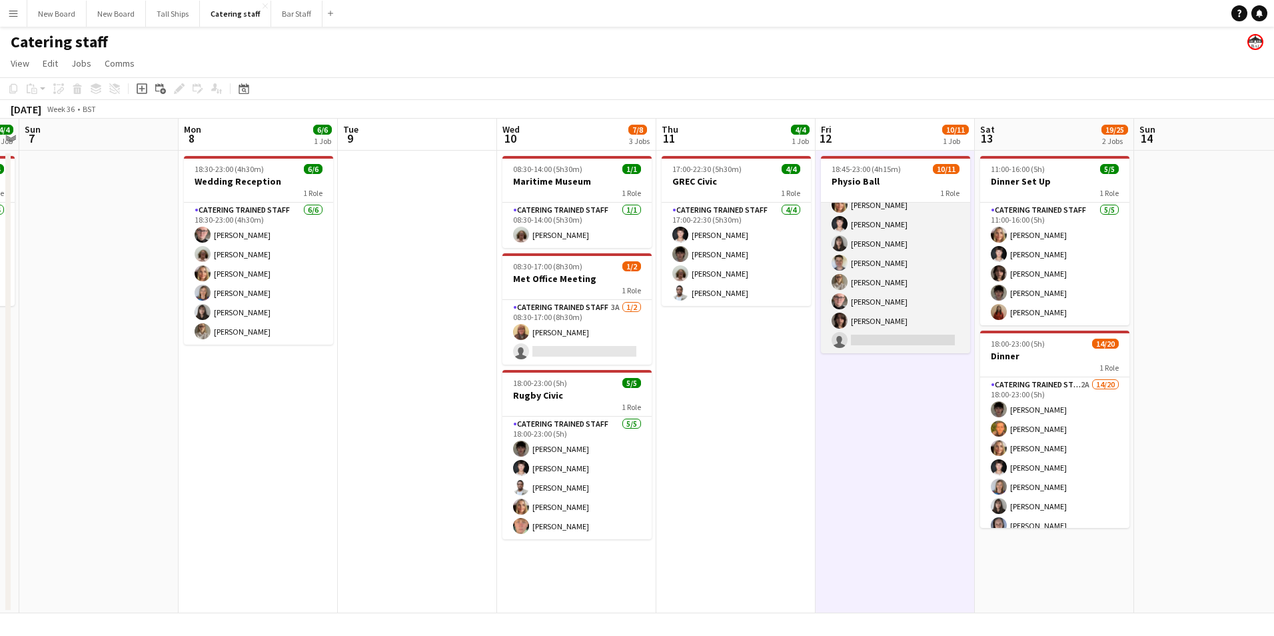
click at [930, 337] on app-card-role "Catering trained staff 4A [DATE] 18:45-23:00 (4h15m) [PERSON_NAME] [PERSON_NAME…" at bounding box center [895, 234] width 149 height 239
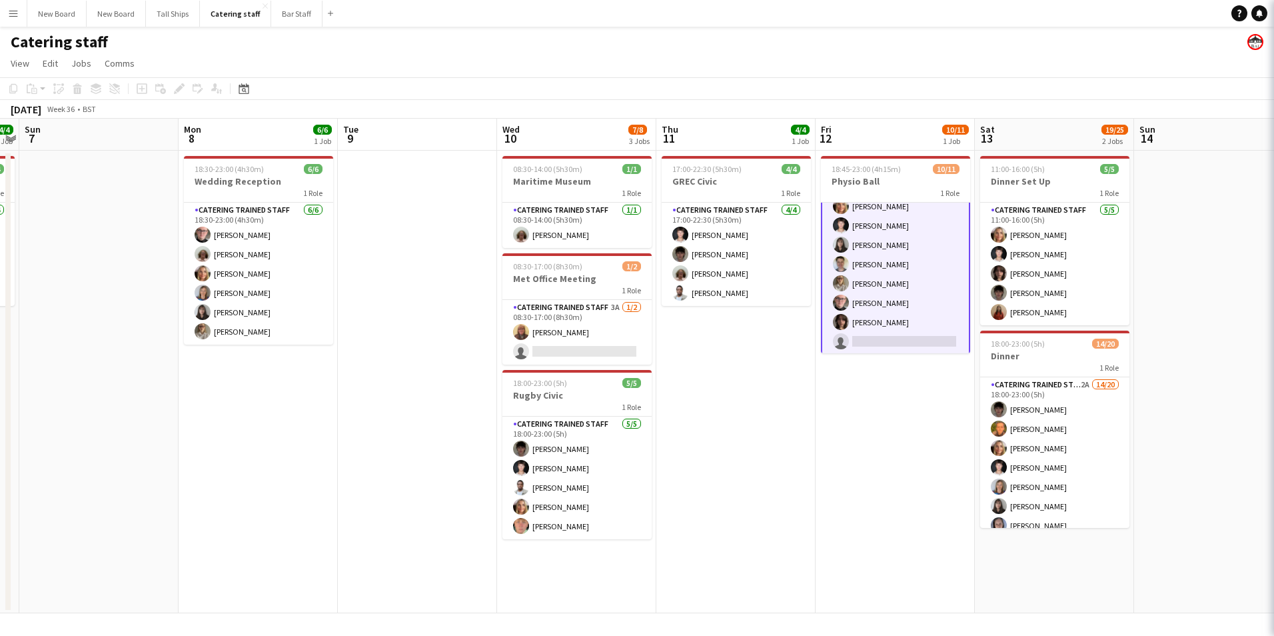
scroll to position [89, 0]
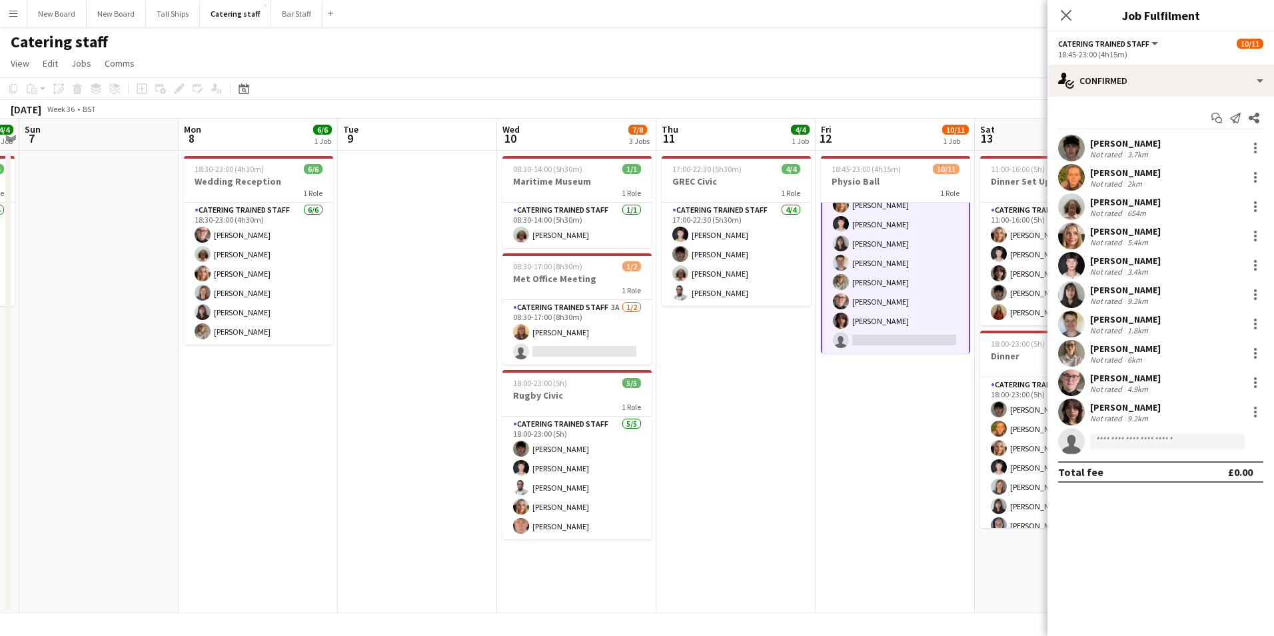
click at [798, 457] on app-date-cell "17:00-22:30 (5h30m) 4/4 GREC Civic 1 Role Catering trained staff [DATE] 17:00-2…" at bounding box center [735, 382] width 159 height 463
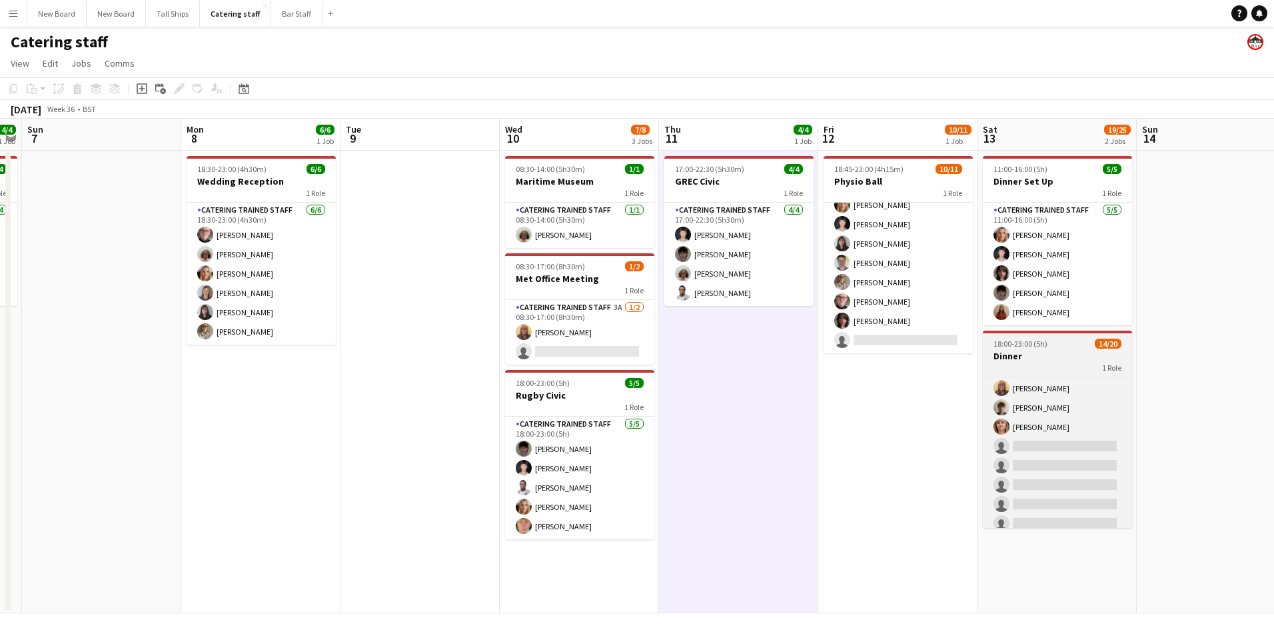
scroll to position [262, 0]
click at [1094, 413] on app-card-role "Catering trained staff 2A 14/20 18:00-23:00 (5h) [PERSON_NAME] [PERSON_NAME] Ch…" at bounding box center [1057, 321] width 149 height 413
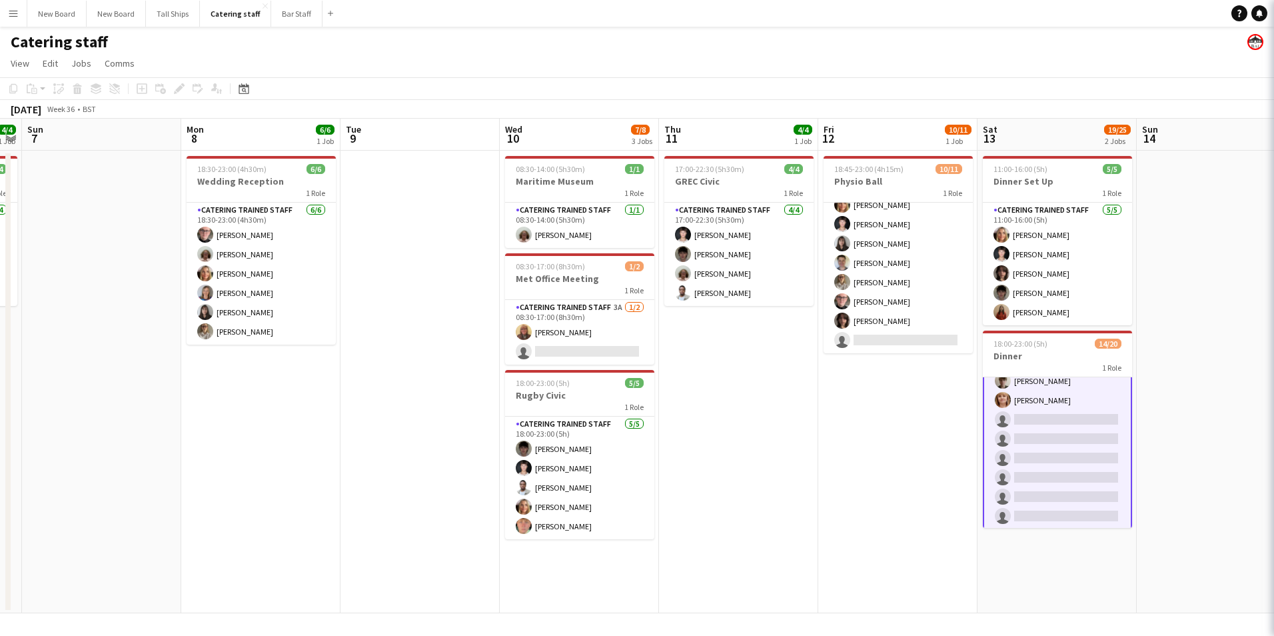
scroll to position [263, 0]
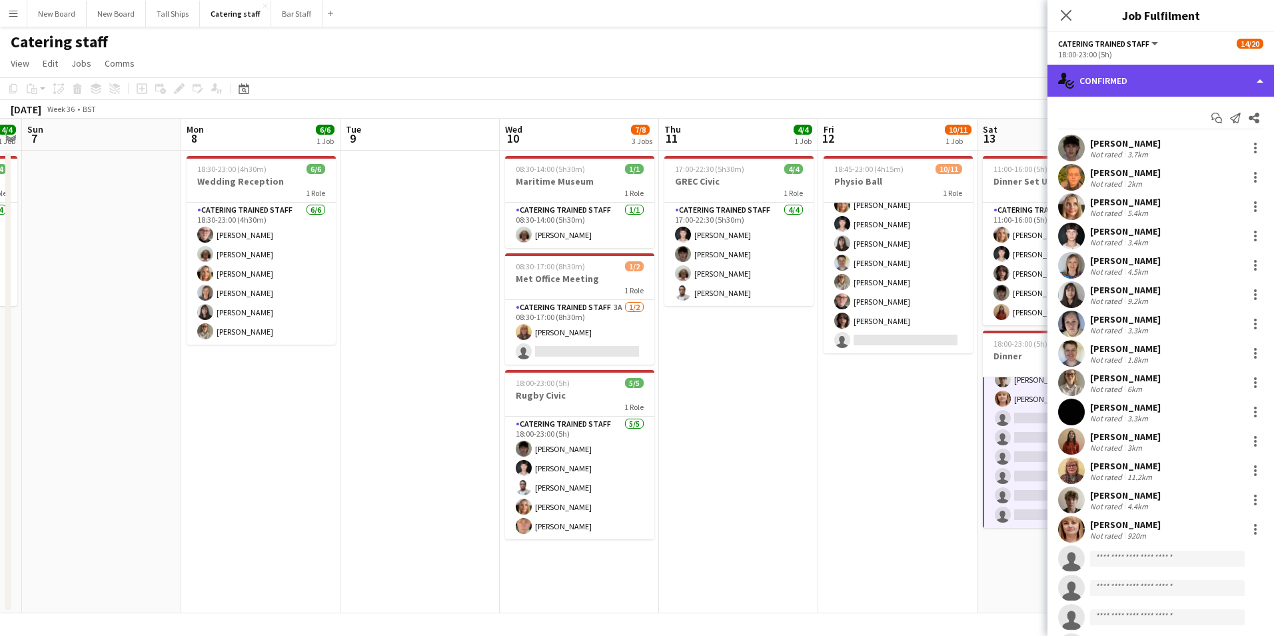
click at [1176, 83] on div "single-neutral-actions-check-2 Confirmed" at bounding box center [1161, 81] width 227 height 32
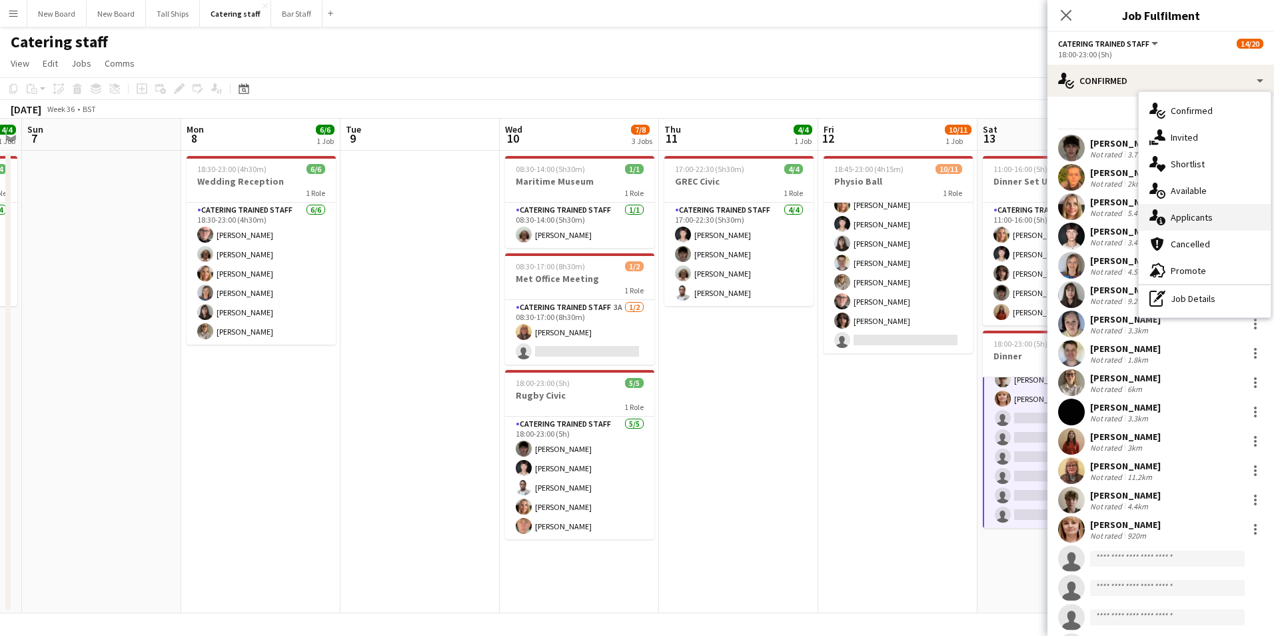
click at [1193, 216] on div "single-neutral-actions-information Applicants" at bounding box center [1205, 217] width 132 height 27
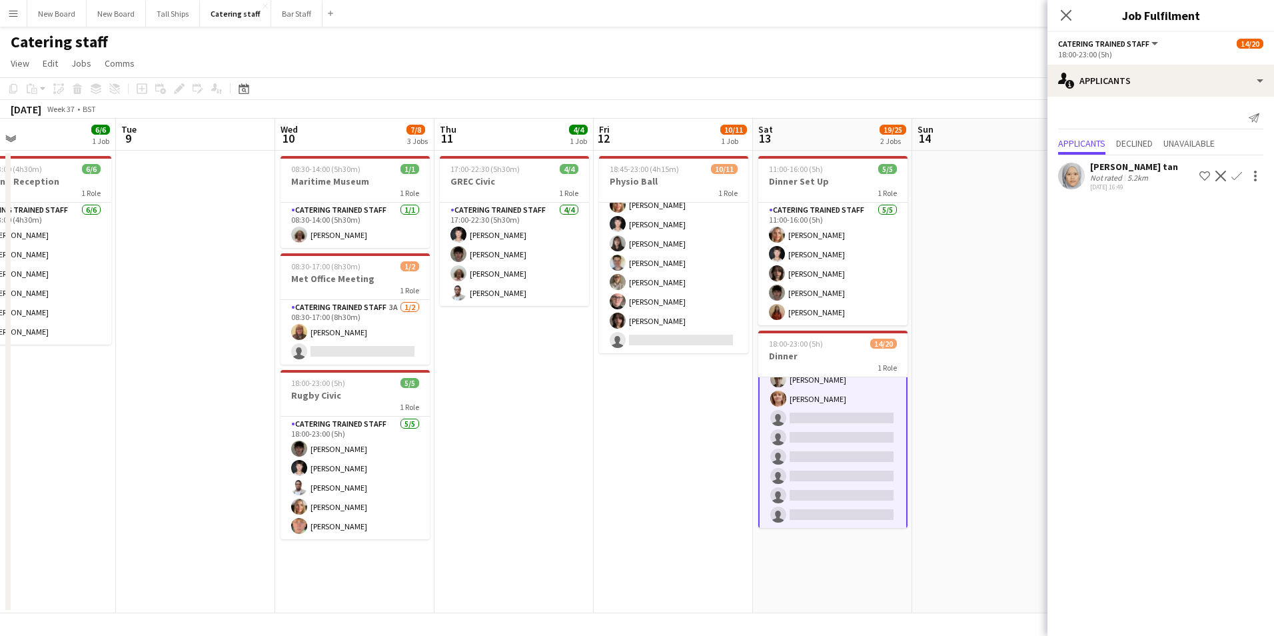
drag, startPoint x: 879, startPoint y: 430, endPoint x: 708, endPoint y: 432, distance: 170.6
click at [654, 435] on app-calendar-viewport "Fri 5 Sat 6 4/4 1 Job Sun 7 Mon 8 6/6 1 Job Tue 9 Wed 10 7/8 3 Jobs Thu 11 4/4 …" at bounding box center [637, 366] width 1274 height 495
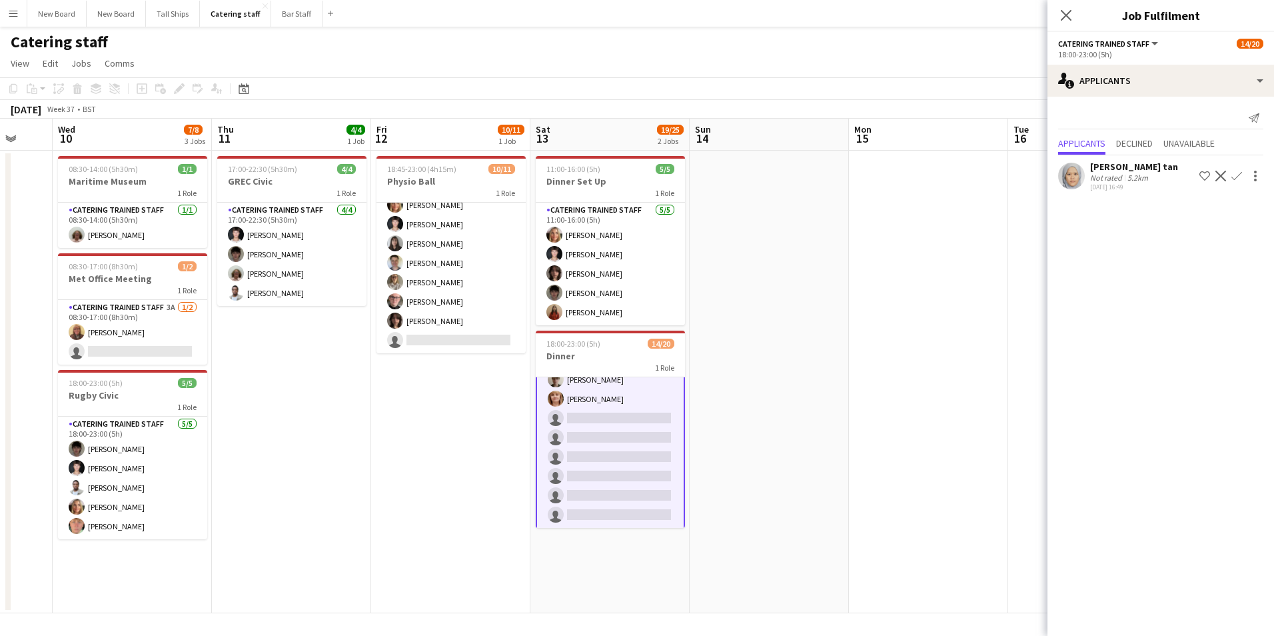
drag, startPoint x: 948, startPoint y: 363, endPoint x: 722, endPoint y: 375, distance: 226.2
click at [723, 375] on app-calendar-viewport "Sun 7 Mon 8 6/6 1 Job Tue 9 Wed 10 7/8 3 Jobs Thu 11 4/4 1 Job Fri 12 10/11 1 J…" at bounding box center [637, 366] width 1274 height 495
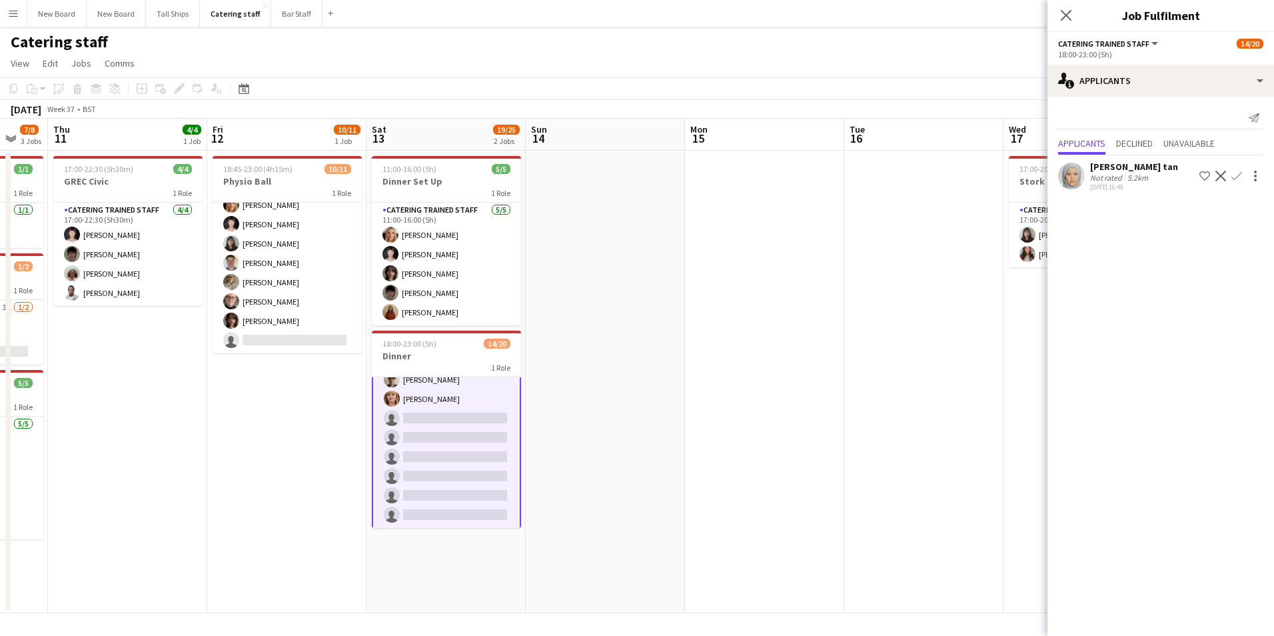
drag, startPoint x: 882, startPoint y: 373, endPoint x: 628, endPoint y: 381, distance: 254.0
click at [565, 374] on app-calendar-viewport "Mon 8 6/6 1 Job Tue 9 Wed 10 7/8 3 Jobs Thu 11 4/4 1 Job Fri 12 10/11 1 Job Sat…" at bounding box center [637, 366] width 1274 height 495
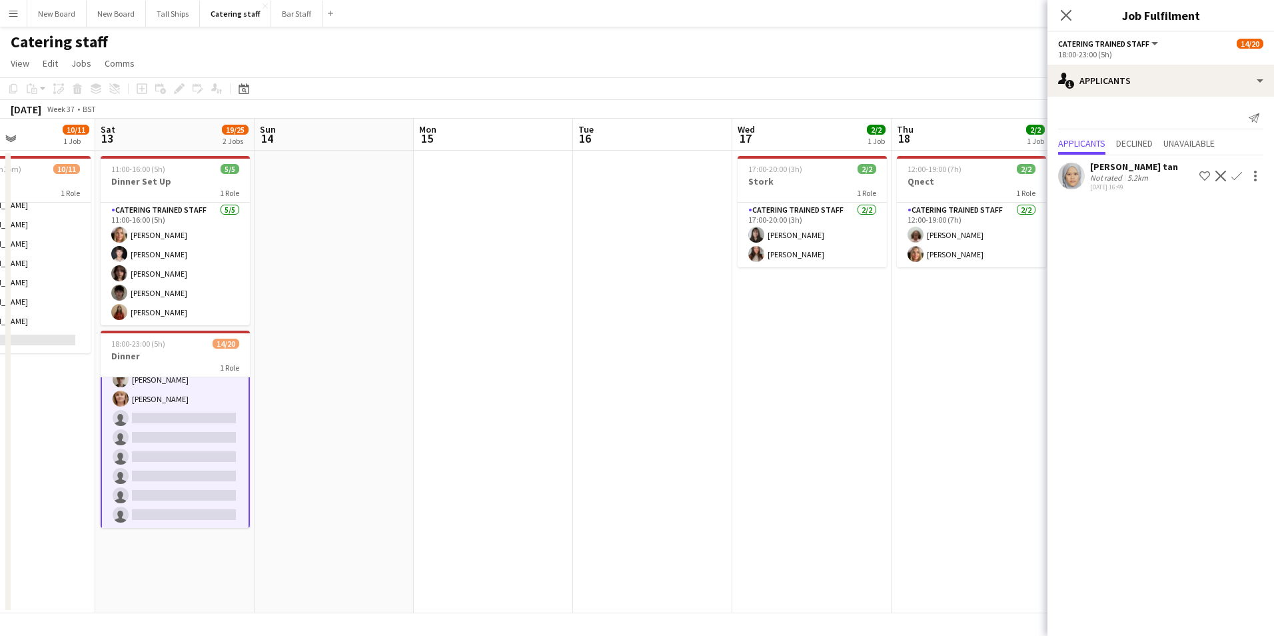
drag, startPoint x: 929, startPoint y: 387, endPoint x: 598, endPoint y: 381, distance: 331.3
click at [591, 382] on app-calendar-viewport "Tue 9 Wed 10 7/8 3 Jobs Thu 11 4/4 1 Job Fri 12 10/11 1 Job Sat 13 19/25 2 Jobs…" at bounding box center [637, 366] width 1274 height 495
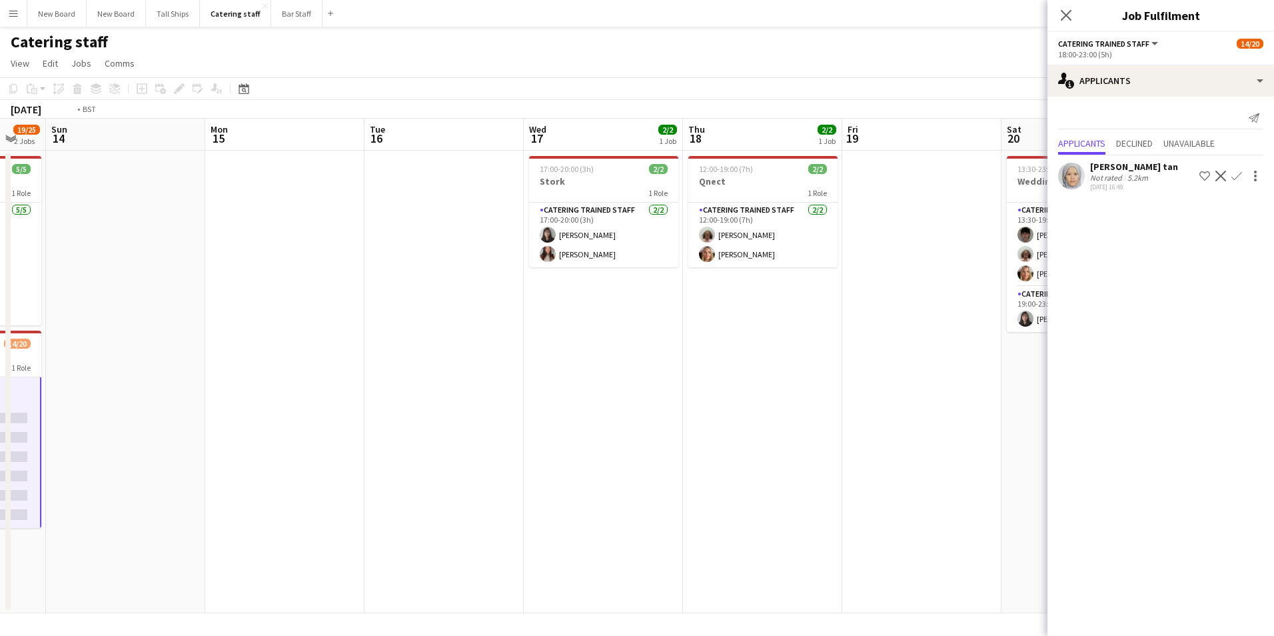
drag, startPoint x: 785, startPoint y: 385, endPoint x: 598, endPoint y: 385, distance: 187.3
click at [598, 385] on app-calendar-viewport "Thu 11 4/4 1 Job Fri 12 10/11 1 Job Sat 13 19/25 2 Jobs Sun 14 Mon 15 Tue 16 We…" at bounding box center [637, 366] width 1274 height 495
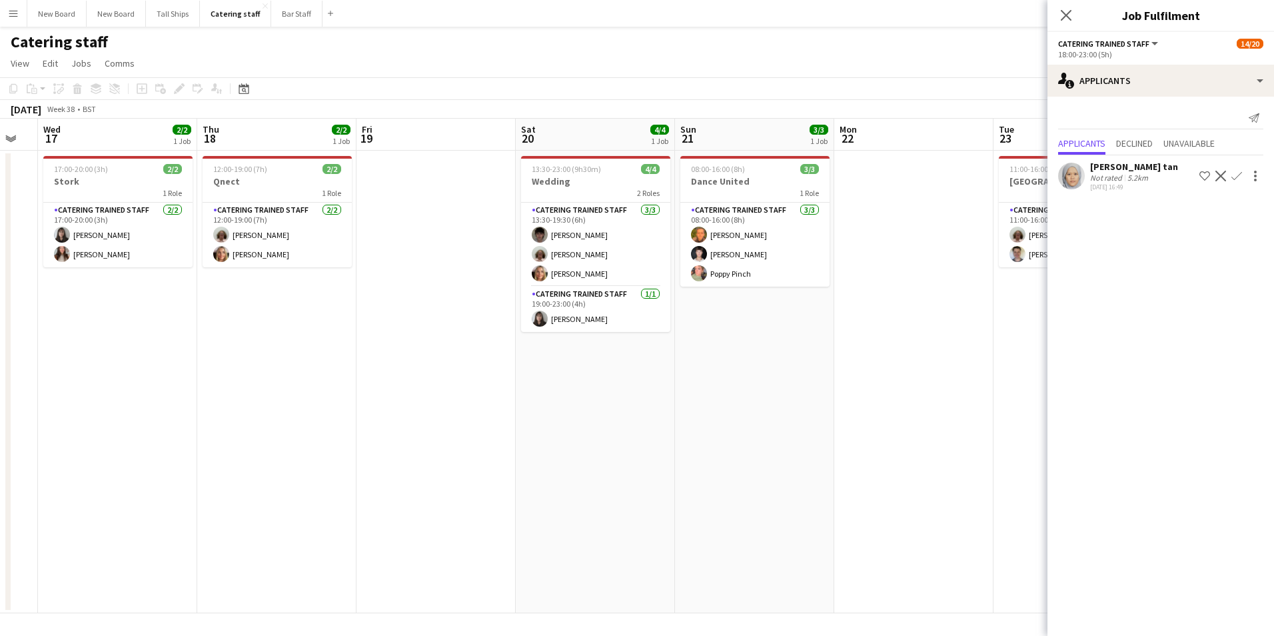
drag, startPoint x: 784, startPoint y: 383, endPoint x: 466, endPoint y: 385, distance: 317.9
click at [458, 387] on app-calendar-viewport "Sun 14 Mon 15 Tue 16 Wed 17 2/2 1 Job Thu 18 2/2 1 Job Fri 19 Sat 20 4/4 1 Job …" at bounding box center [637, 366] width 1274 height 495
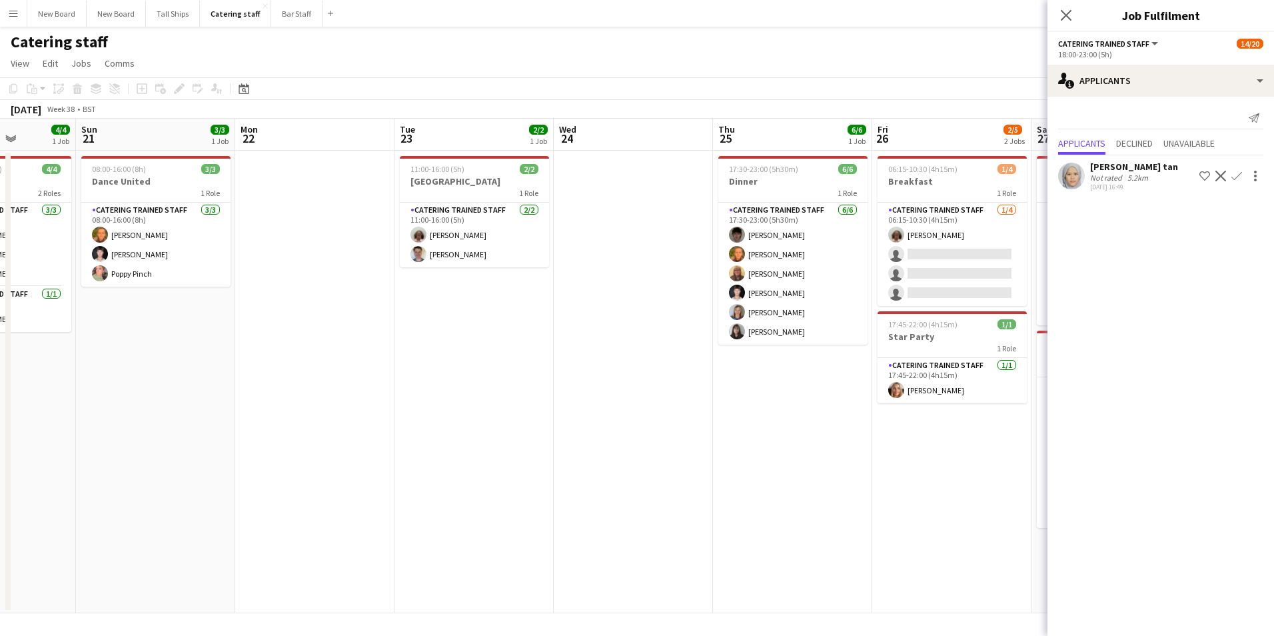
drag, startPoint x: 757, startPoint y: 369, endPoint x: 344, endPoint y: 373, distance: 413.2
click at [344, 373] on app-calendar-viewport "Wed 17 2/2 1 Job Thu 18 2/2 1 Job Fri 19 Sat 20 4/4 1 Job Sun 21 3/3 1 Job Mon …" at bounding box center [637, 366] width 1274 height 495
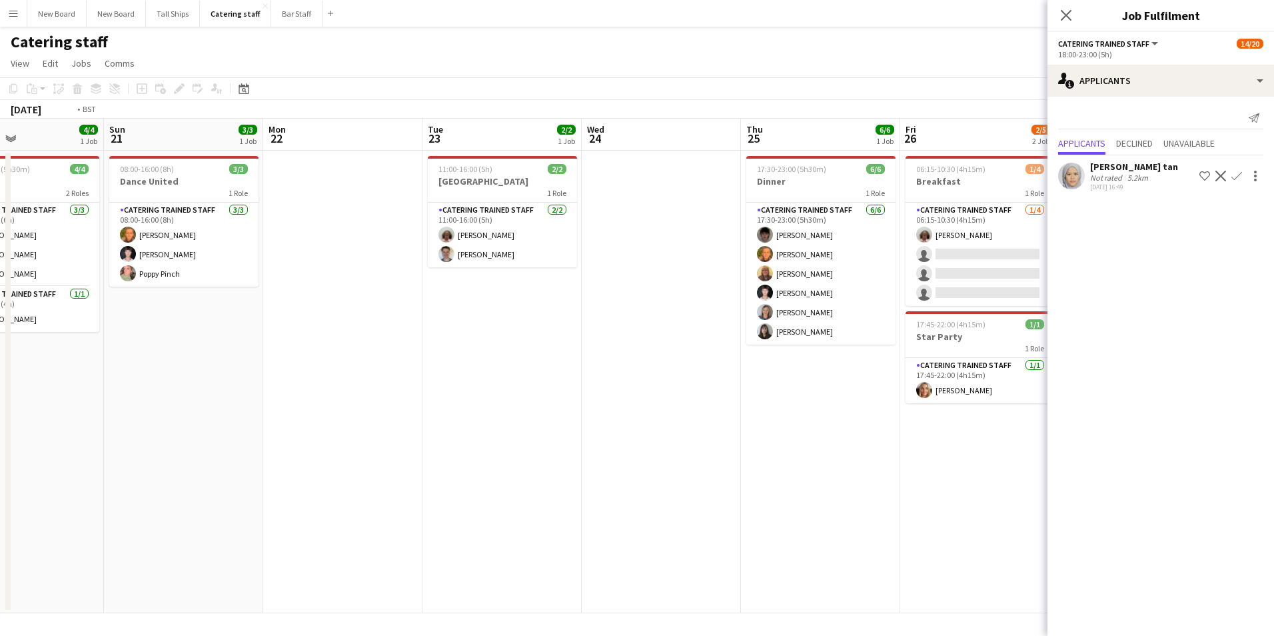
drag, startPoint x: 711, startPoint y: 426, endPoint x: 389, endPoint y: 407, distance: 322.4
click at [379, 409] on app-calendar-viewport "Wed 17 2/2 1 Job Thu 18 2/2 1 Job Fri 19 Sat 20 4/4 1 Job Sun 21 3/3 1 Job Mon …" at bounding box center [637, 366] width 1274 height 495
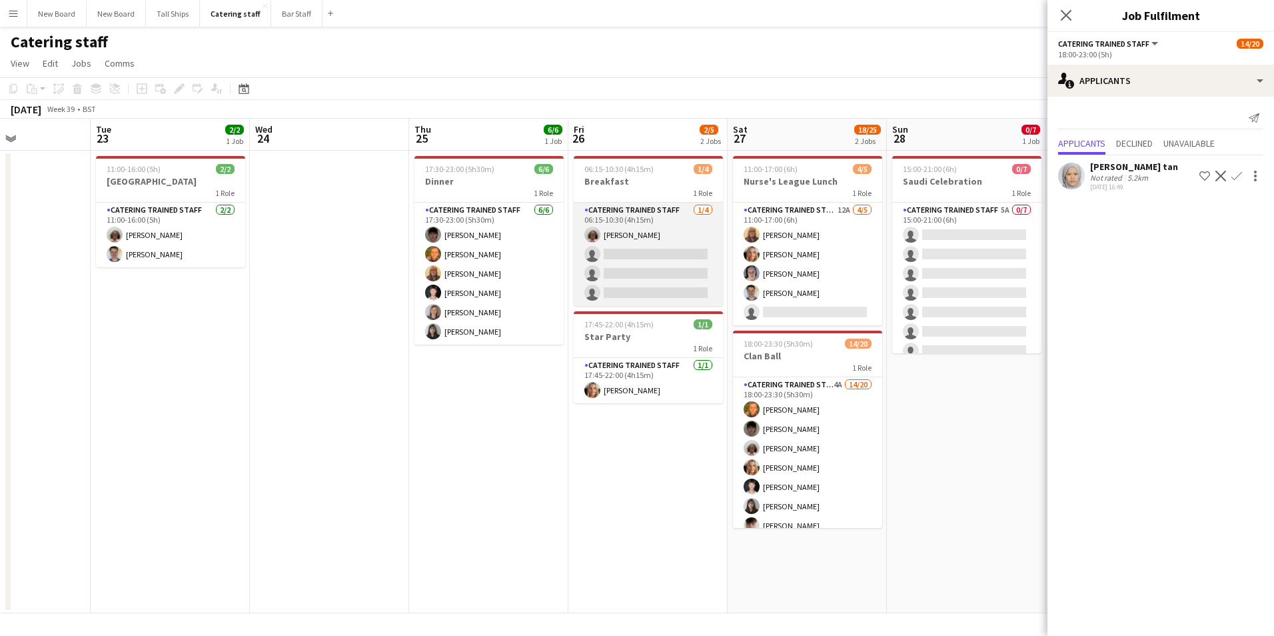
click at [636, 253] on app-card-role "Catering trained staff [DATE] 06:15-10:30 (4h15m) [PERSON_NAME] single-neutral-…" at bounding box center [648, 254] width 149 height 103
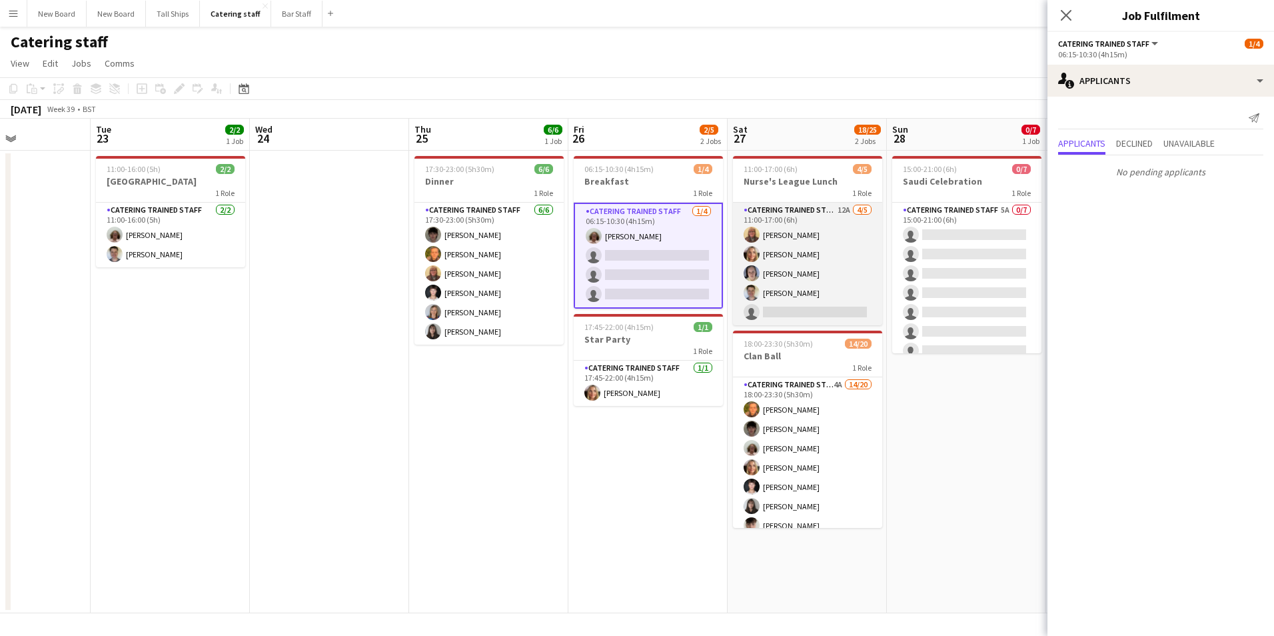
click at [821, 308] on app-card-role "Catering trained staff 12A [DATE] 11:00-17:00 (6h) [PERSON_NAME] [PERSON_NAME] …" at bounding box center [807, 264] width 149 height 123
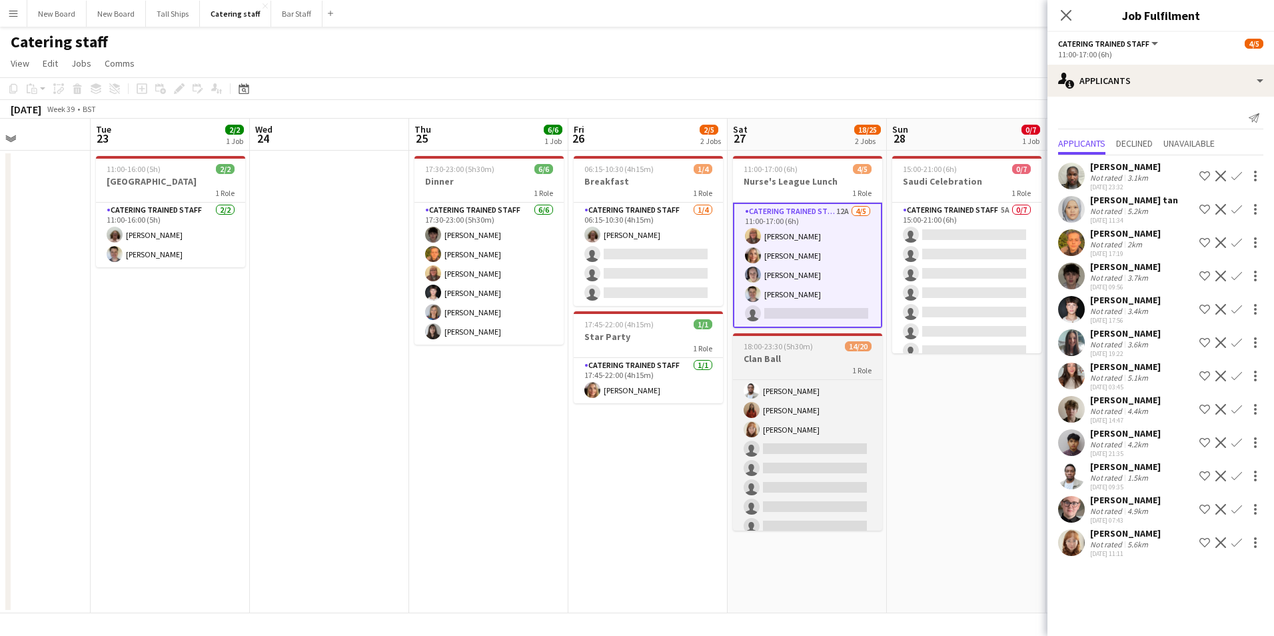
scroll to position [262, 0]
click at [832, 423] on app-card-role "Catering trained staff 4A 14/20 18:00-23:30 (5h30m) [PERSON_NAME] [PERSON_NAME]…" at bounding box center [807, 324] width 149 height 413
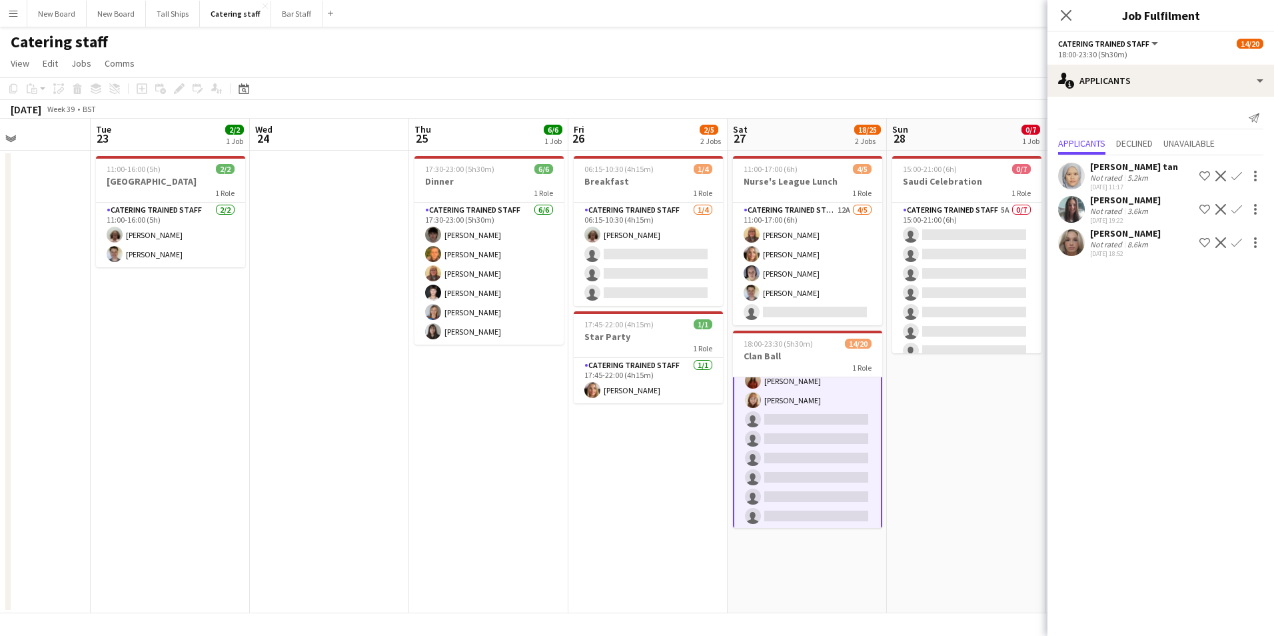
scroll to position [263, 0]
click at [1238, 240] on app-icon "Confirm" at bounding box center [1237, 242] width 11 height 11
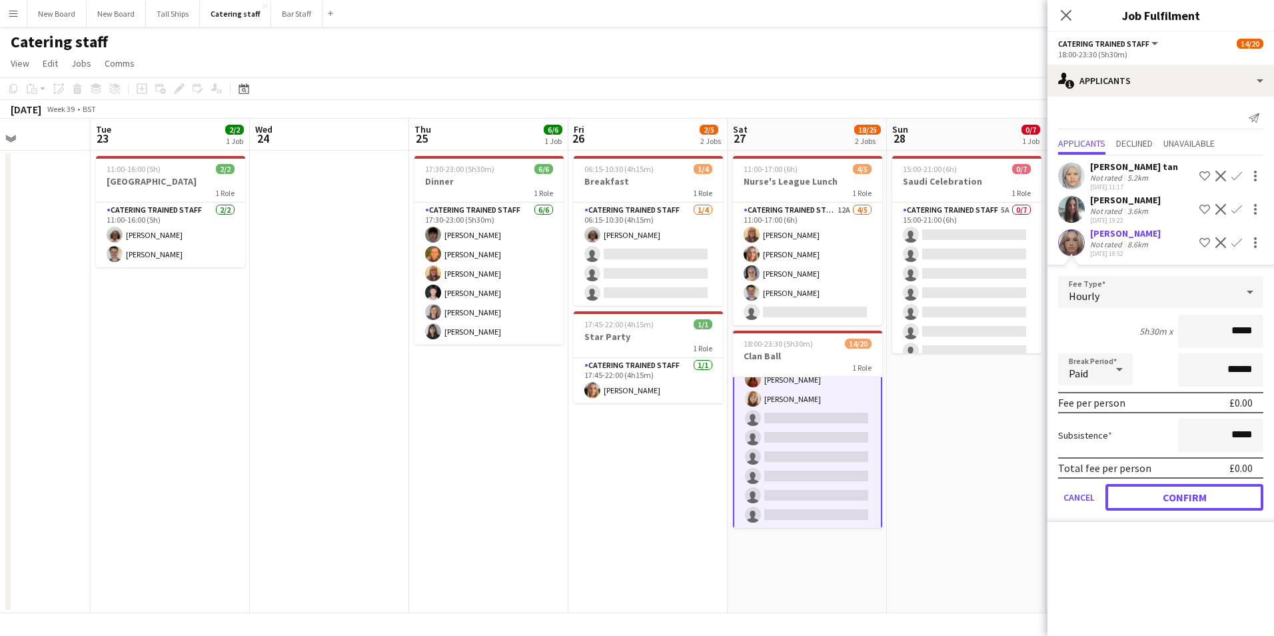
click at [1190, 497] on button "Confirm" at bounding box center [1185, 497] width 158 height 27
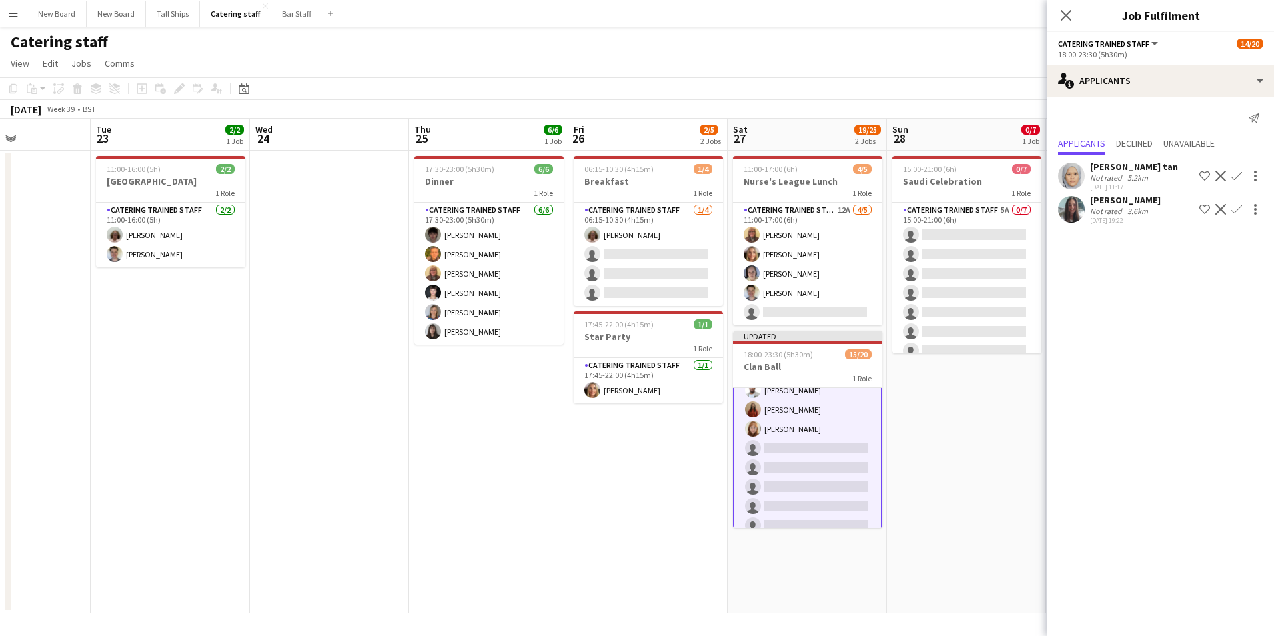
click at [970, 441] on app-date-cell "15:00-21:00 (6h) 0/7 Saudi Celebration 1 Role Catering trained staff 5A 0/7 15:…" at bounding box center [966, 382] width 159 height 463
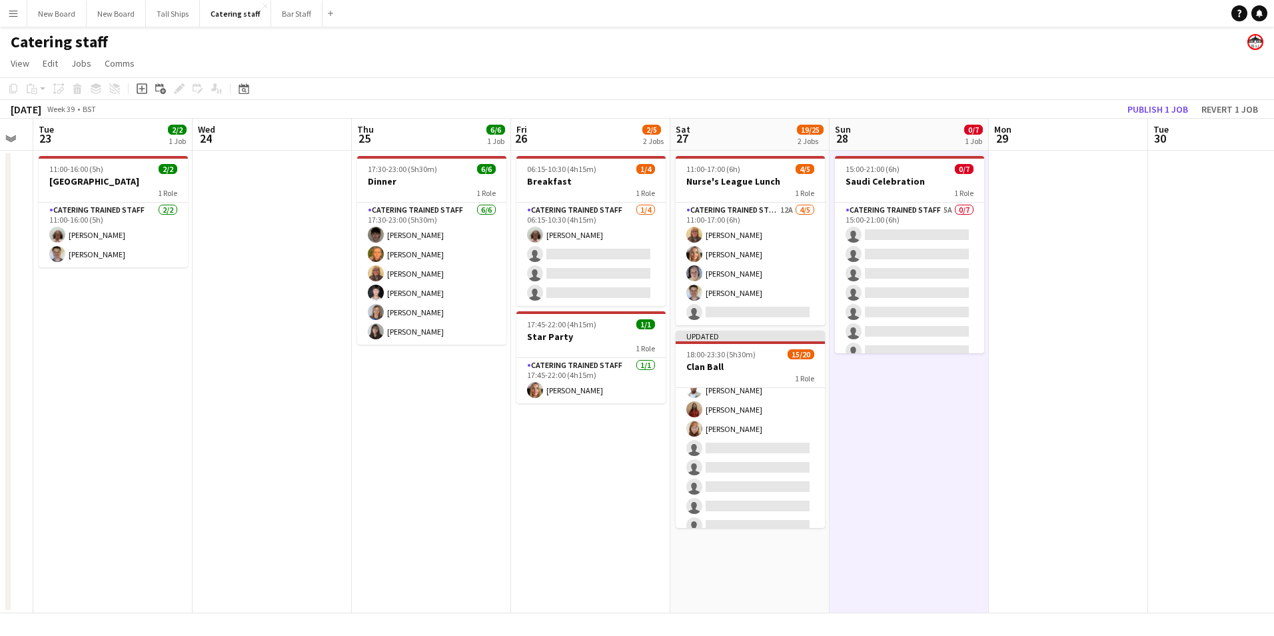
scroll to position [0, 508]
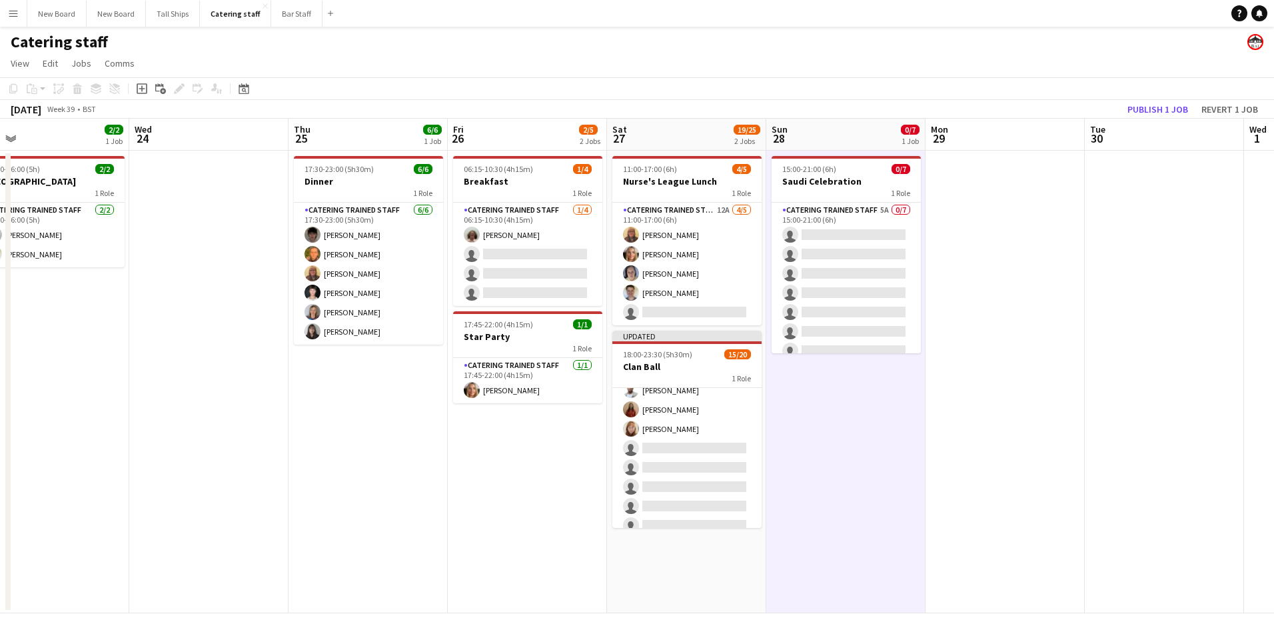
drag, startPoint x: 983, startPoint y: 451, endPoint x: 864, endPoint y: 471, distance: 120.3
click at [863, 473] on app-calendar-viewport "Sat 20 4/4 1 Job Sun 21 3/3 1 Job Mon 22 Tue 23 2/2 1 Job Wed 24 Thu 25 6/6 1 J…" at bounding box center [637, 366] width 1274 height 495
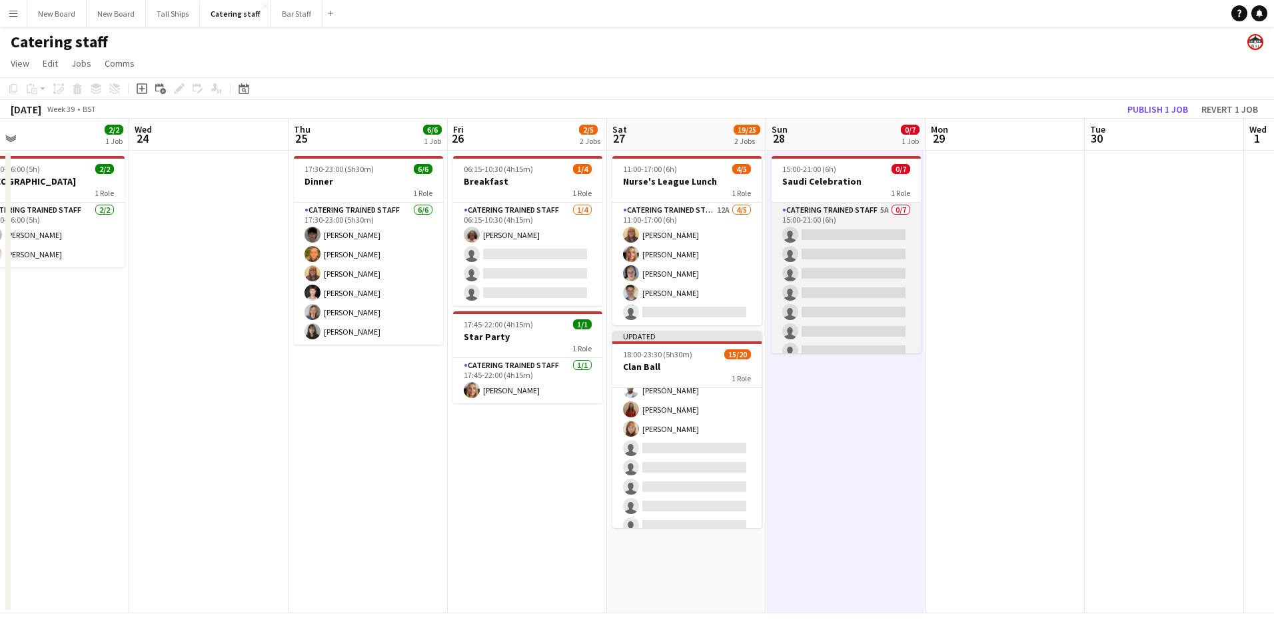
click at [822, 230] on app-card-role "Catering trained staff 5A 0/7 15:00-21:00 (6h) single-neutral-actions single-ne…" at bounding box center [846, 283] width 149 height 161
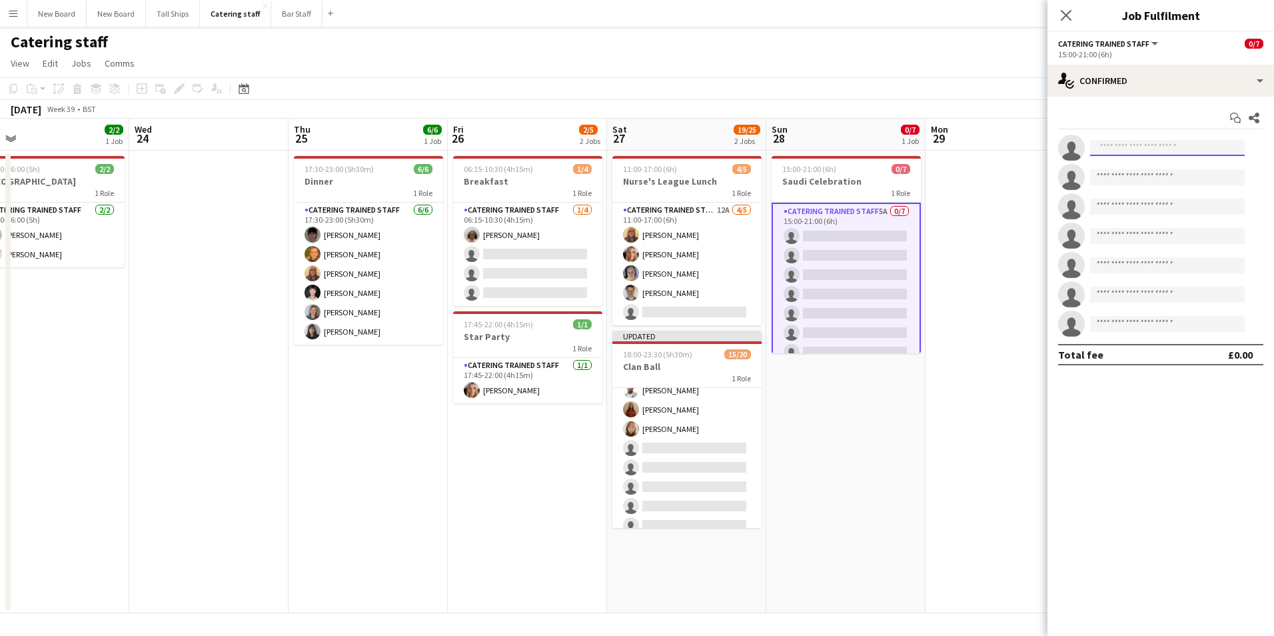
click at [1152, 143] on input at bounding box center [1167, 148] width 155 height 16
type input "*****"
click at [1161, 176] on span "[DOMAIN_NAME][EMAIL_ADDRESS][DOMAIN_NAME]" at bounding box center [1167, 178] width 133 height 11
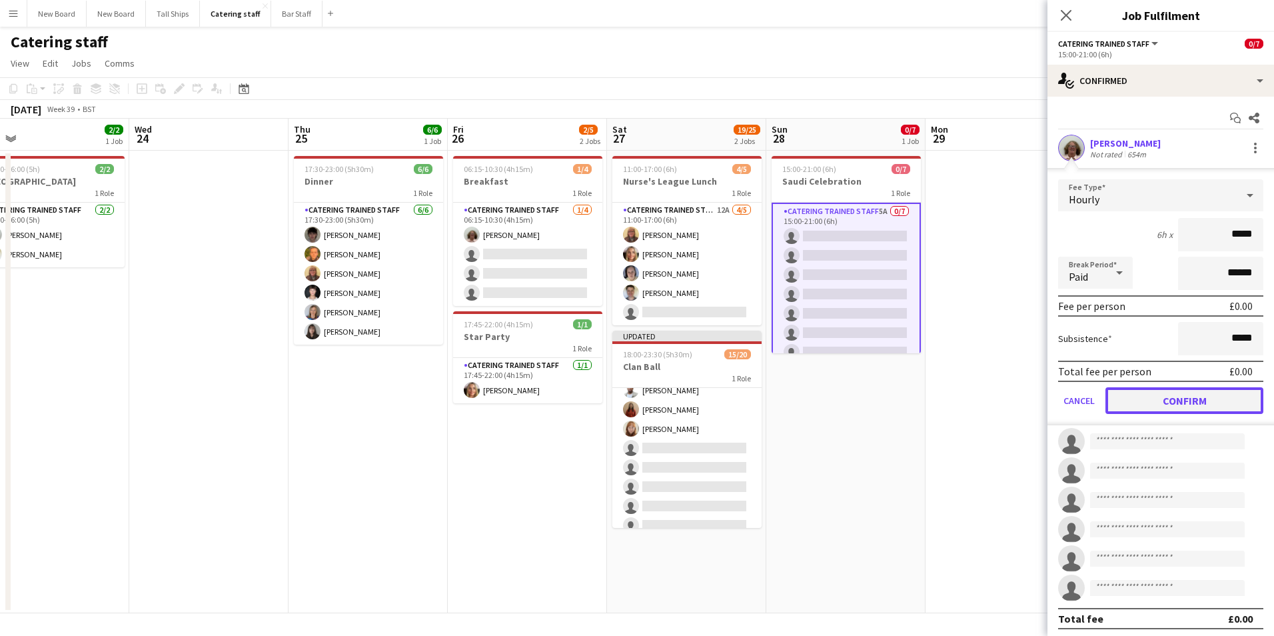
click at [1164, 411] on button "Confirm" at bounding box center [1185, 400] width 158 height 27
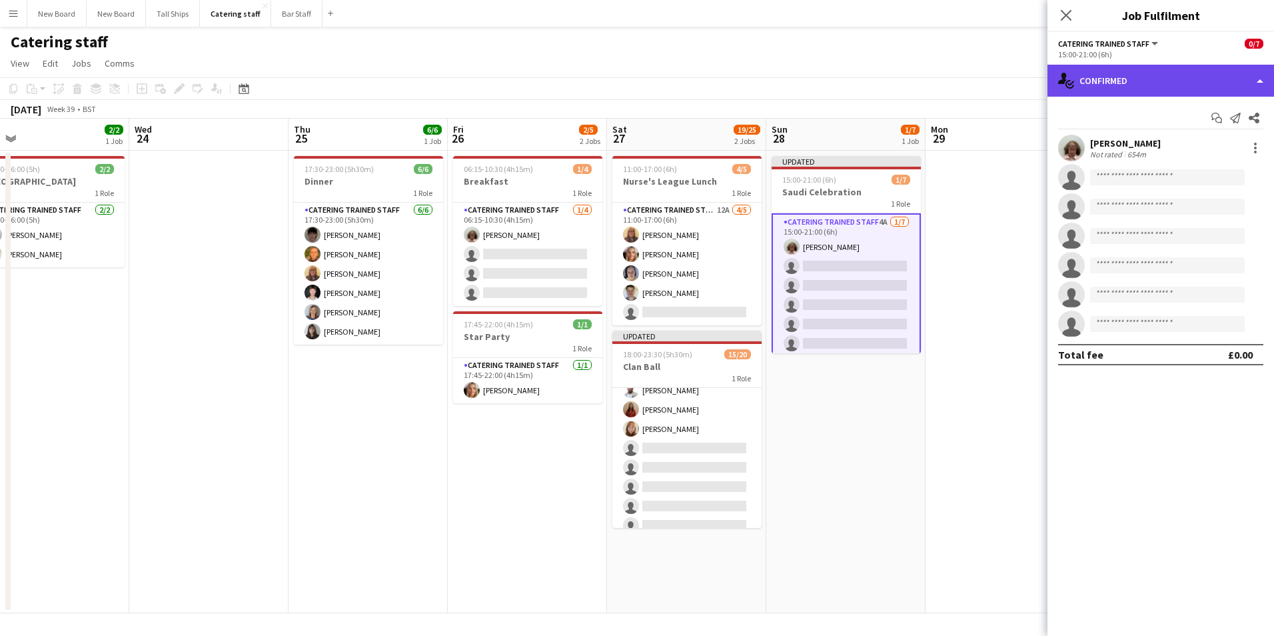
click at [1152, 65] on div "single-neutral-actions-check-2 Confirmed" at bounding box center [1161, 81] width 227 height 32
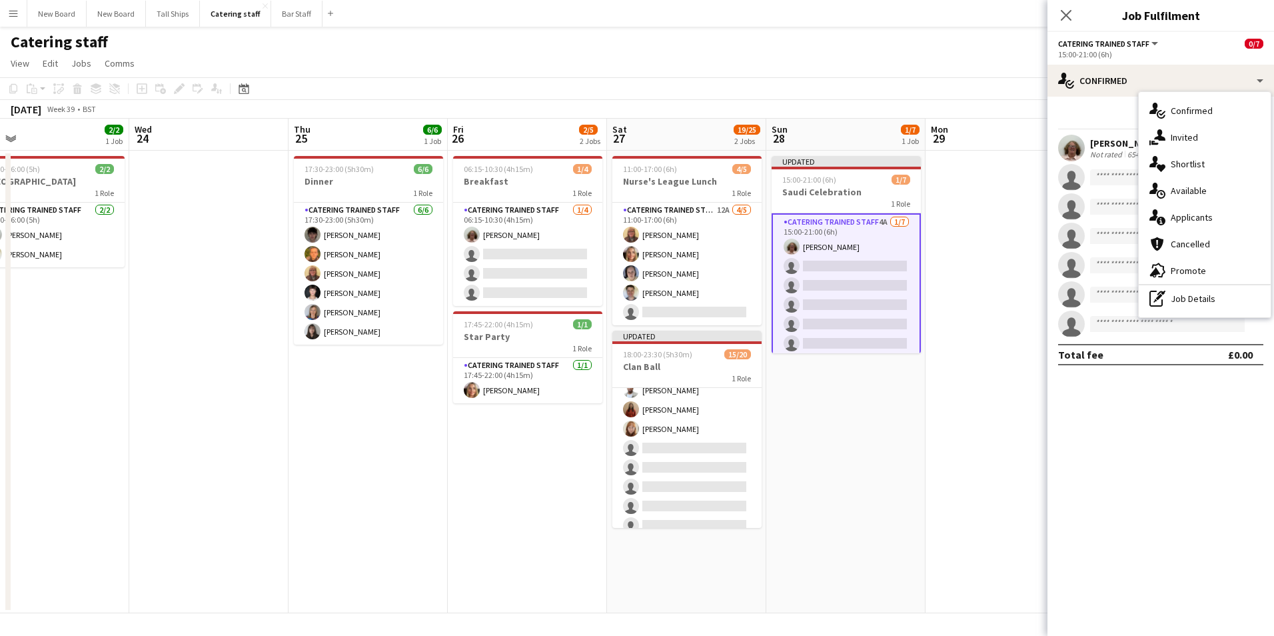
click at [1186, 226] on div "single-neutral-actions-information Applicants" at bounding box center [1205, 217] width 132 height 27
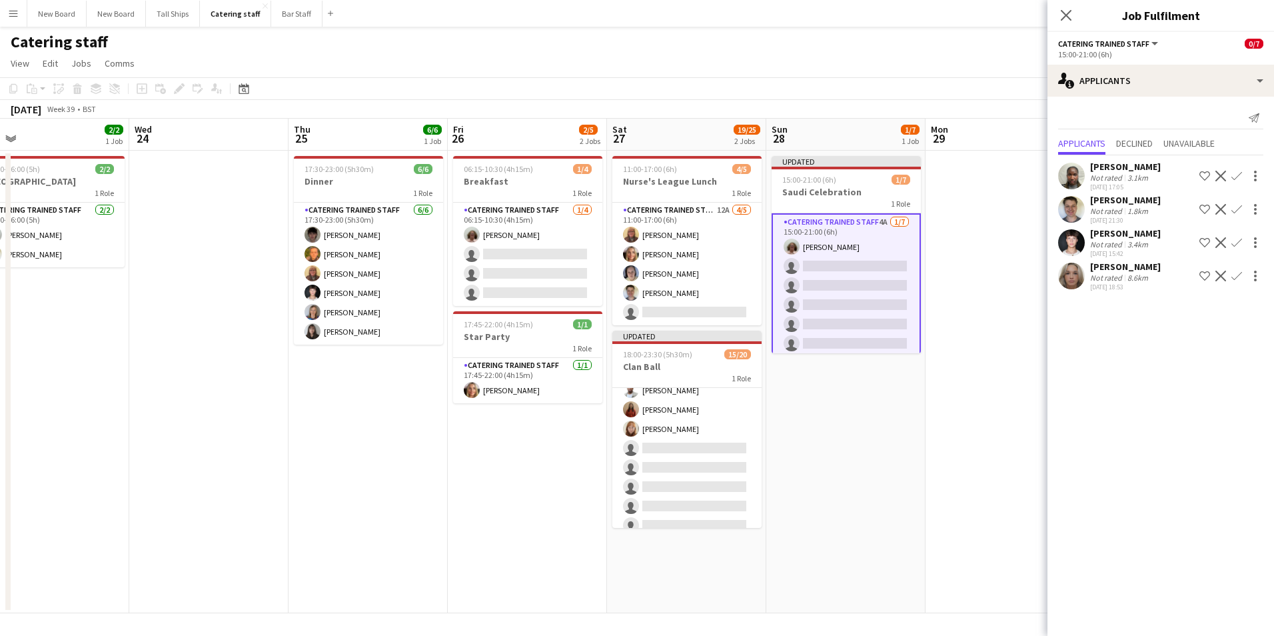
click at [1037, 324] on app-date-cell at bounding box center [1005, 382] width 159 height 463
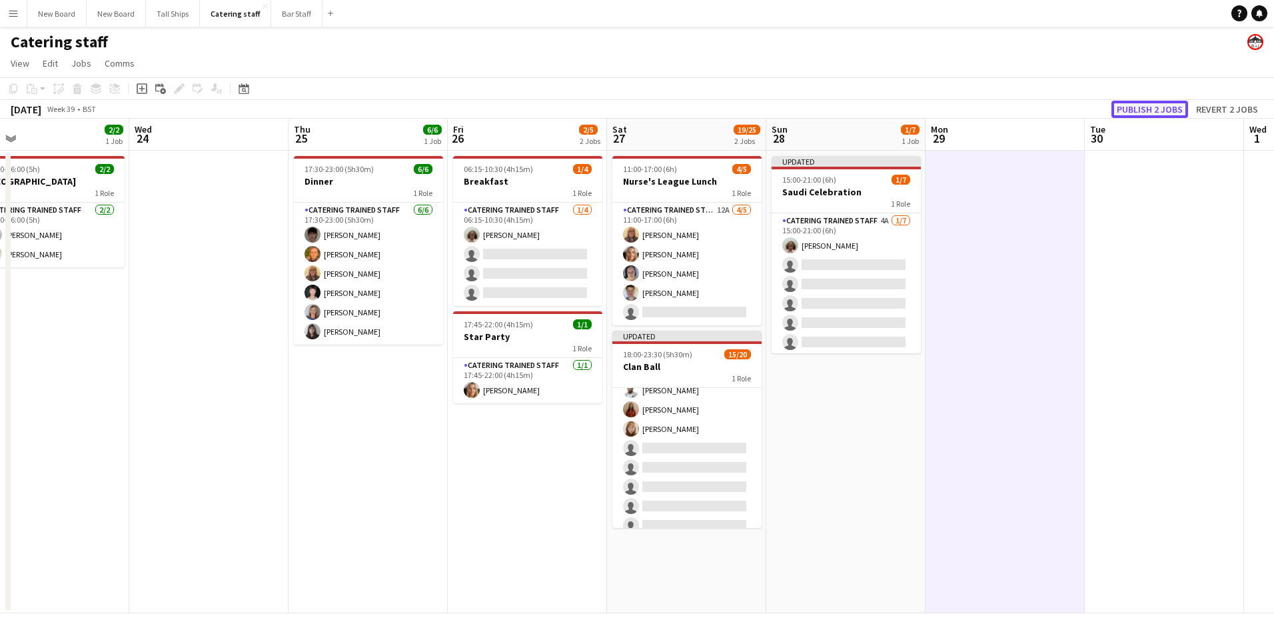
click at [1148, 108] on button "Publish 2 jobs" at bounding box center [1150, 109] width 77 height 17
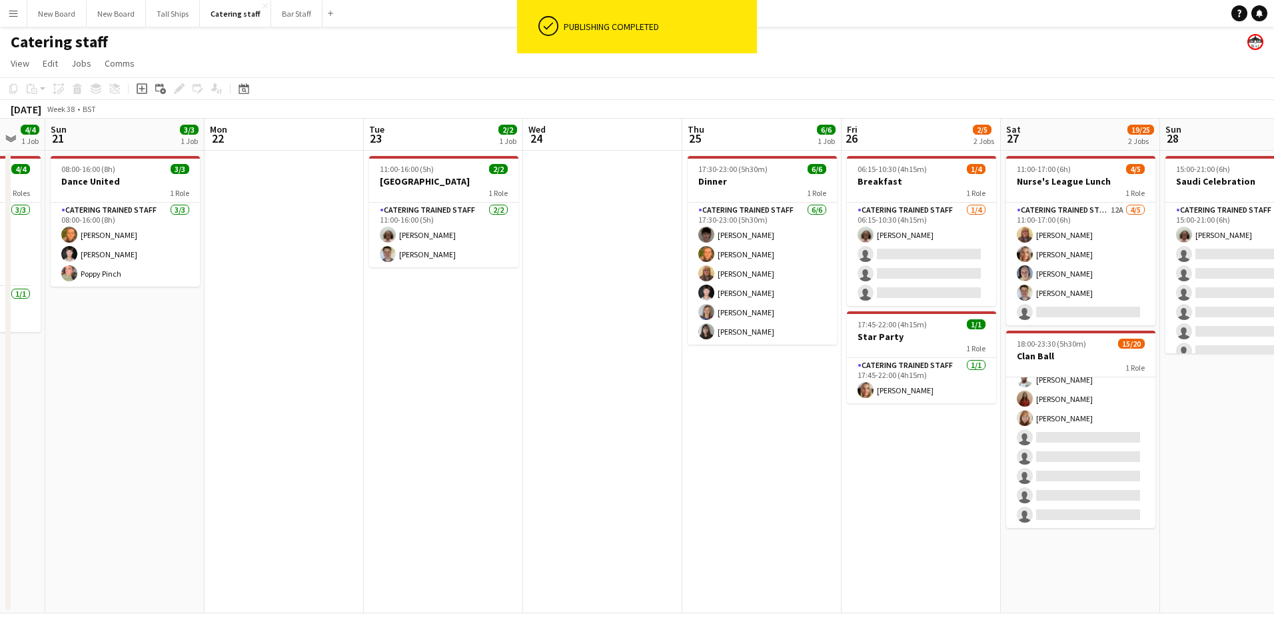
drag, startPoint x: 292, startPoint y: 492, endPoint x: 686, endPoint y: 417, distance: 401.0
click at [686, 417] on app-calendar-viewport "Fri 19 Sat 20 4/4 1 Job Sun 21 3/3 1 Job Mon 22 Tue 23 2/2 1 Job Wed 24 Thu 25 …" at bounding box center [637, 366] width 1274 height 495
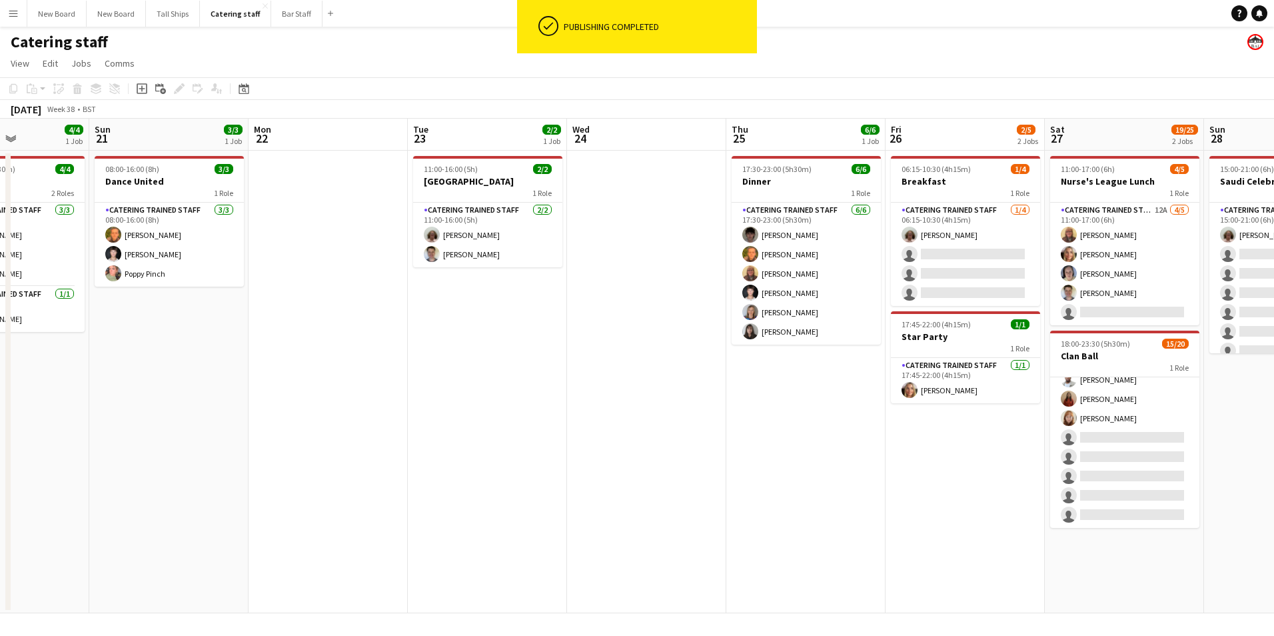
drag, startPoint x: 370, startPoint y: 451, endPoint x: 888, endPoint y: 401, distance: 520.9
click at [891, 401] on app-calendar-viewport "Fri 19 Sat 20 4/4 1 Job Sun 21 3/3 1 Job Mon 22 Tue 23 2/2 1 Job Wed 24 Thu 25 …" at bounding box center [637, 366] width 1274 height 495
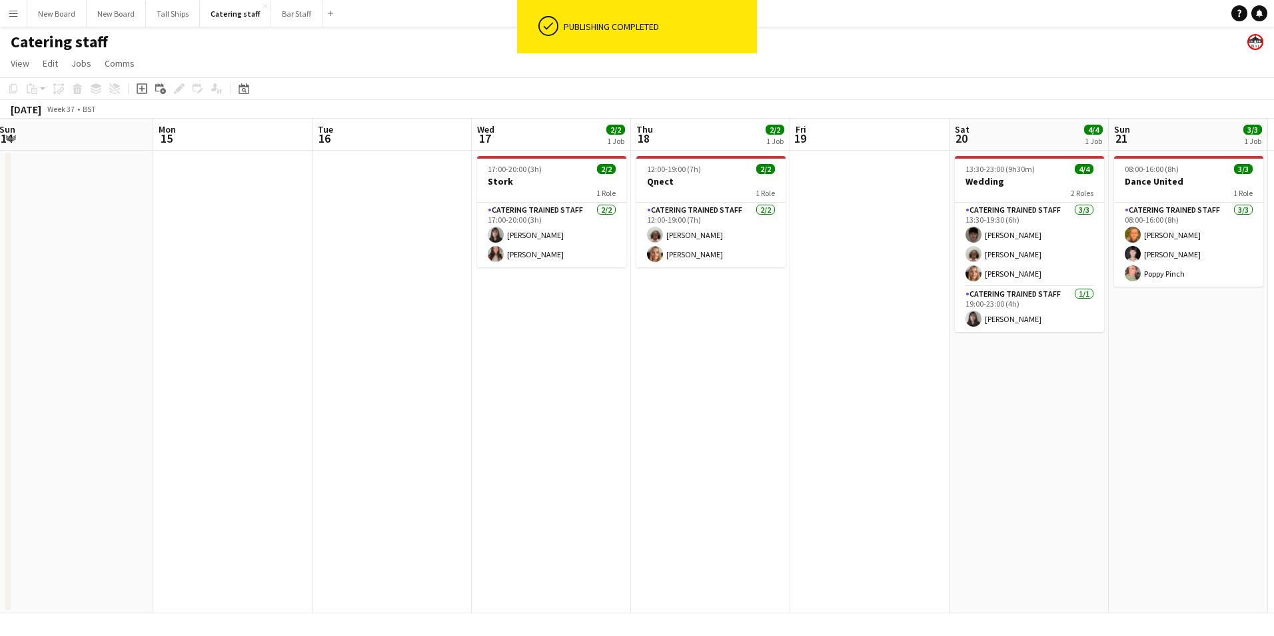
drag, startPoint x: 495, startPoint y: 454, endPoint x: 809, endPoint y: 466, distance: 314.8
click at [960, 451] on app-calendar-viewport "Fri 12 10/11 1 Job Sat 13 19/25 2 Jobs Sun 14 Mon 15 Tue 16 Wed 17 2/2 1 Job Th…" at bounding box center [637, 366] width 1274 height 495
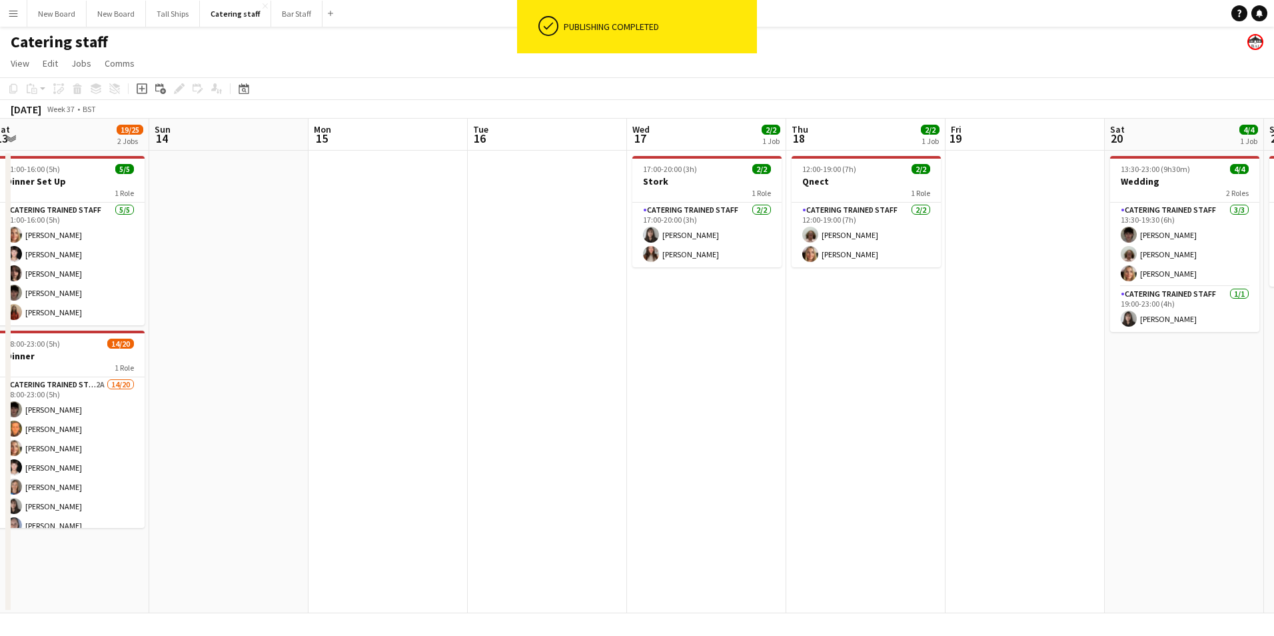
drag, startPoint x: 461, startPoint y: 463, endPoint x: 779, endPoint y: 466, distance: 318.6
click at [866, 463] on app-calendar-viewport "Thu 11 4/4 1 Job Fri 12 10/11 1 Job Sat 13 19/25 2 Jobs Sun 14 Mon 15 Tue 16 We…" at bounding box center [637, 366] width 1274 height 495
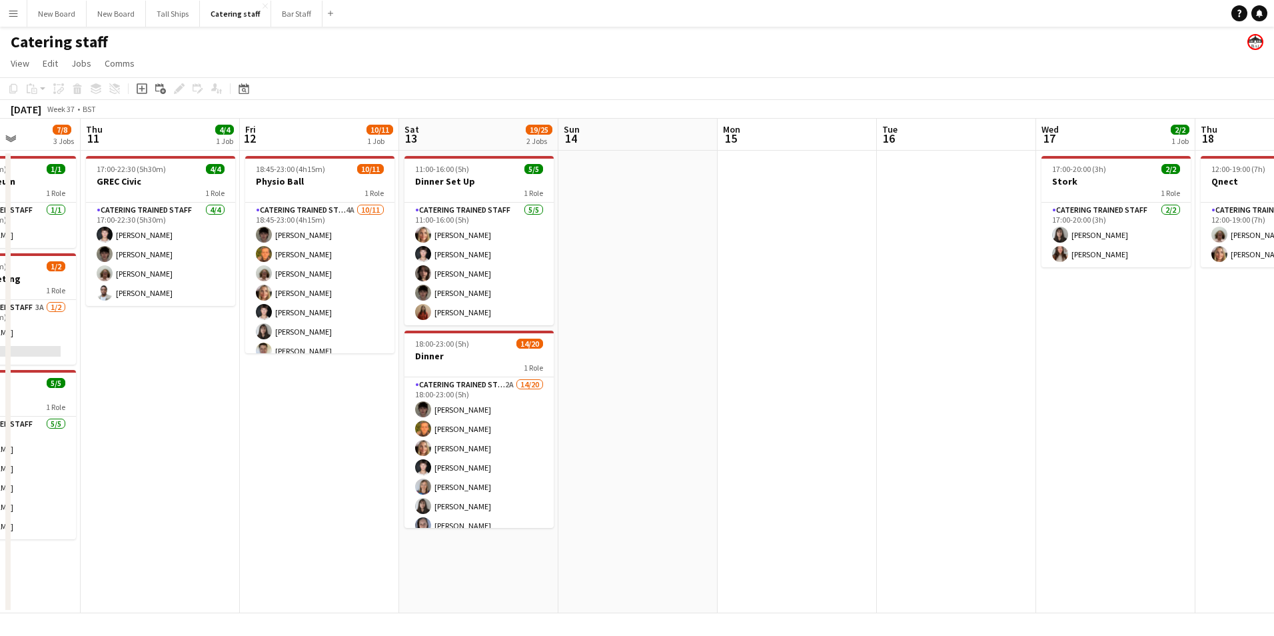
scroll to position [0, 358]
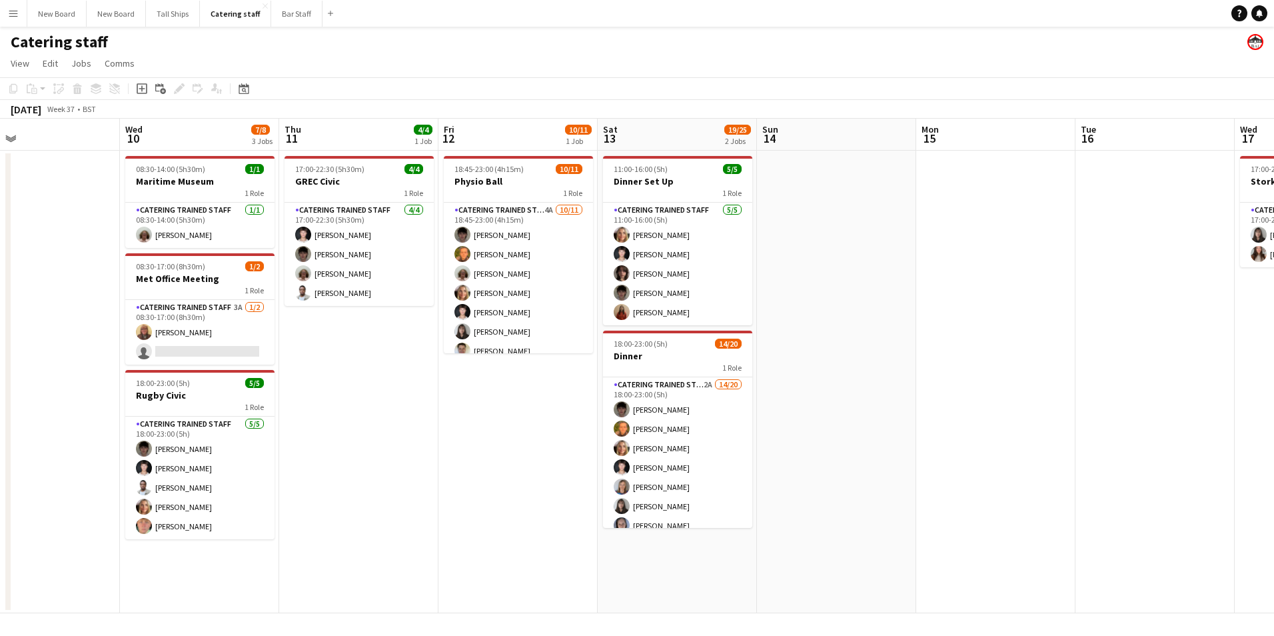
drag, startPoint x: 597, startPoint y: 466, endPoint x: 946, endPoint y: 435, distance: 350.6
click at [946, 435] on app-calendar-viewport "Sun 7 Mon 8 6/6 1 Job Tue 9 Wed 10 7/8 3 Jobs Thu 11 4/4 1 Job Fri 12 10/11 1 J…" at bounding box center [637, 366] width 1274 height 495
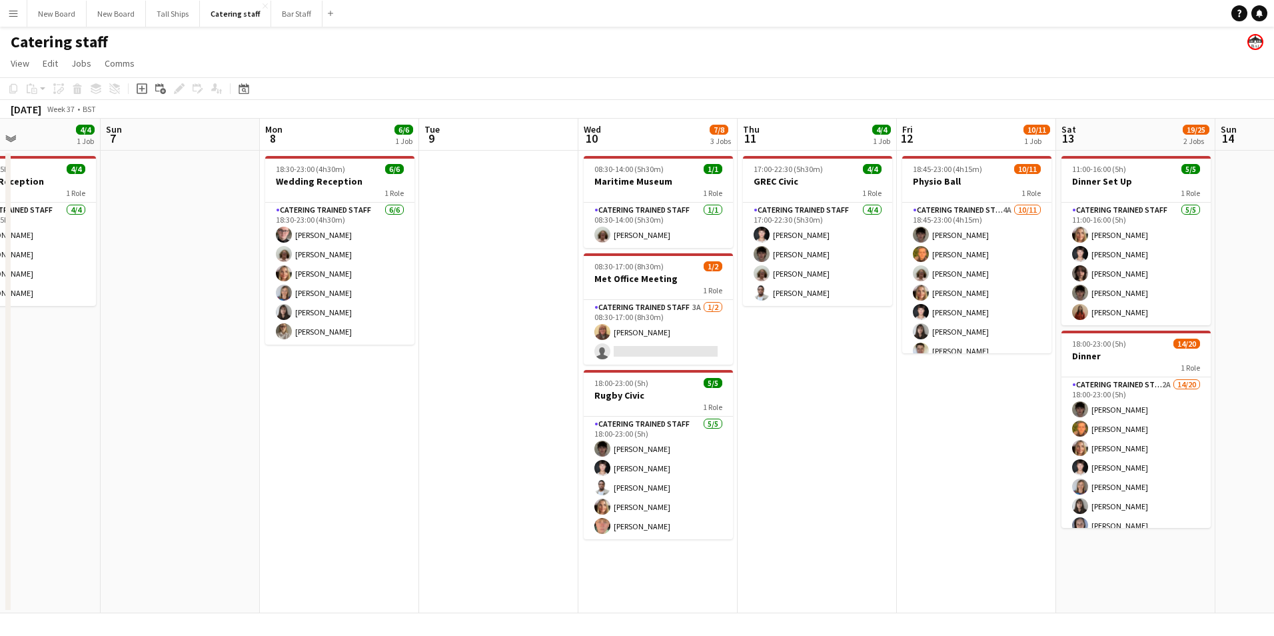
drag, startPoint x: 501, startPoint y: 477, endPoint x: 1118, endPoint y: 434, distance: 619.3
click at [1118, 434] on app-calendar-viewport "Thu 4 Fri 5 Sat 6 4/4 1 Job Sun 7 Mon 8 6/6 1 Job Tue 9 Wed 10 7/8 3 Jobs Thu 1…" at bounding box center [637, 366] width 1274 height 495
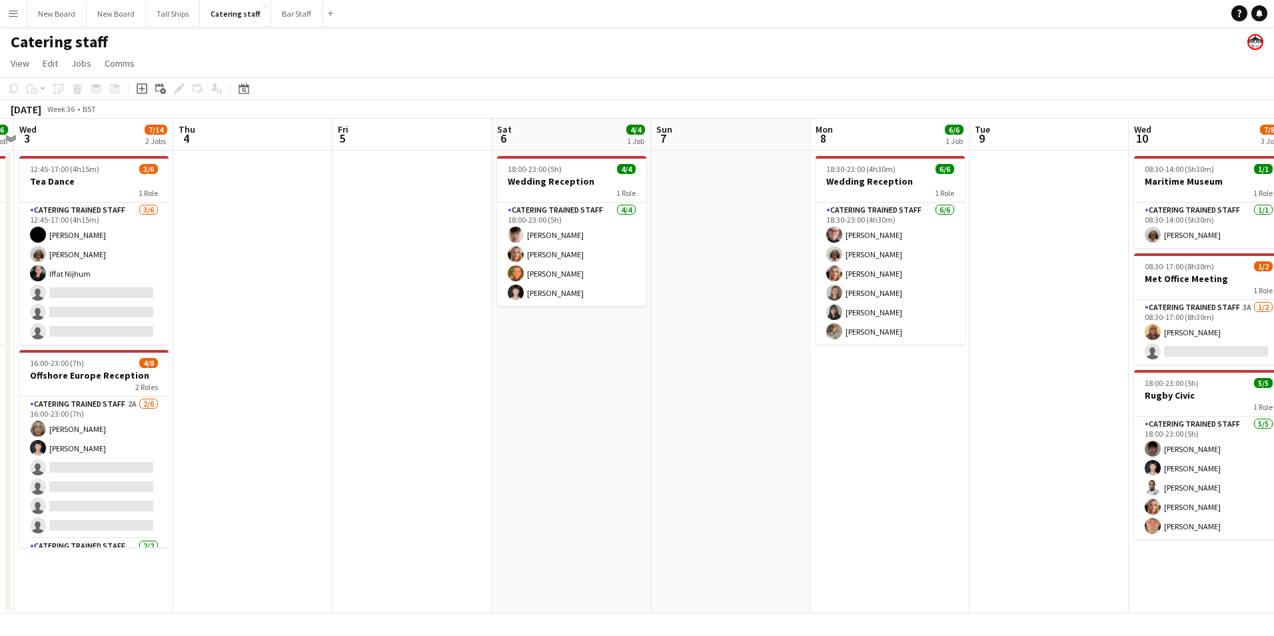
scroll to position [0, 356]
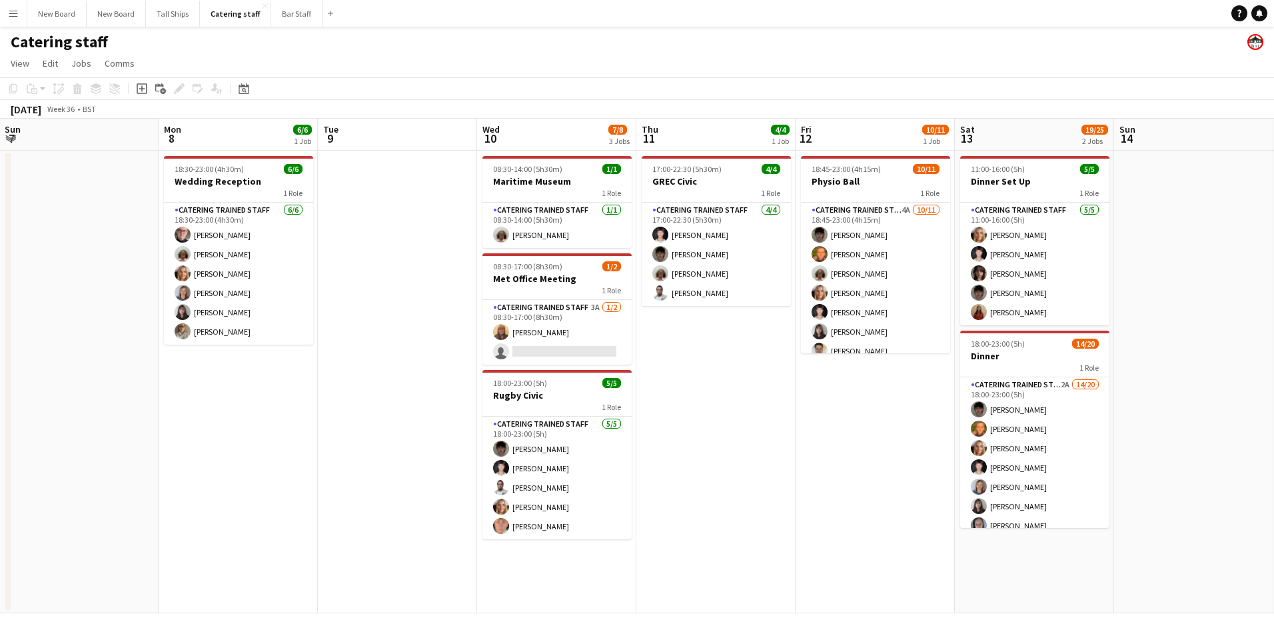
drag, startPoint x: 360, startPoint y: 509, endPoint x: 97, endPoint y: 459, distance: 268.1
click at [82, 461] on app-calendar-viewport "Thu 4 Fri 5 Sat 6 4/4 1 Job Sun 7 Mon 8 6/6 1 Job Tue 9 Wed 10 7/8 3 Jobs Thu 1…" at bounding box center [637, 366] width 1274 height 495
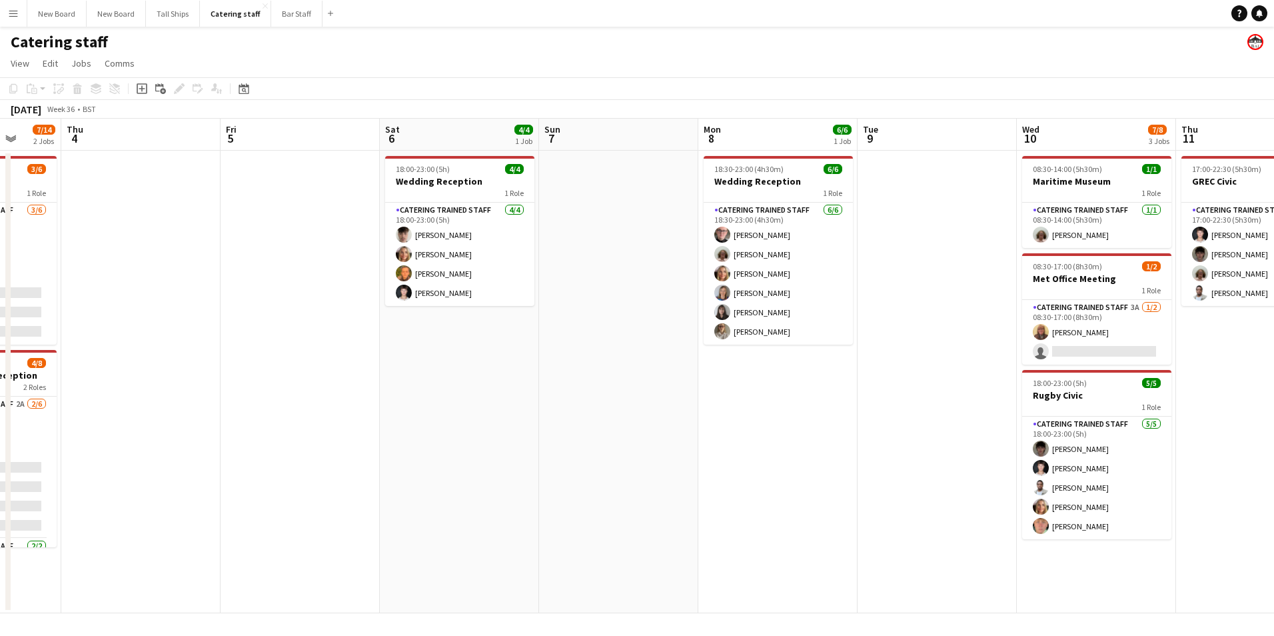
drag, startPoint x: 92, startPoint y: 471, endPoint x: 649, endPoint y: 464, distance: 557.2
click at [649, 464] on app-calendar-viewport "Mon 1 Tue 2 6/6 1 Job Wed 3 7/14 2 Jobs Thu 4 Fri 5 Sat 6 4/4 1 Job Sun 7 Mon 8…" at bounding box center [637, 366] width 1274 height 495
click at [649, 464] on app-date-cell at bounding box center [618, 382] width 159 height 463
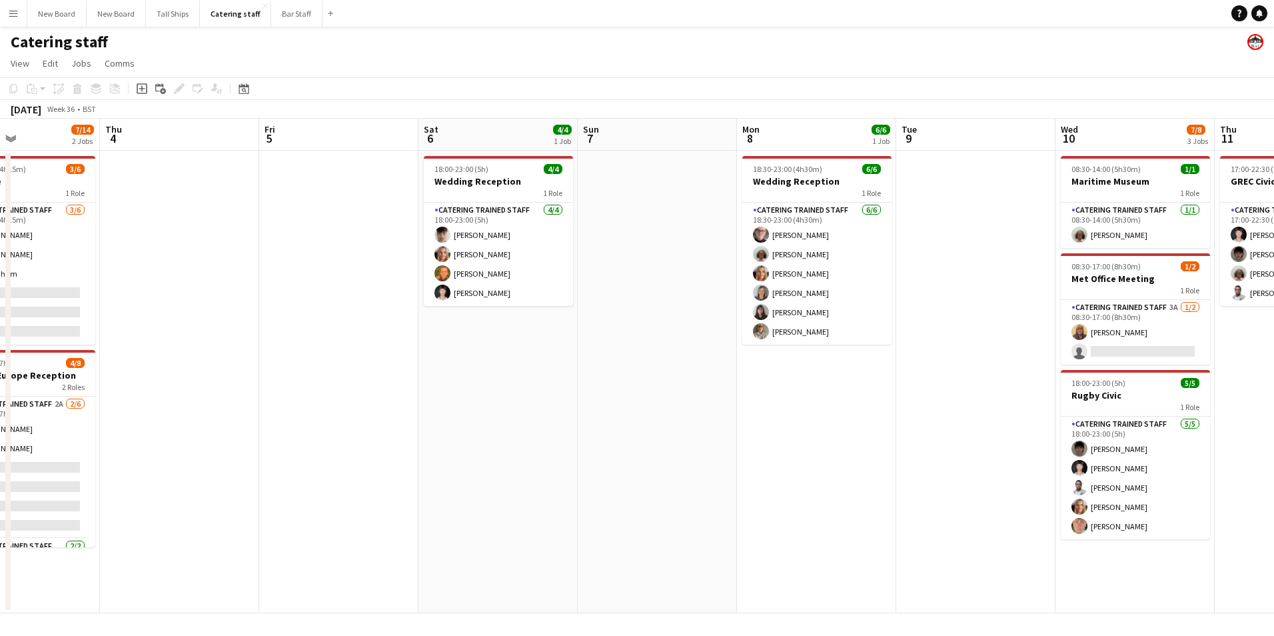
drag, startPoint x: 770, startPoint y: 444, endPoint x: 779, endPoint y: 443, distance: 8.8
click at [778, 443] on app-calendar-viewport "Mon 1 Tue 2 6/6 1 Job Wed 3 7/14 2 Jobs Thu 4 Fri 5 Sat 6 4/4 1 Job Sun 7 Mon 8…" at bounding box center [637, 366] width 1274 height 495
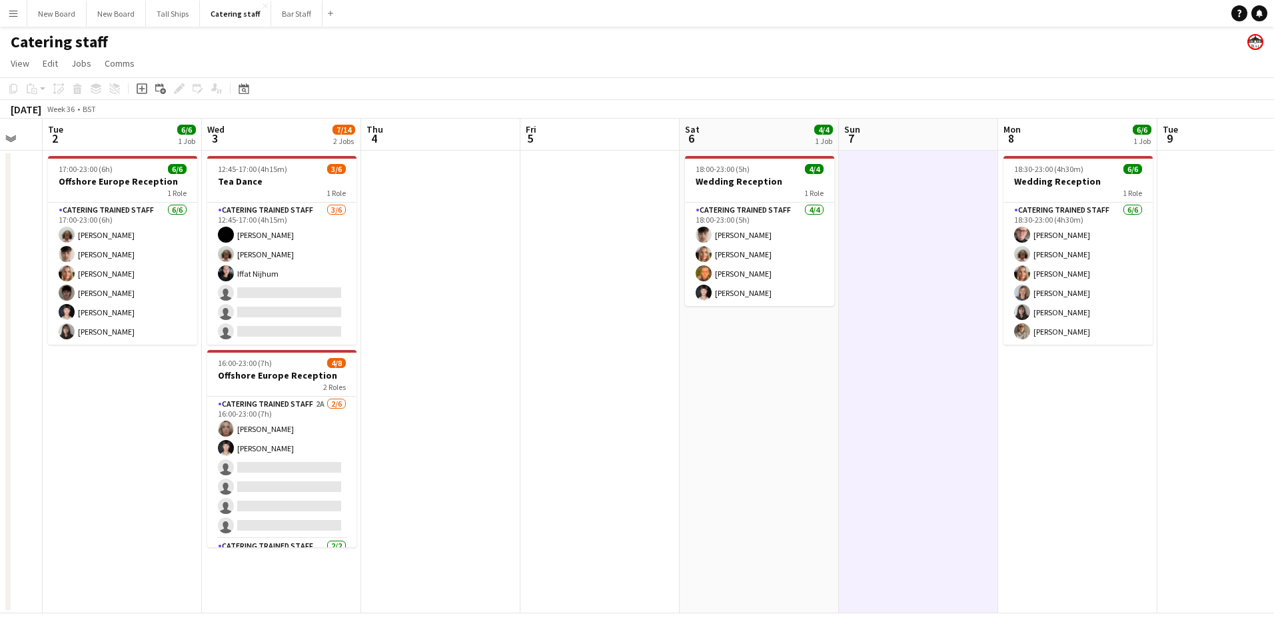
drag, startPoint x: 810, startPoint y: 434, endPoint x: 1048, endPoint y: 403, distance: 239.9
click at [1048, 403] on app-calendar-viewport "Sun 31 2/2 1 Job Mon 1 Tue 2 6/6 1 Job Wed 3 7/14 2 Jobs Thu 4 Fri 5 Sat 6 4/4 …" at bounding box center [637, 366] width 1274 height 495
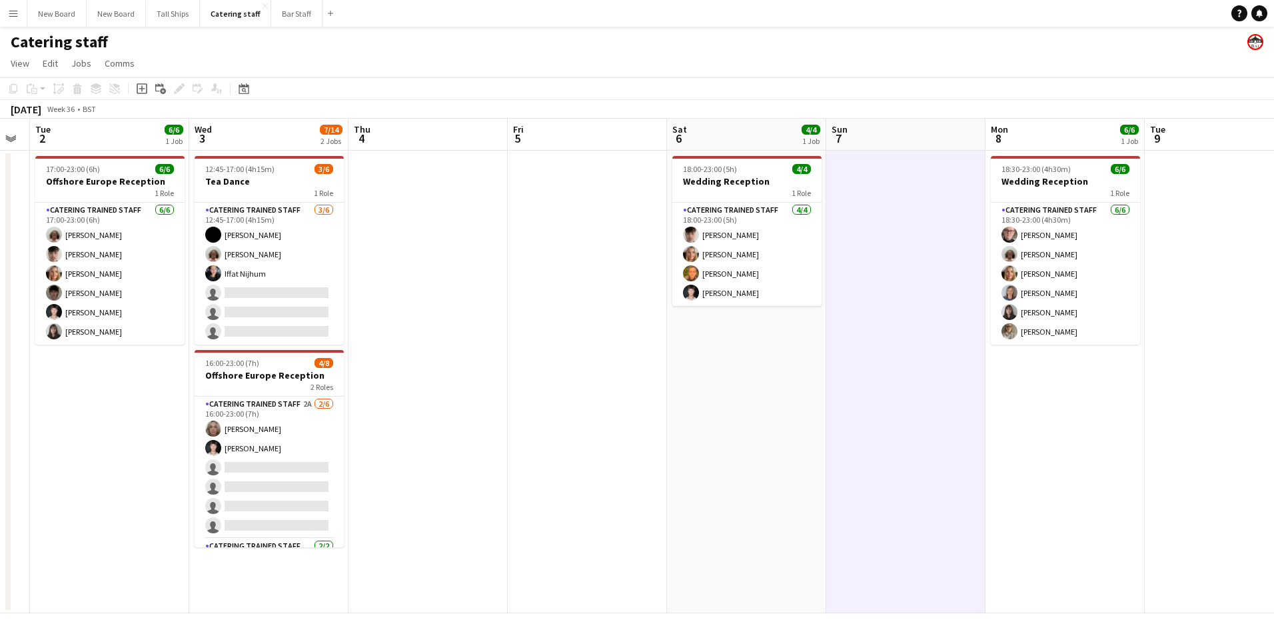
scroll to position [0, 347]
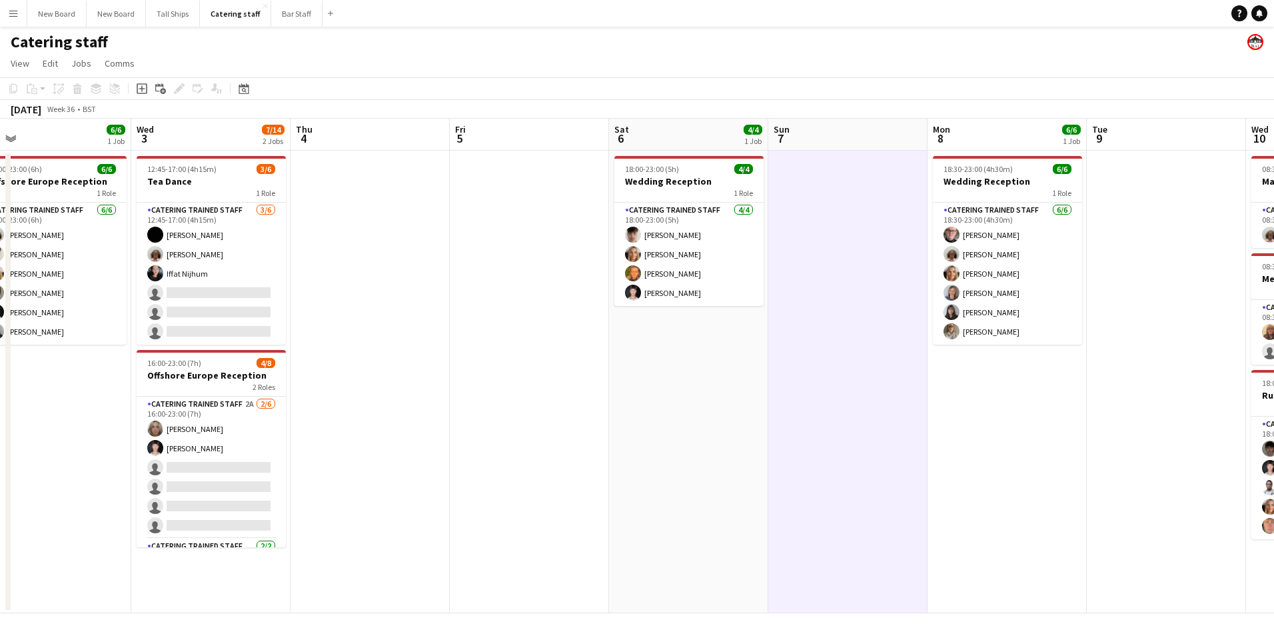
drag, startPoint x: 860, startPoint y: 371, endPoint x: 941, endPoint y: 327, distance: 92.4
click at [941, 327] on app-calendar-viewport "Sun 31 2/2 1 Job Mon 1 Tue 2 6/6 1 Job Wed 3 7/14 2 Jobs Thu 4 Fri 5 Sat 6 4/4 …" at bounding box center [637, 366] width 1274 height 495
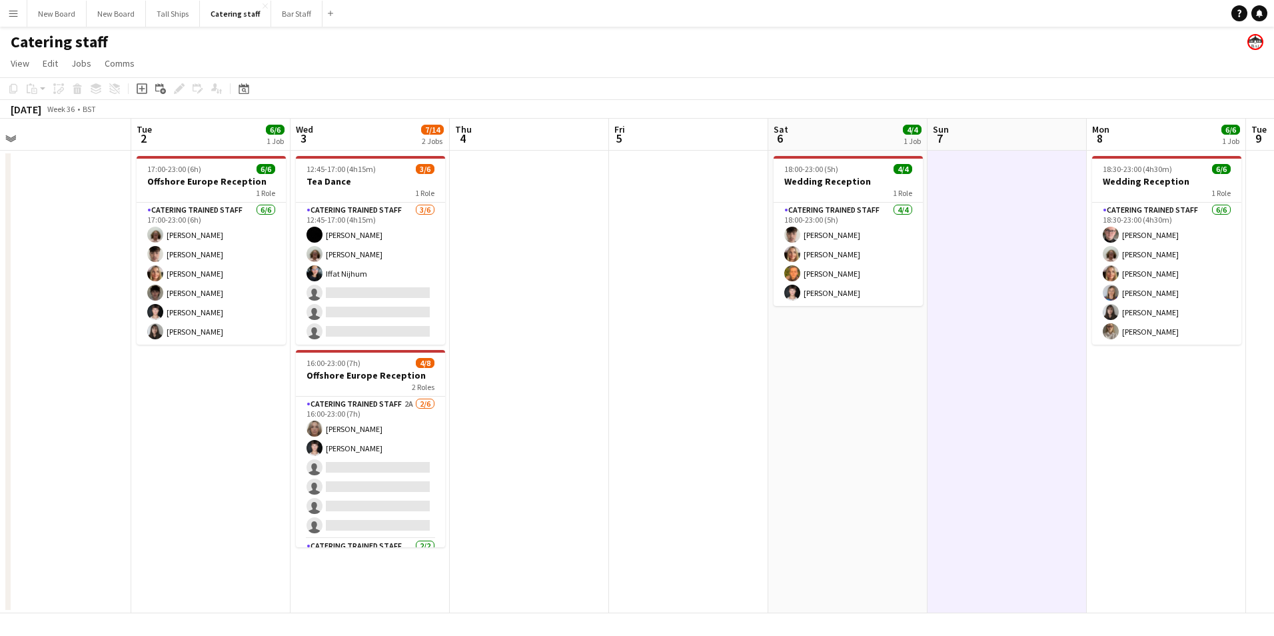
drag, startPoint x: 398, startPoint y: 465, endPoint x: 506, endPoint y: 453, distance: 108.6
click at [399, 465] on app-card-role "Catering trained staff 2A [DATE] 16:00-23:00 (7h) [PERSON_NAME] [PERSON_NAME] s…" at bounding box center [370, 468] width 149 height 142
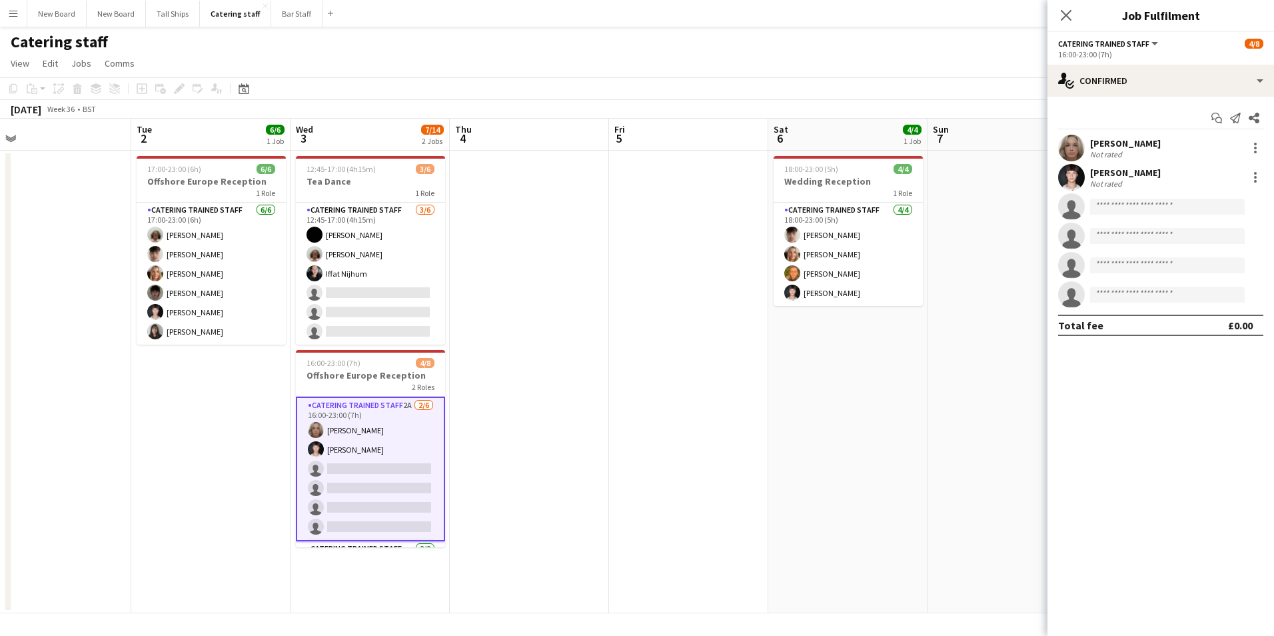
scroll to position [0, 346]
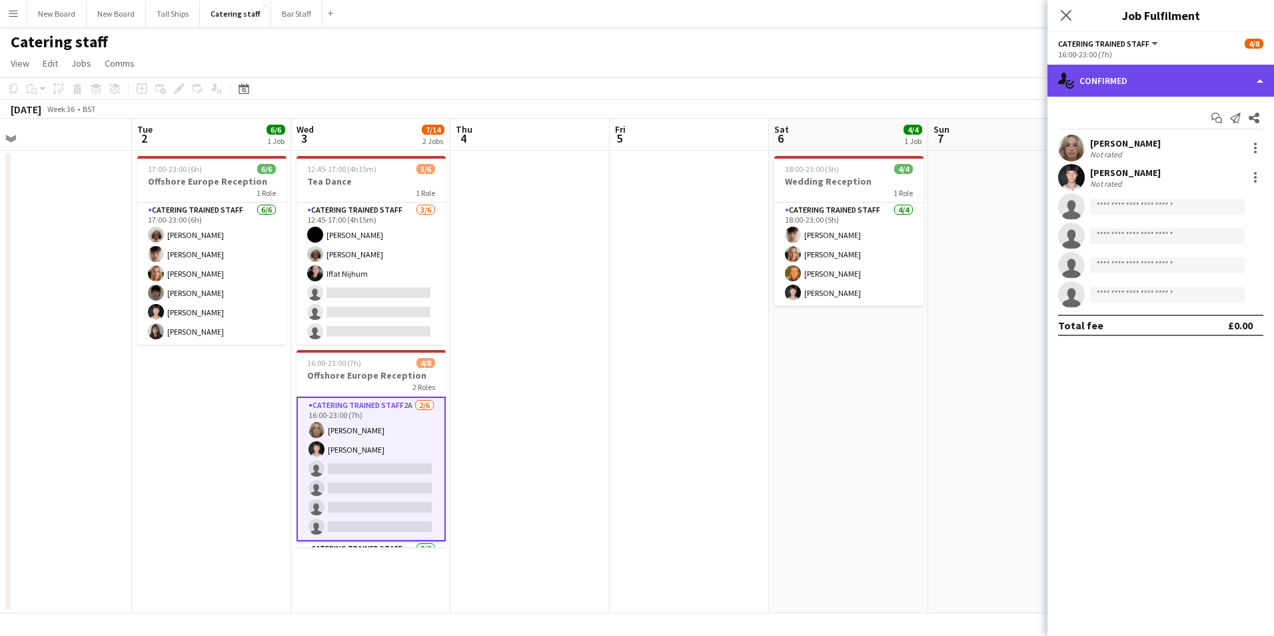
click at [1138, 82] on div "single-neutral-actions-check-2 Confirmed" at bounding box center [1161, 81] width 227 height 32
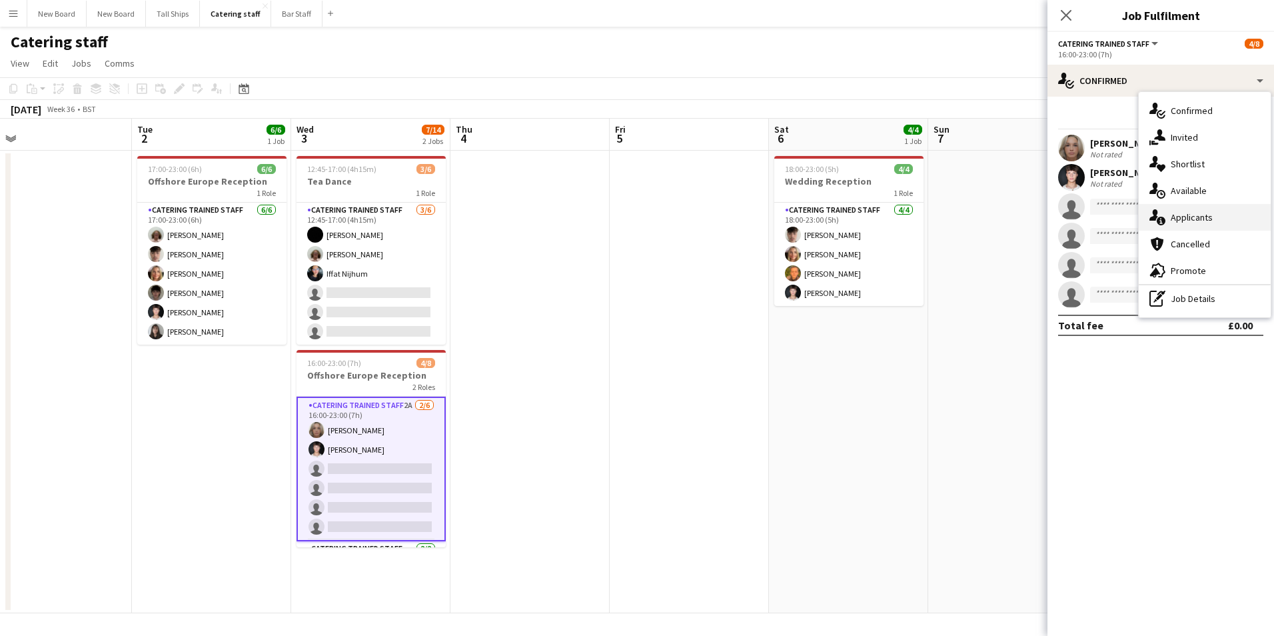
click at [1188, 227] on div "single-neutral-actions-information Applicants" at bounding box center [1205, 217] width 132 height 27
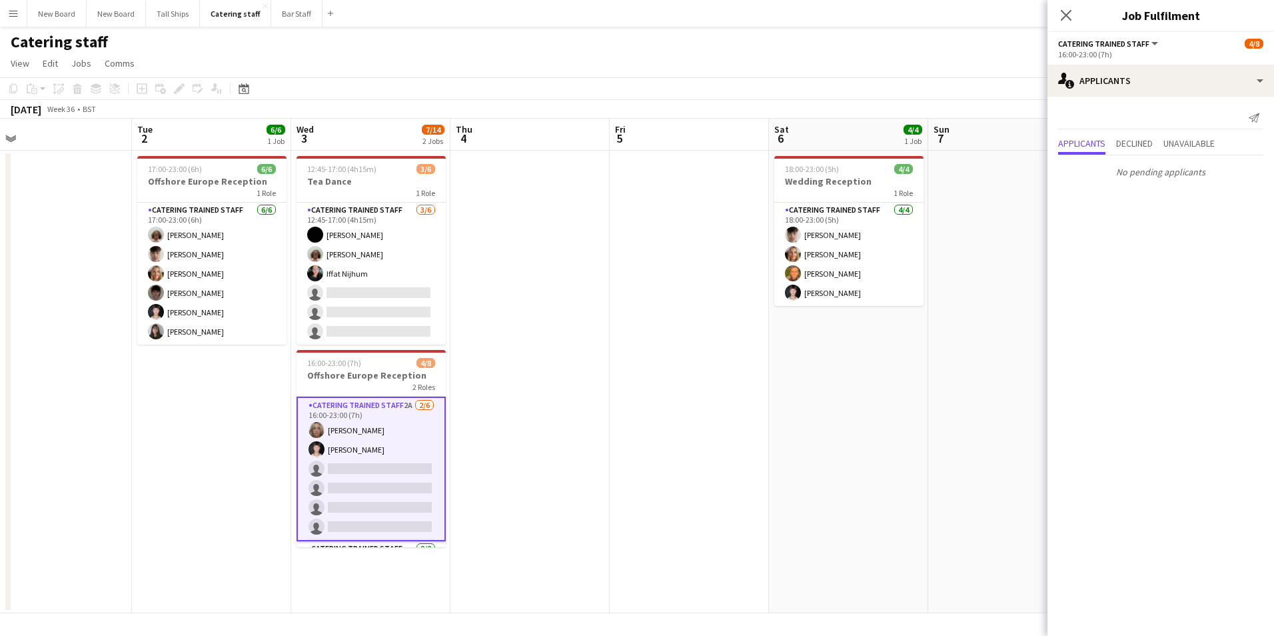
drag, startPoint x: 848, startPoint y: 374, endPoint x: 863, endPoint y: 361, distance: 20.3
click at [848, 372] on app-date-cell "18:00-23:00 (5h) 4/4 Wedding Reception 1 Role Catering trained staff [DATE] 18:…" at bounding box center [848, 382] width 159 height 463
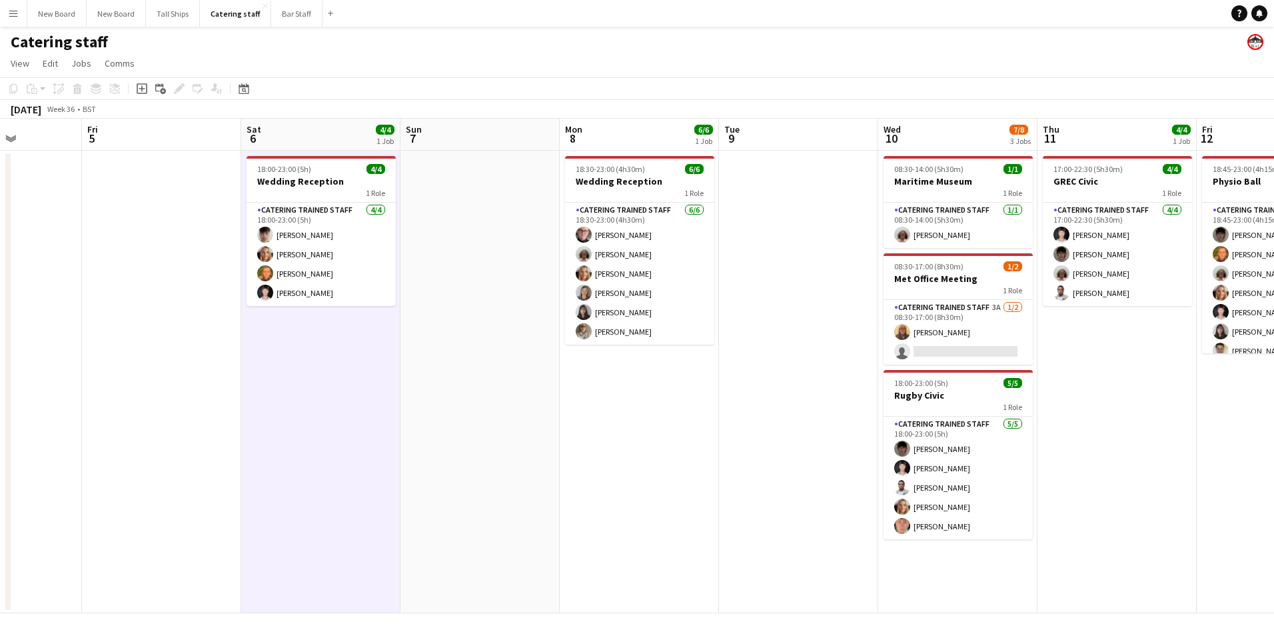
drag, startPoint x: 911, startPoint y: 353, endPoint x: 423, endPoint y: 433, distance: 494.3
click at [385, 441] on app-calendar-viewport "Tue 2 6/6 1 Job Wed 3 7/14 2 Jobs Thu 4 Fri 5 Sat 6 4/4 1 Job Sun 7 Mon 8 6/6 1…" at bounding box center [637, 366] width 1274 height 495
click at [738, 423] on app-calendar-viewport "Tue 2 6/6 1 Job Wed 3 7/14 2 Jobs Thu 4 Fri 5 Sat 6 4/4 1 Job Sun 7 Mon 8 6/6 1…" at bounding box center [637, 366] width 1274 height 495
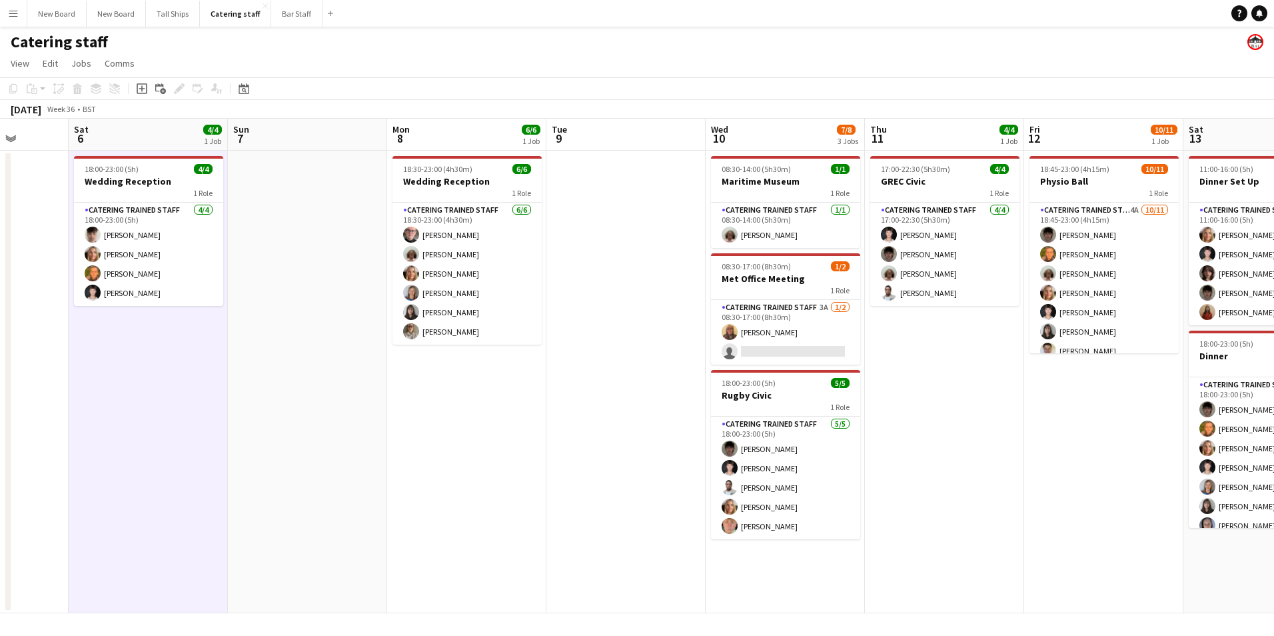
scroll to position [0, 390]
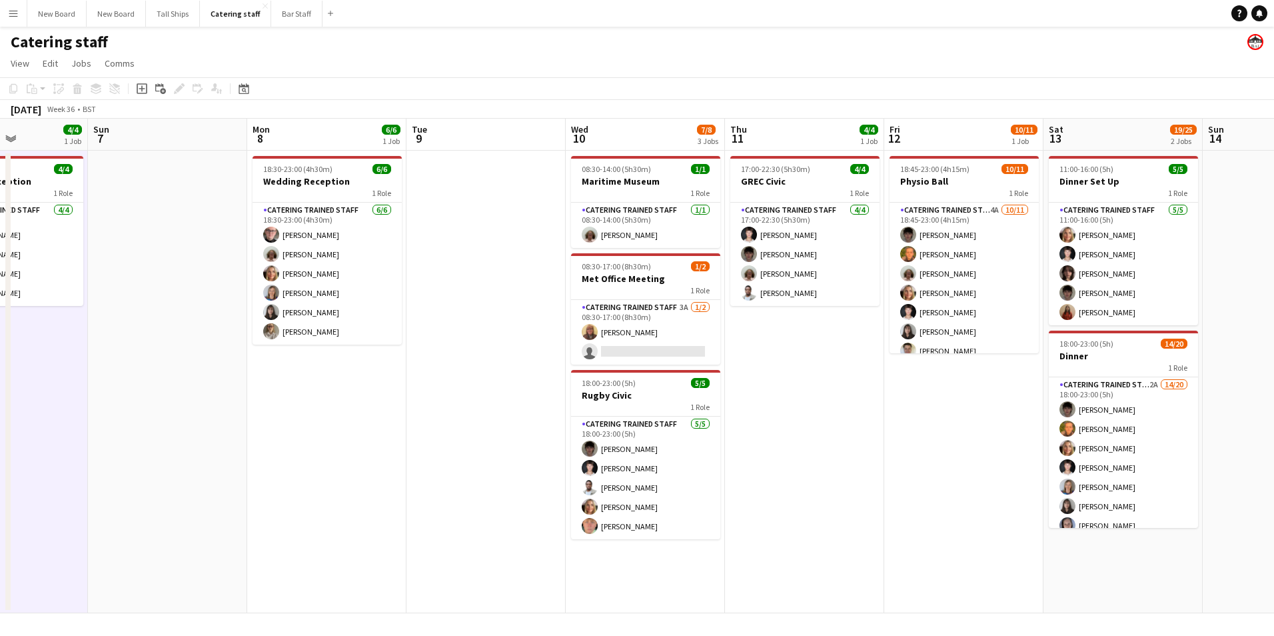
drag, startPoint x: 327, startPoint y: 433, endPoint x: 330, endPoint y: 427, distance: 6.9
click at [326, 435] on app-calendar-viewport "Thu 4 Fri 5 Sat 6 4/4 1 Job Sun 7 Mon 8 6/6 1 Job Tue 9 Wed 10 7/8 3 Jobs Thu 1…" at bounding box center [637, 366] width 1274 height 495
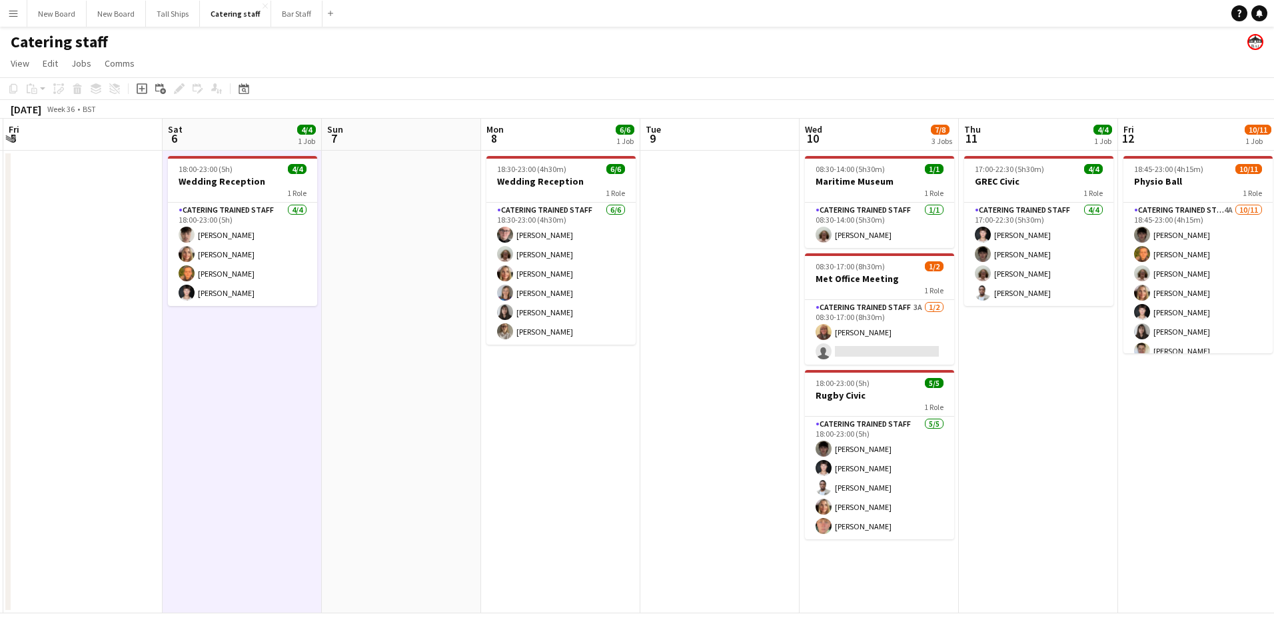
drag, startPoint x: 893, startPoint y: 439, endPoint x: 1198, endPoint y: 390, distance: 309.2
click at [1182, 399] on app-calendar-viewport "Wed 3 7/14 2 Jobs Thu 4 Fri 5 Sat 6 4/4 1 Job Sun 7 Mon 8 6/6 1 Job Tue 9 Wed 1…" at bounding box center [637, 366] width 1274 height 495
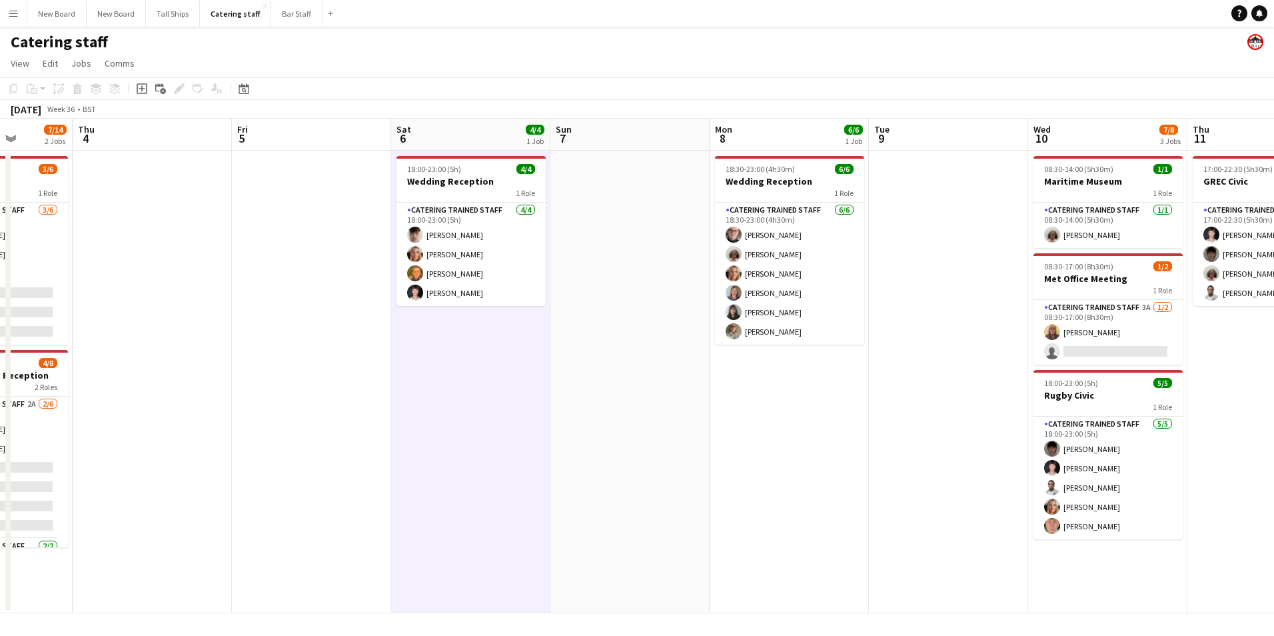
drag, startPoint x: 375, startPoint y: 399, endPoint x: 531, endPoint y: 349, distance: 164.0
click at [559, 370] on app-calendar-viewport "Mon 1 Tue 2 6/6 1 Job Wed 3 7/14 2 Jobs Thu 4 Fri 5 Sat 6 4/4 1 Job Sun 7 Mon 8…" at bounding box center [637, 366] width 1274 height 495
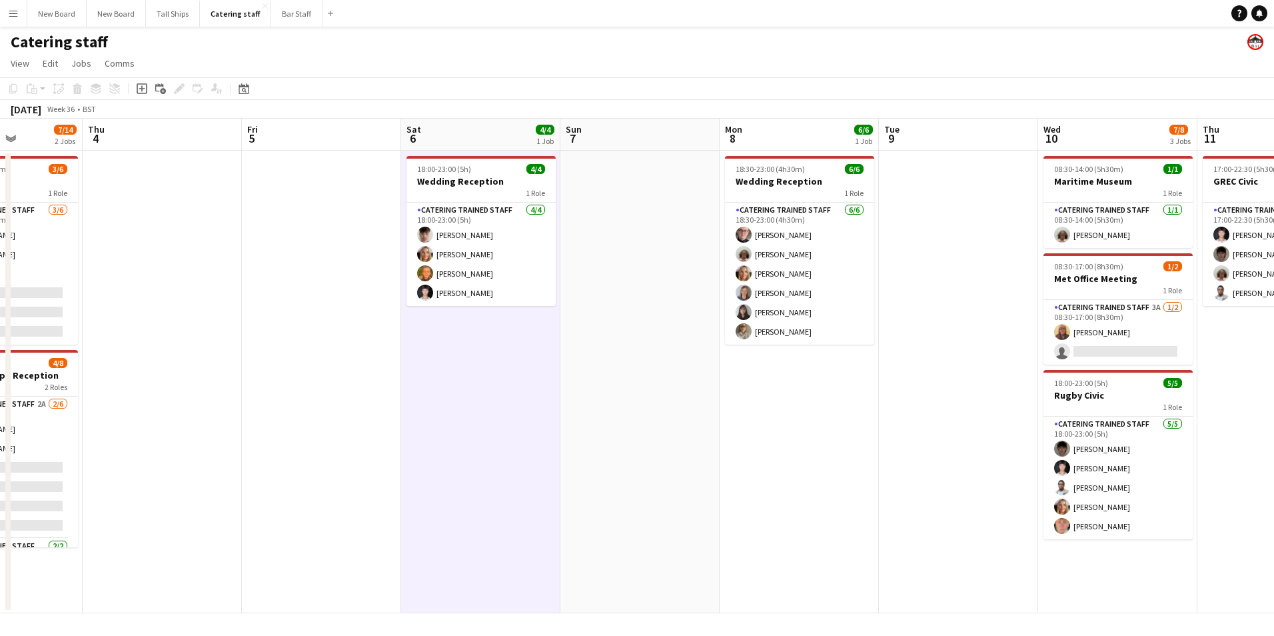
click at [304, 167] on app-date-cell at bounding box center [321, 382] width 159 height 463
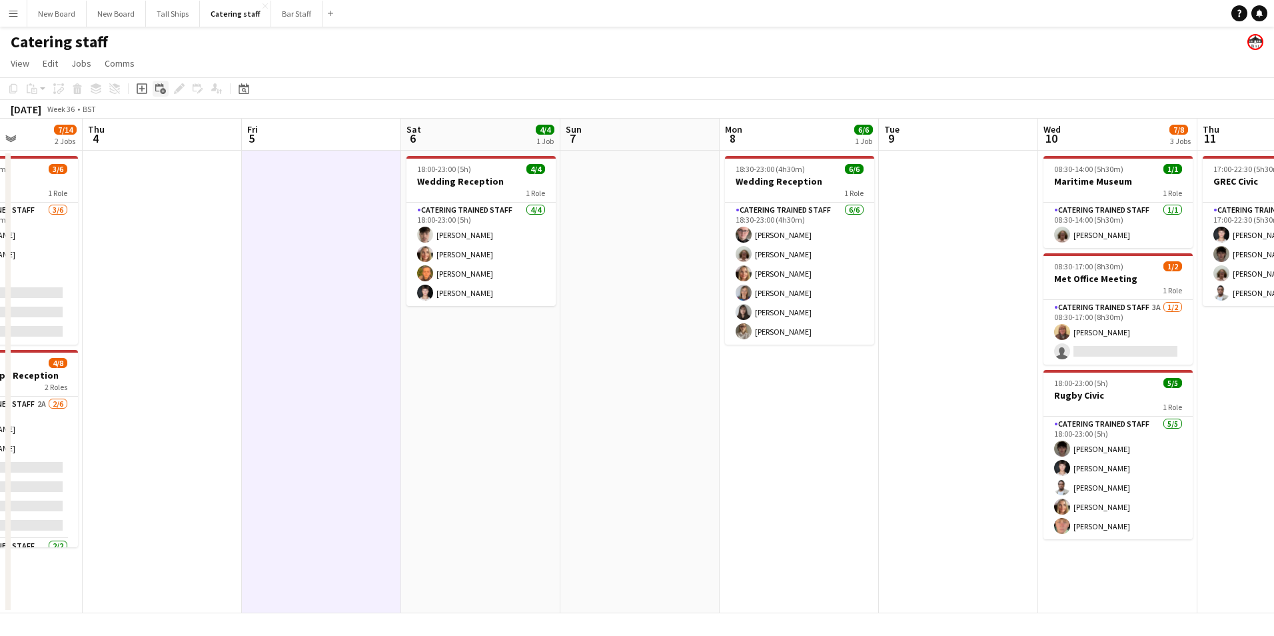
click at [157, 88] on icon "Add linked Job" at bounding box center [160, 88] width 11 height 11
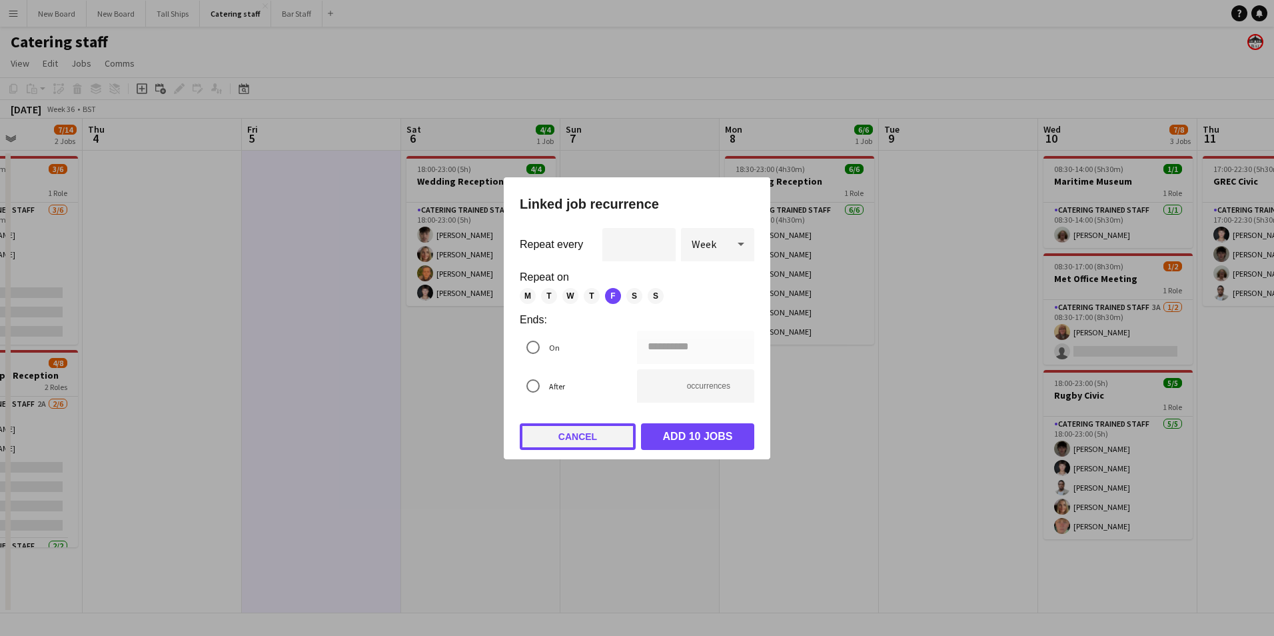
click at [596, 434] on button "Cancel" at bounding box center [578, 436] width 116 height 27
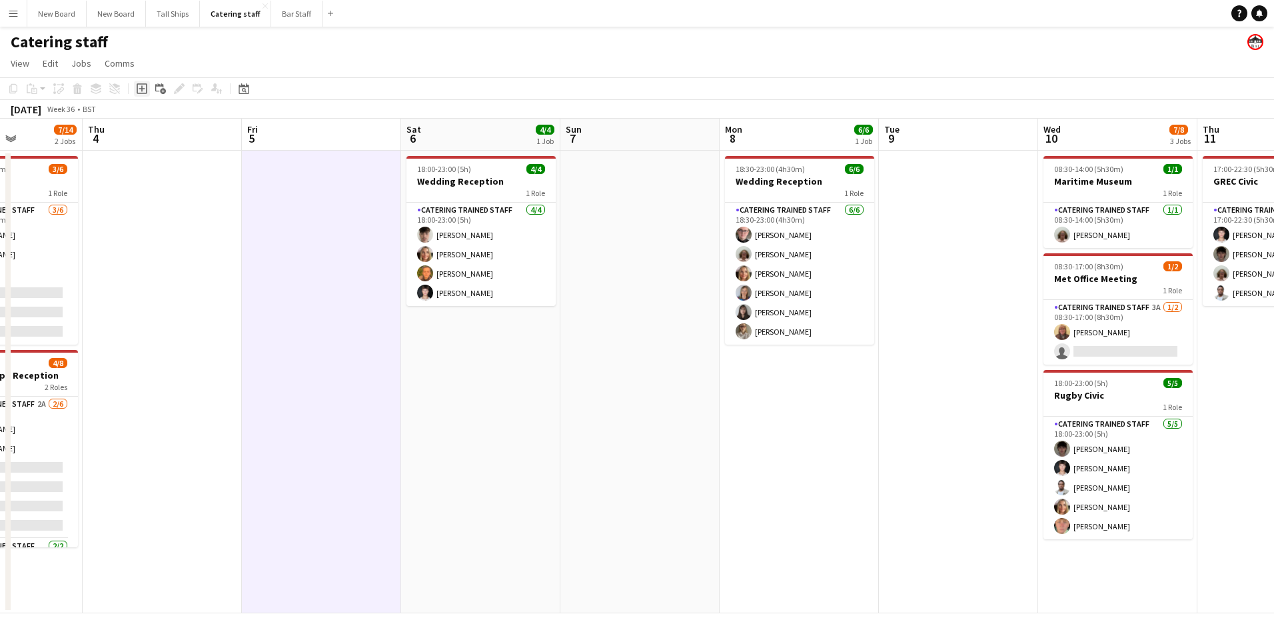
click at [143, 89] on icon at bounding box center [142, 89] width 6 height 6
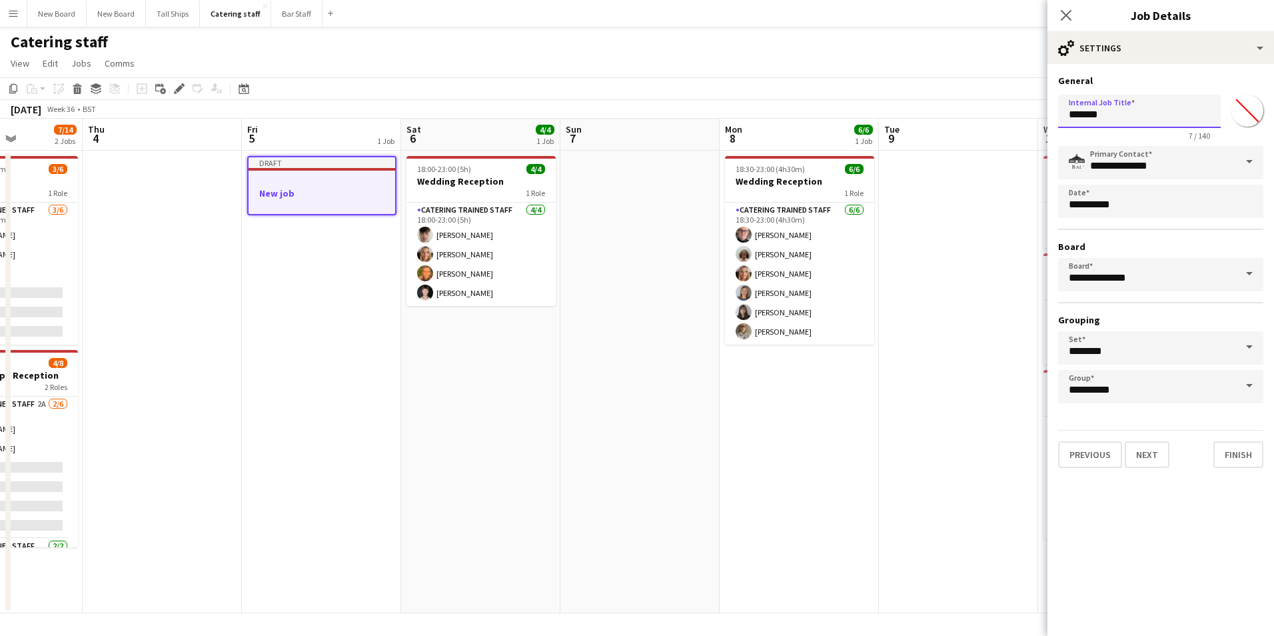
drag, startPoint x: 971, startPoint y: 113, endPoint x: 845, endPoint y: 127, distance: 126.7
click at [845, 127] on body "Menu Boards Boards Boards All jobs Status Workforce Workforce My Workforce Recr…" at bounding box center [637, 318] width 1274 height 636
type input "**********"
click at [1155, 456] on button "Next" at bounding box center [1147, 454] width 45 height 27
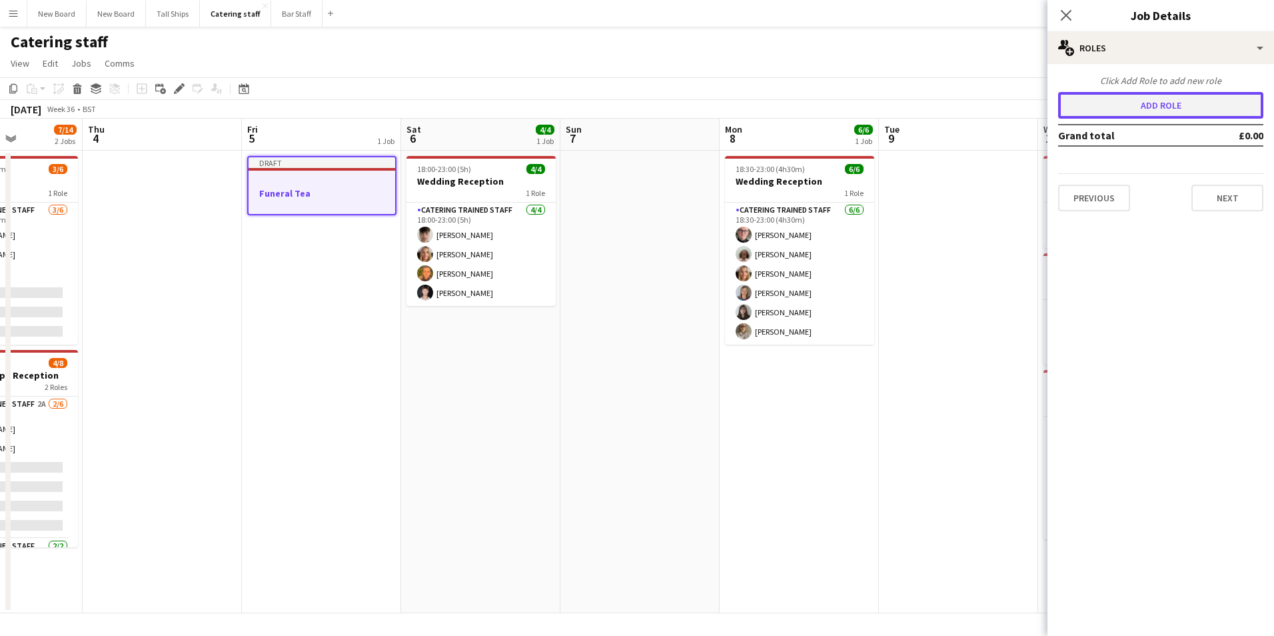
click at [1136, 107] on button "Add role" at bounding box center [1160, 105] width 205 height 27
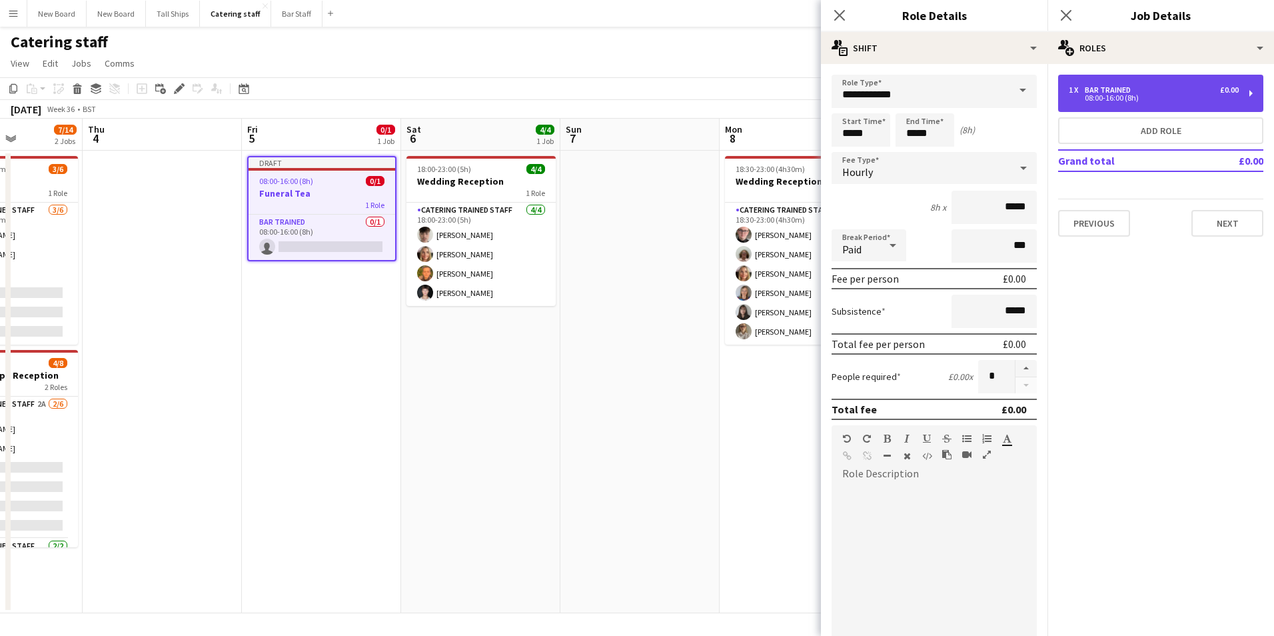
click at [1130, 91] on div "Bar trained" at bounding box center [1110, 89] width 51 height 9
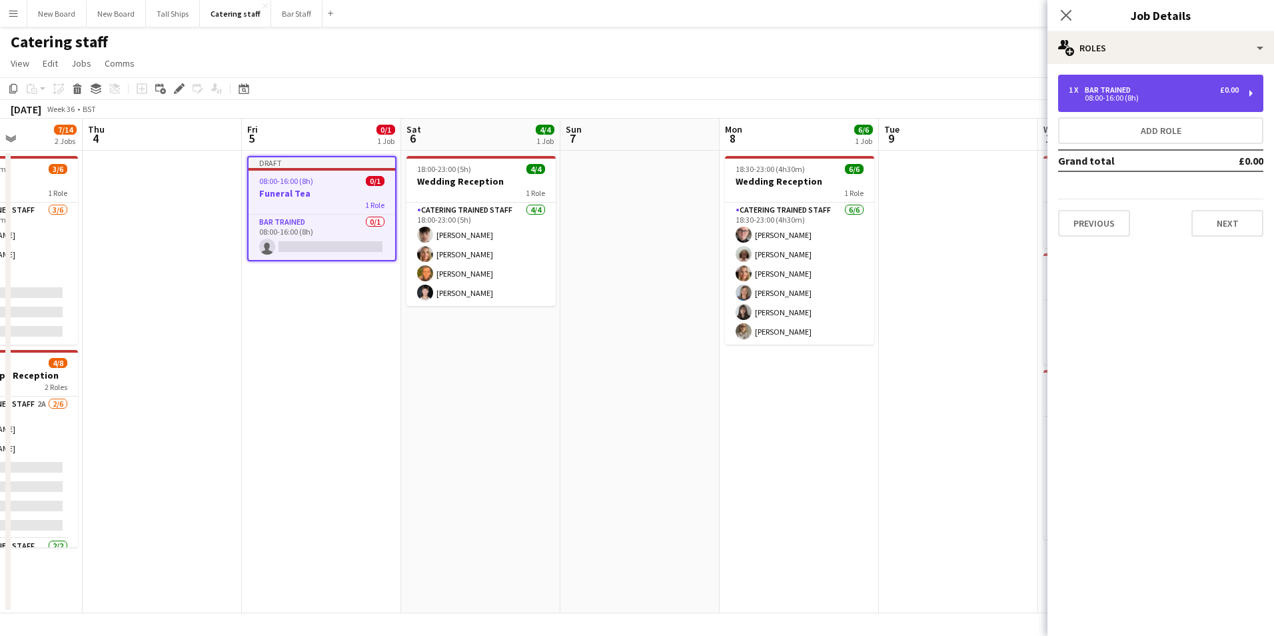
click at [1133, 89] on div "Bar trained" at bounding box center [1110, 89] width 51 height 9
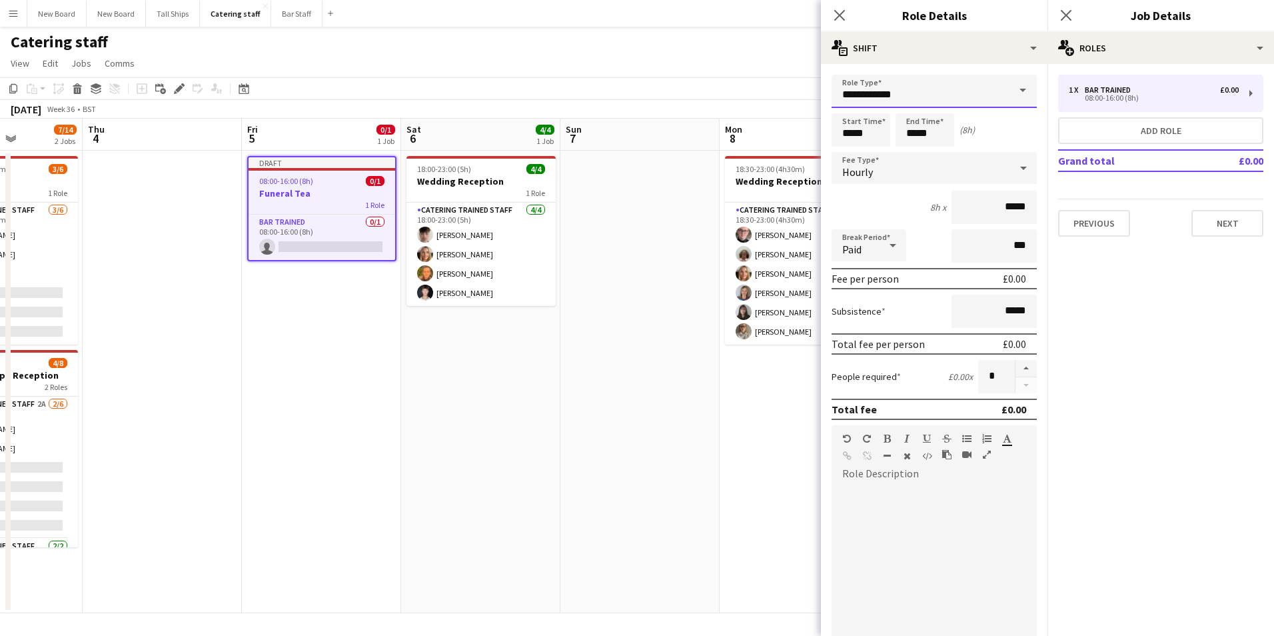
click at [948, 96] on input "**********" at bounding box center [934, 91] width 205 height 33
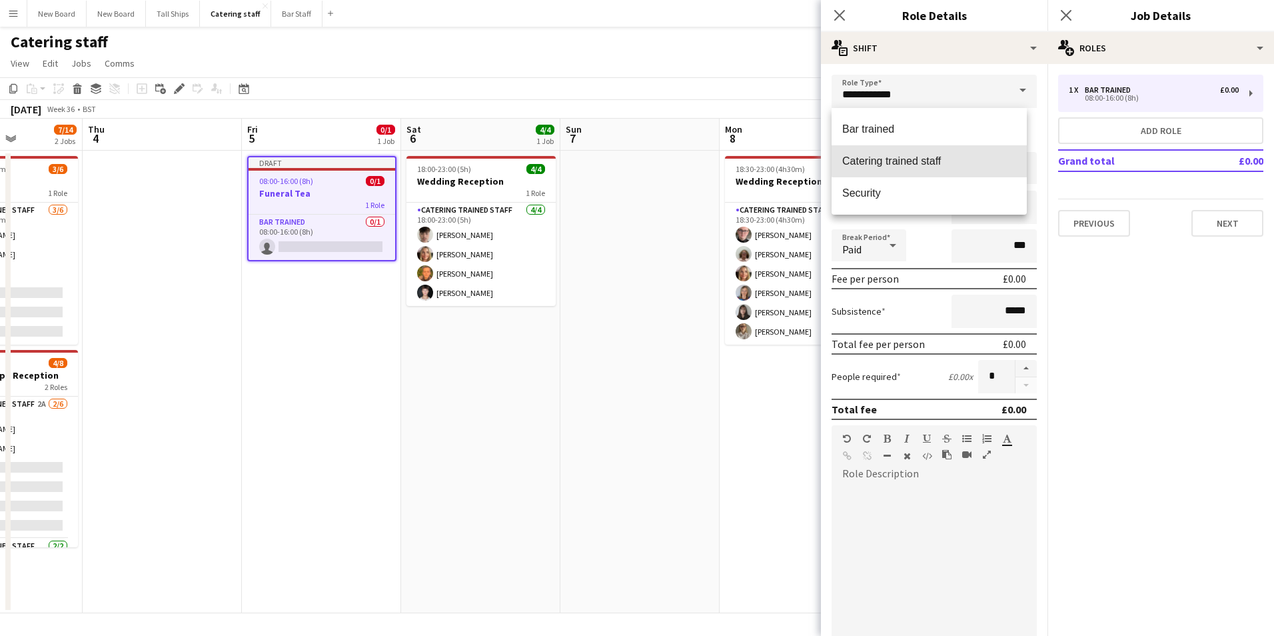
drag, startPoint x: 952, startPoint y: 159, endPoint x: 978, endPoint y: 173, distance: 30.4
click at [953, 159] on span "Catering trained staff" at bounding box center [929, 161] width 174 height 13
type input "**********"
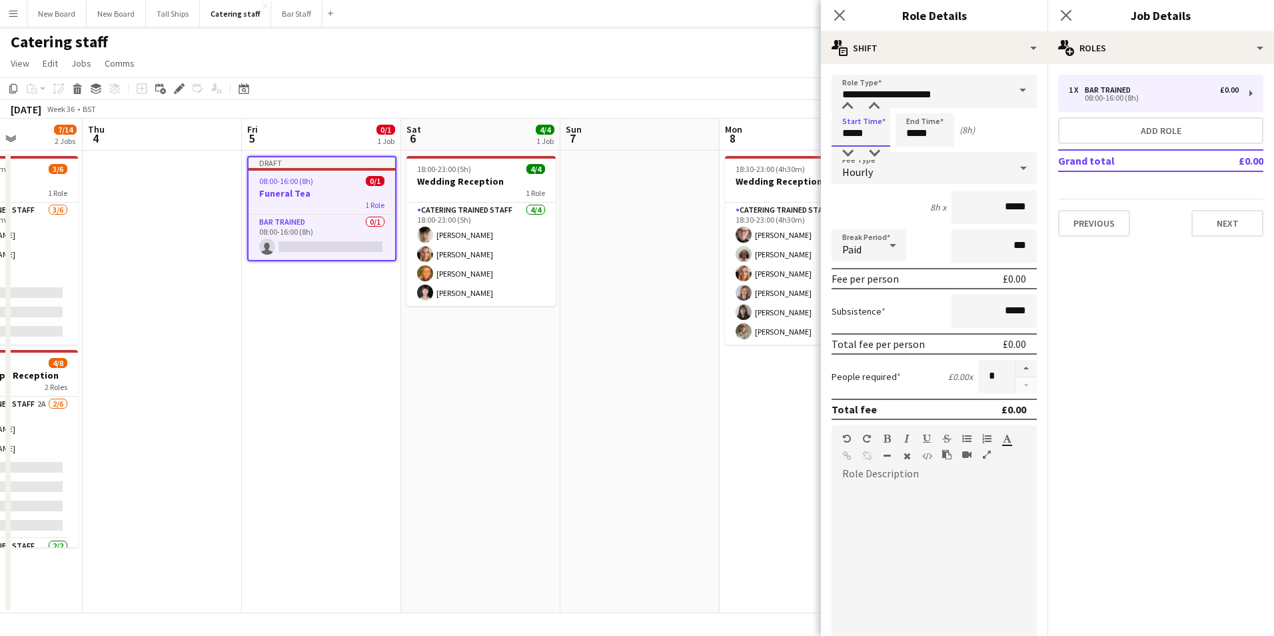
drag, startPoint x: 880, startPoint y: 135, endPoint x: 746, endPoint y: 136, distance: 134.0
click at [746, 136] on body "Menu Boards Boards Boards All jobs Status Workforce Workforce My Workforce Recr…" at bounding box center [637, 318] width 1274 height 636
type input "*****"
drag, startPoint x: 1001, startPoint y: 376, endPoint x: 917, endPoint y: 382, distance: 84.2
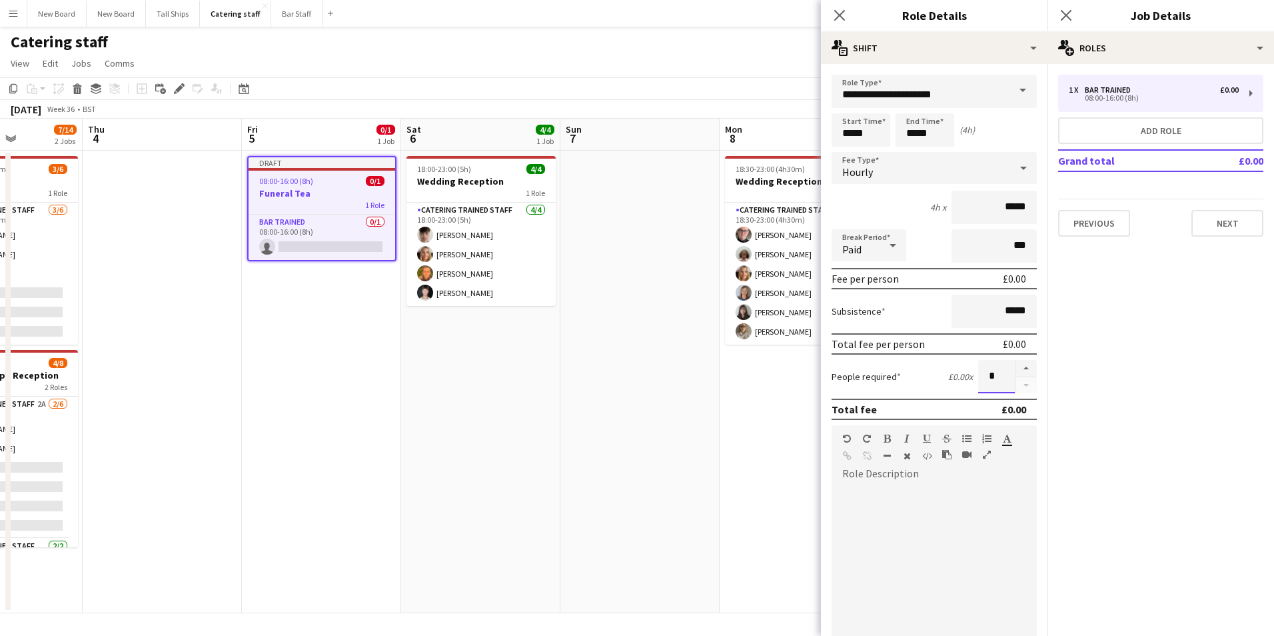
click at [918, 381] on div "People required £0.00 x *" at bounding box center [934, 376] width 205 height 33
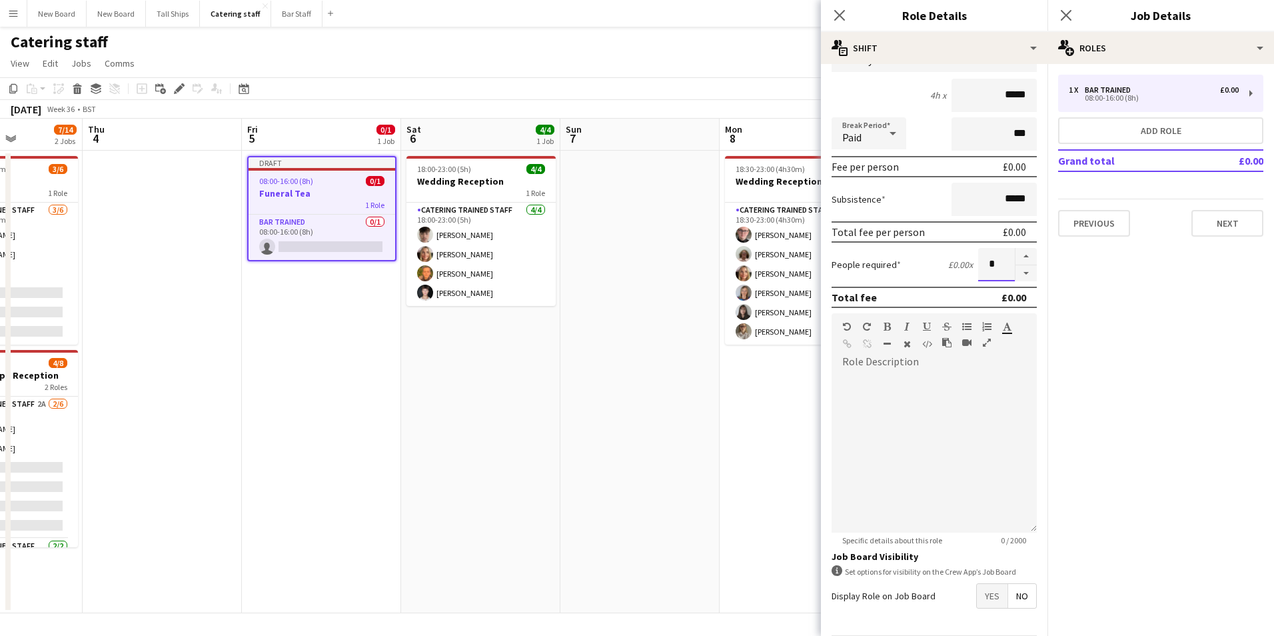
scroll to position [160, 0]
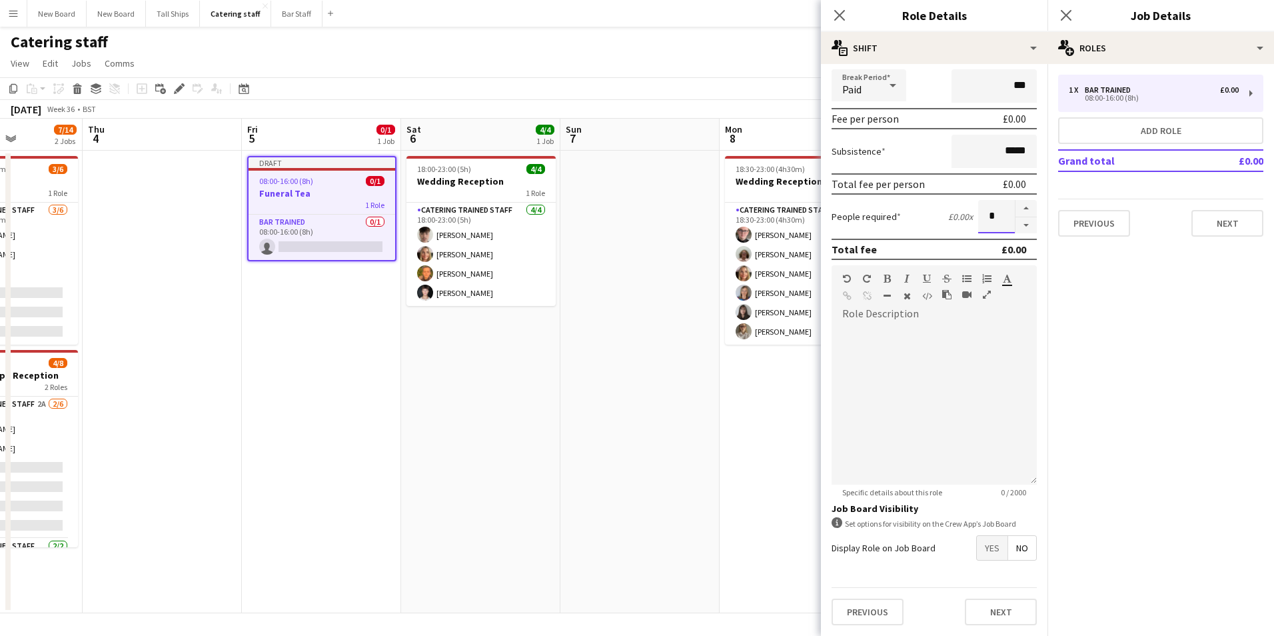
type input "*"
drag, startPoint x: 982, startPoint y: 552, endPoint x: 988, endPoint y: 557, distance: 8.0
click at [982, 552] on span "Yes" at bounding box center [992, 548] width 31 height 24
drag, startPoint x: 1049, startPoint y: 548, endPoint x: 1052, endPoint y: 582, distance: 34.8
click at [1052, 582] on mat-expansion-panel "pencil3 General details 1 x Bar trained £0.00 08:00-16:00 (8h) Add role Grand t…" at bounding box center [1161, 350] width 227 height 572
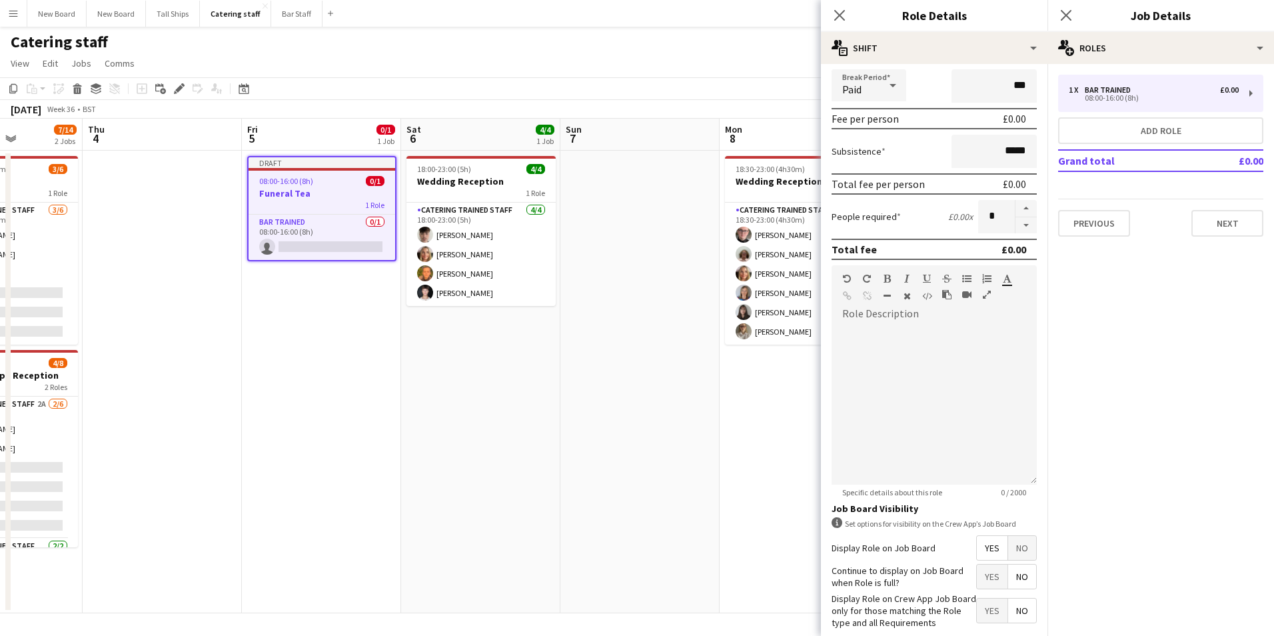
scroll to position [229, 0]
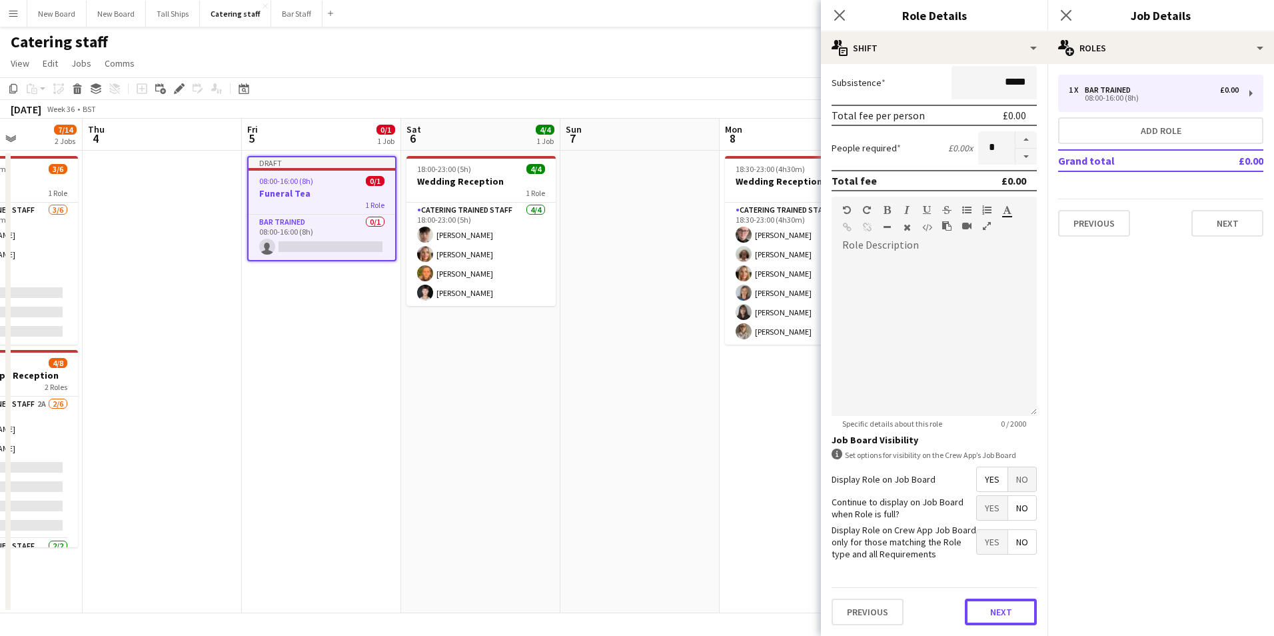
click at [1000, 612] on button "Next" at bounding box center [1001, 611] width 72 height 27
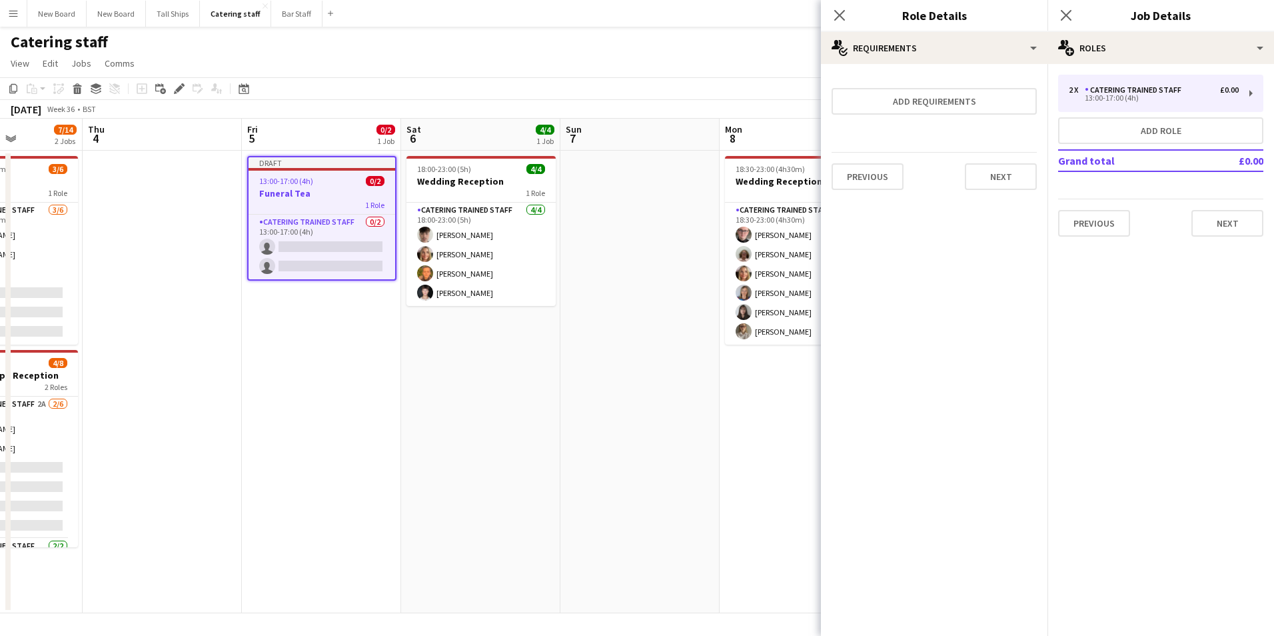
scroll to position [0, 0]
click at [1238, 221] on button "Next" at bounding box center [1228, 223] width 72 height 27
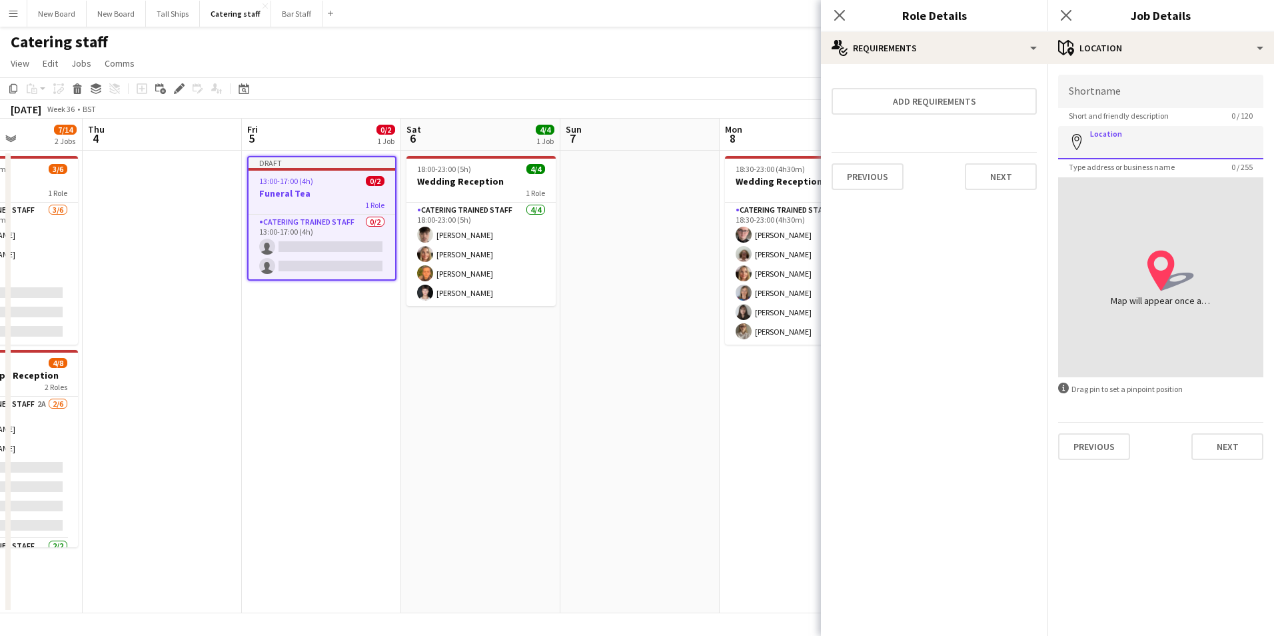
drag, startPoint x: 1147, startPoint y: 142, endPoint x: 1136, endPoint y: 153, distance: 15.1
click at [1148, 142] on input "Location" at bounding box center [1160, 142] width 205 height 33
drag, startPoint x: 1145, startPoint y: 171, endPoint x: 1156, endPoint y: 169, distance: 11.4
type input "**********"
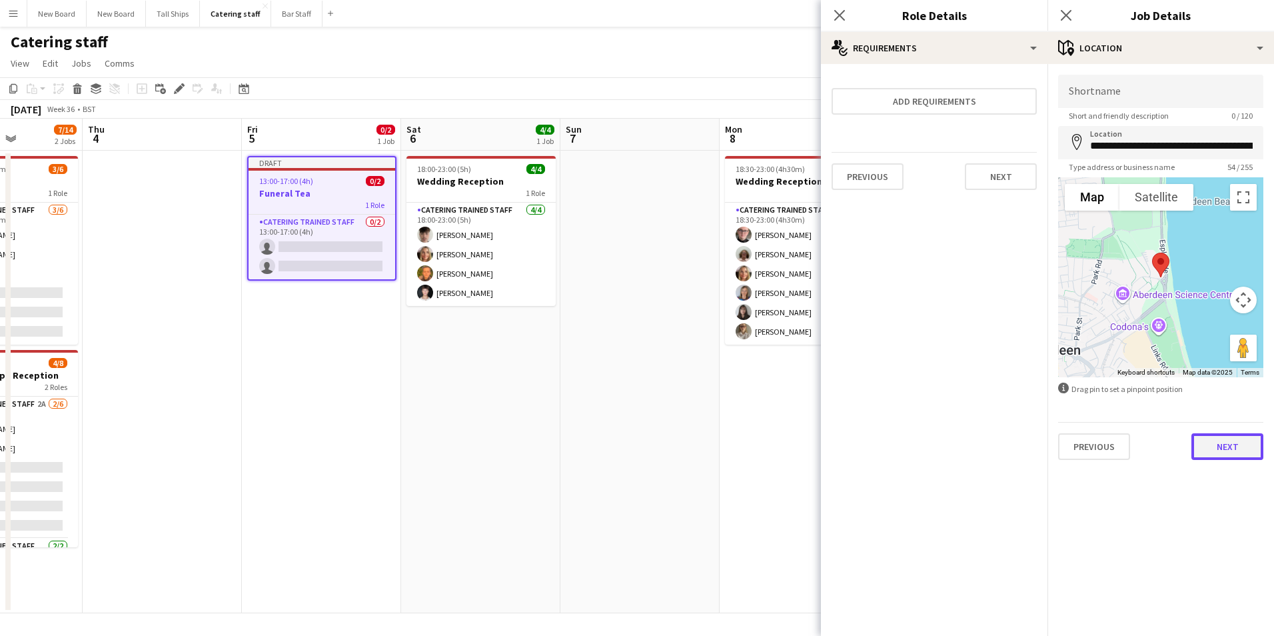
click at [1240, 455] on button "Next" at bounding box center [1228, 446] width 72 height 27
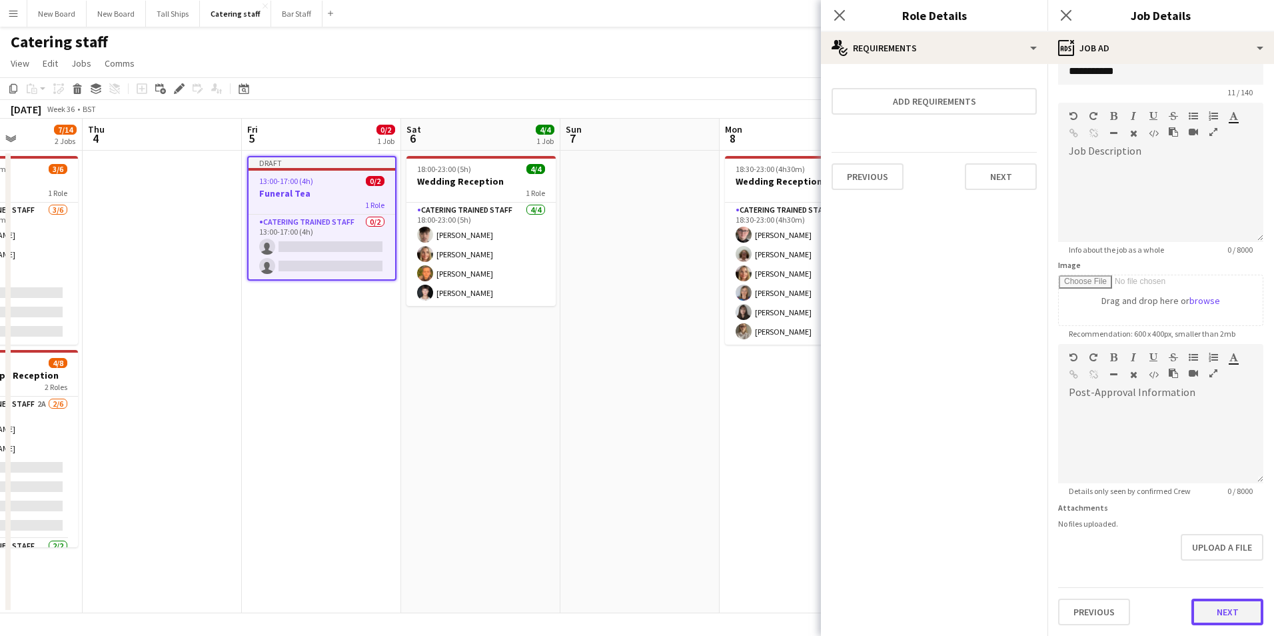
click at [1230, 565] on form "**********" at bounding box center [1161, 338] width 227 height 574
click at [1237, 600] on button "Next" at bounding box center [1228, 611] width 72 height 27
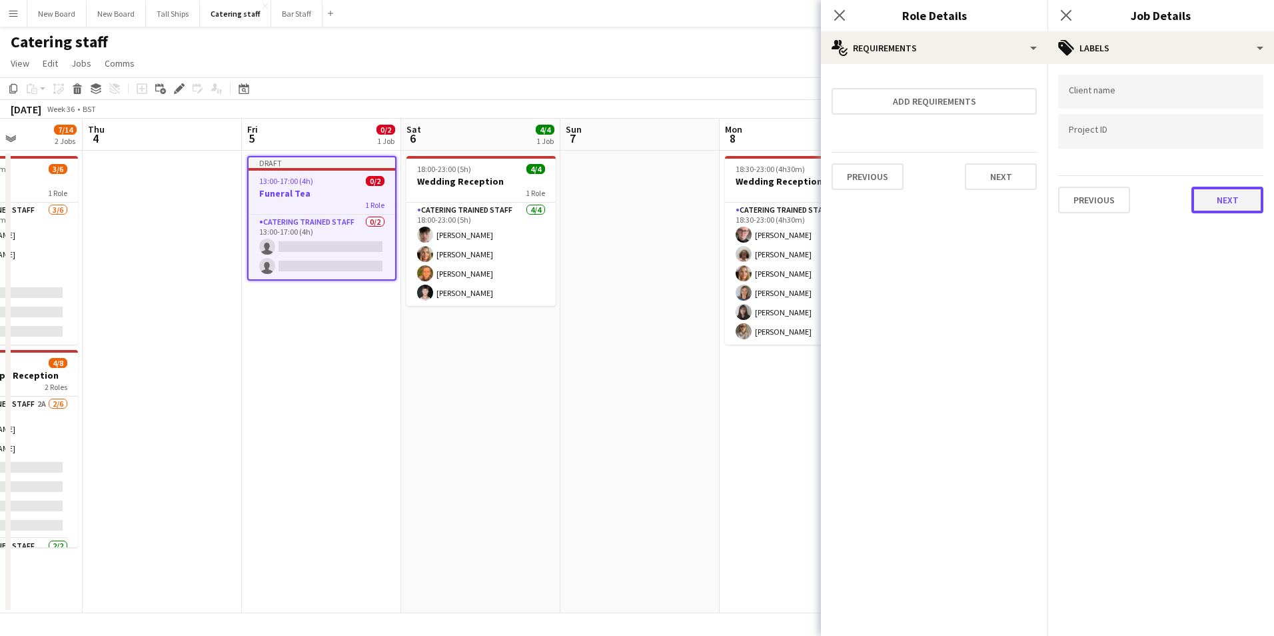
click at [1244, 199] on button "Next" at bounding box center [1228, 200] width 72 height 27
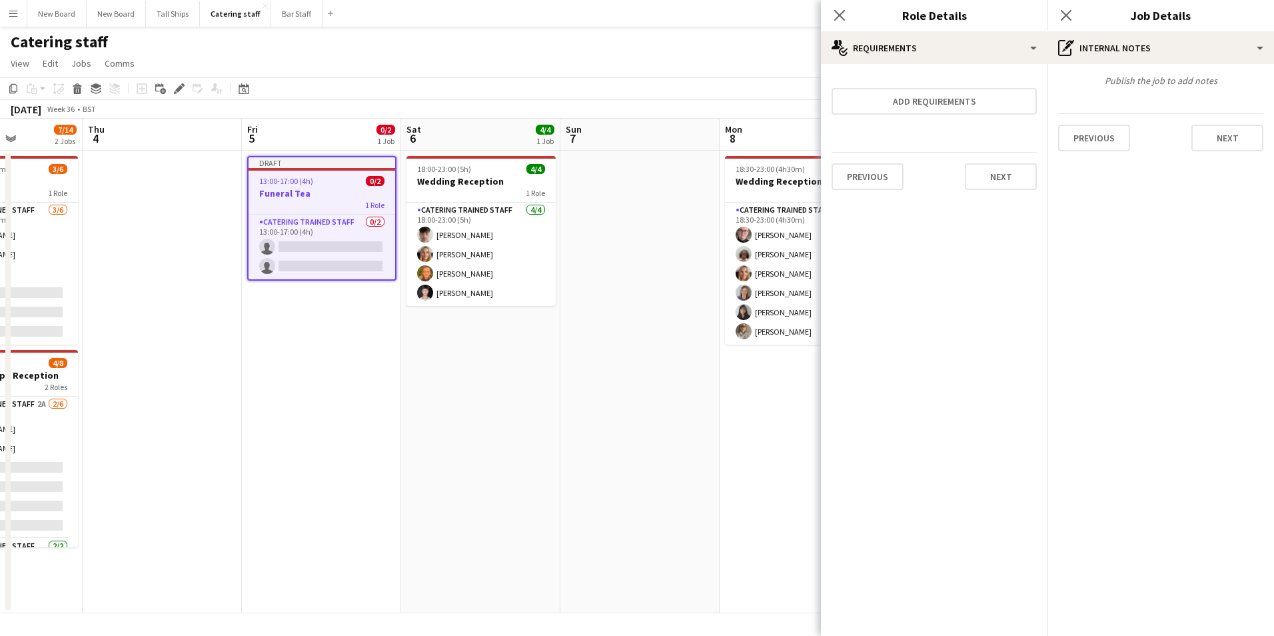
click at [1230, 123] on div "Previous Next" at bounding box center [1160, 132] width 205 height 38
click at [1238, 145] on button "Next" at bounding box center [1228, 138] width 72 height 27
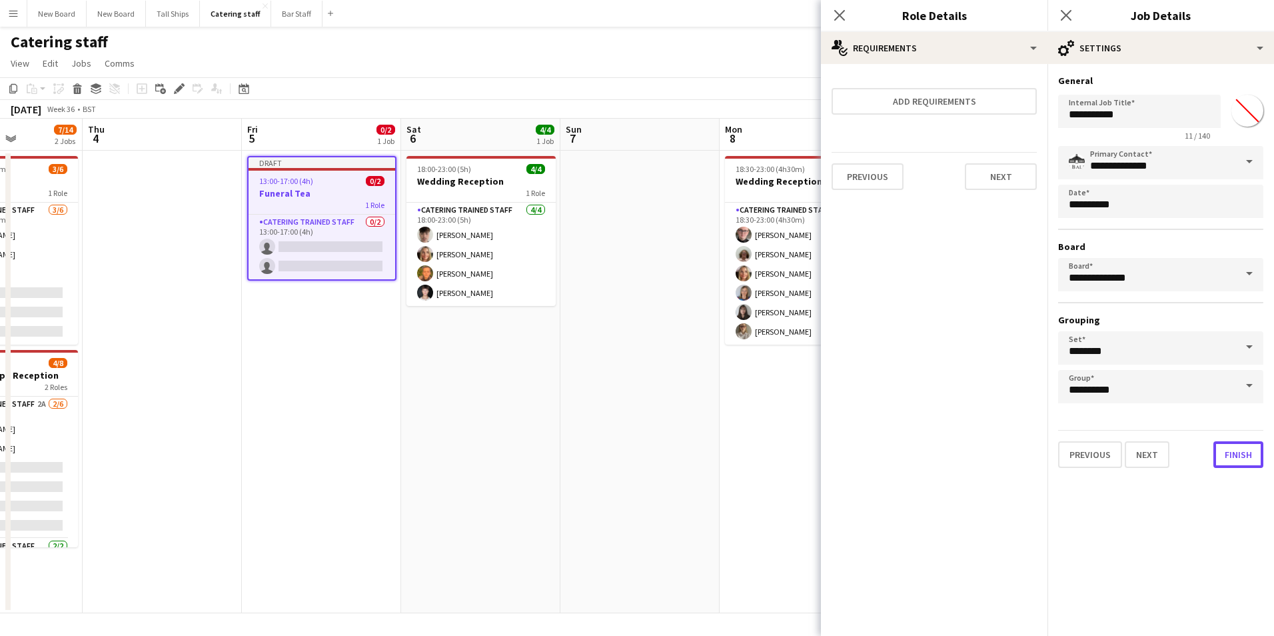
drag, startPoint x: 1239, startPoint y: 459, endPoint x: 1219, endPoint y: 409, distance: 54.5
click at [1238, 457] on button "Finish" at bounding box center [1239, 454] width 50 height 27
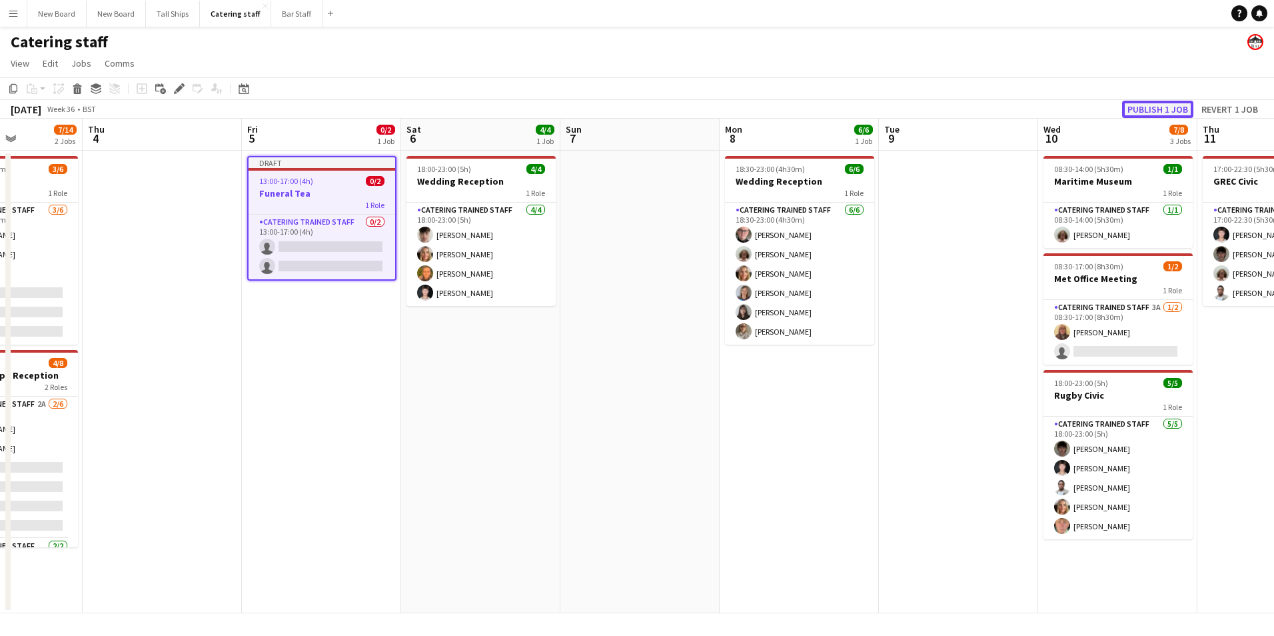
click at [1178, 108] on button "Publish 1 job" at bounding box center [1157, 109] width 71 height 17
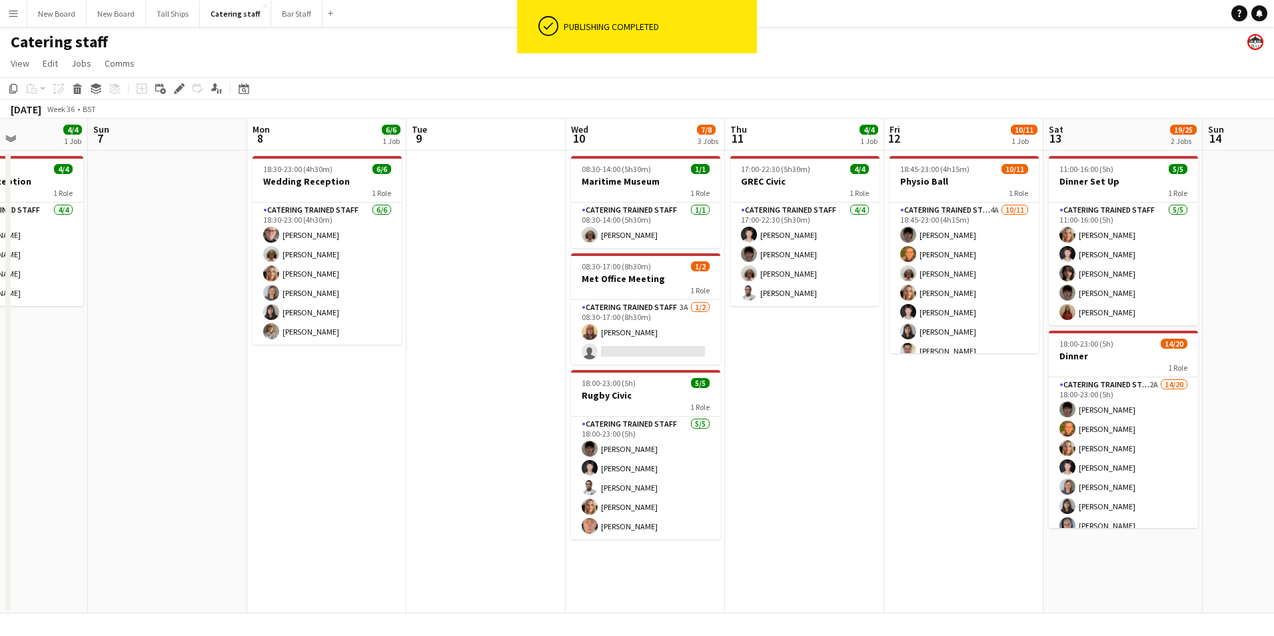
drag, startPoint x: 893, startPoint y: 431, endPoint x: 427, endPoint y: 409, distance: 466.4
click at [425, 413] on app-calendar-viewport "Thu 4 Fri 5 0/2 1 Job Sat 6 4/4 1 Job Sun 7 Mon 8 6/6 1 Job Tue 9 Wed 10 7/8 3 …" at bounding box center [637, 366] width 1274 height 495
